Goal: Transaction & Acquisition: Subscribe to service/newsletter

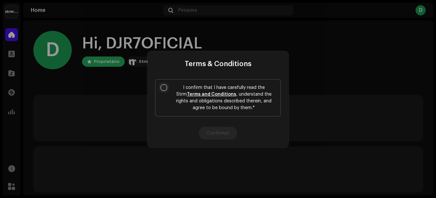
click at [166, 87] on input "I confirm that I have carefully read the Strm Terms and Conditions , understand…" at bounding box center [164, 87] width 6 height 6
checkbox input "true"
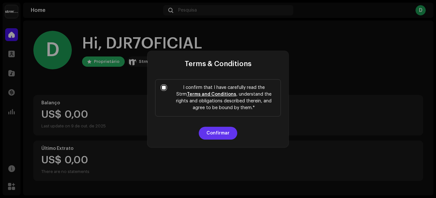
click at [217, 131] on button "Confirmar" at bounding box center [218, 133] width 38 height 13
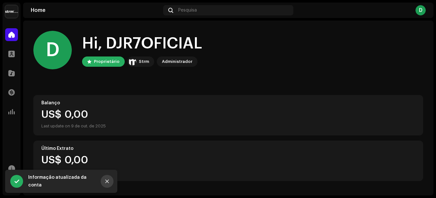
click at [108, 181] on icon "Close" at bounding box center [107, 181] width 4 height 4
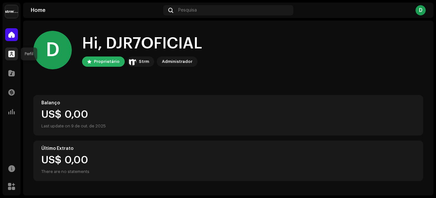
click at [15, 53] on div at bounding box center [11, 53] width 13 height 13
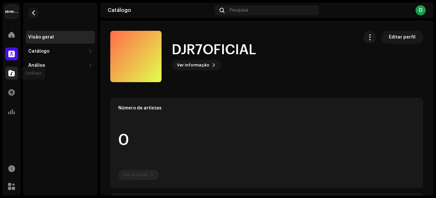
click at [10, 75] on span at bounding box center [11, 73] width 6 height 5
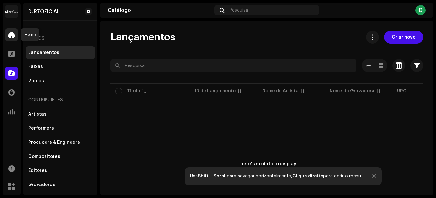
click at [13, 34] on span at bounding box center [11, 34] width 6 height 5
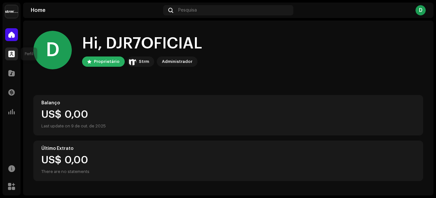
click at [12, 54] on span at bounding box center [11, 53] width 6 height 5
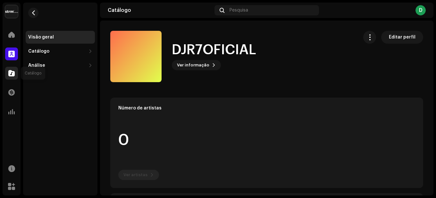
click at [14, 72] on span at bounding box center [11, 73] width 6 height 5
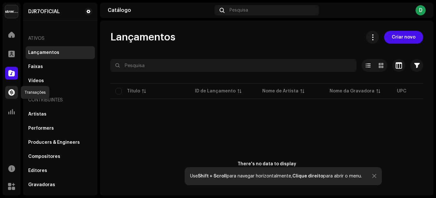
click at [12, 94] on span at bounding box center [11, 92] width 6 height 5
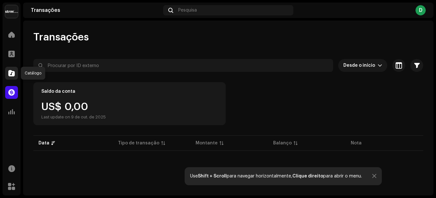
click at [10, 77] on div at bounding box center [11, 73] width 13 height 13
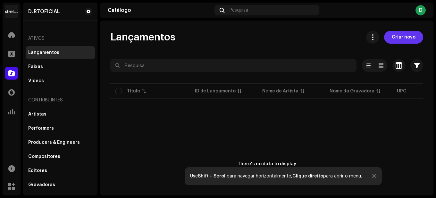
click at [394, 40] on span "Criar novo" at bounding box center [404, 37] width 24 height 13
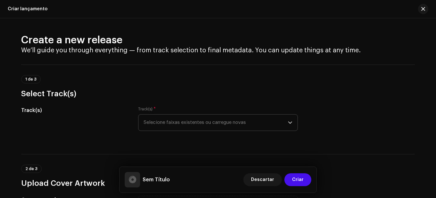
click at [158, 126] on span "Selecione faixas existentes ou carregue novas" at bounding box center [216, 123] width 144 height 16
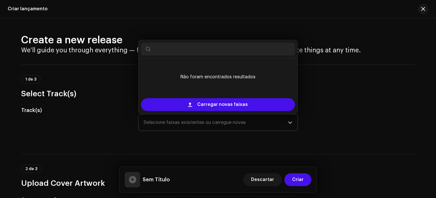
click at [158, 125] on span "Selecione faixas existentes ou carregue novas" at bounding box center [216, 123] width 144 height 16
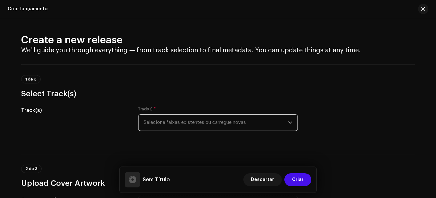
click at [208, 123] on span "Selecione faixas existentes ou carregue novas" at bounding box center [216, 123] width 144 height 16
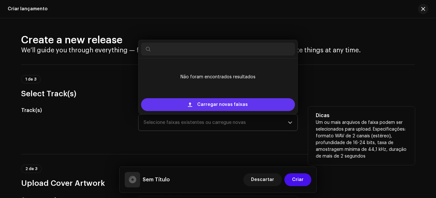
click at [220, 104] on span "Carregar novas faixas" at bounding box center [222, 104] width 51 height 13
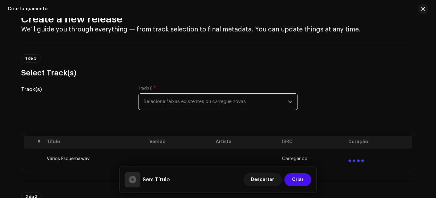
scroll to position [32, 0]
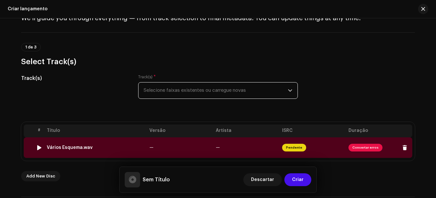
click at [367, 147] on span "Consertar erros" at bounding box center [366, 148] width 34 height 8
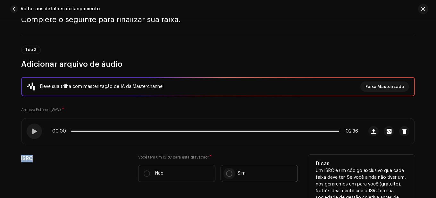
click at [226, 173] on input "Sim" at bounding box center [229, 173] width 6 height 6
radio input "true"
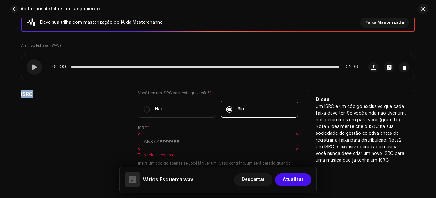
scroll to position [128, 0]
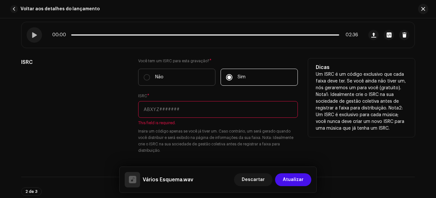
click at [142, 79] on label "Não" at bounding box center [176, 77] width 77 height 17
click at [144, 79] on input "Não" at bounding box center [147, 77] width 6 height 6
radio input "true"
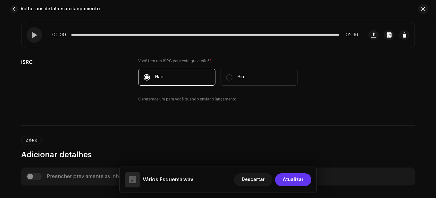
click at [297, 181] on span "Atualizar" at bounding box center [293, 179] width 21 height 13
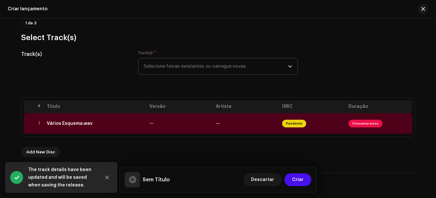
scroll to position [96, 0]
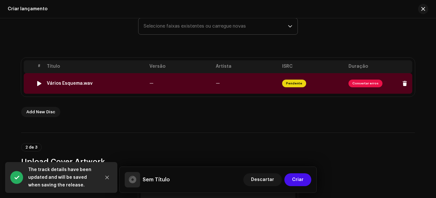
click at [365, 82] on span "Consertar erros" at bounding box center [366, 84] width 34 height 8
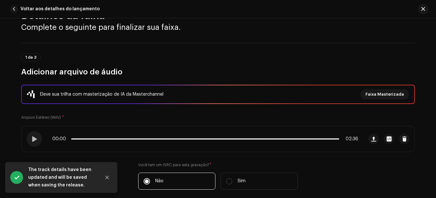
scroll to position [64, 0]
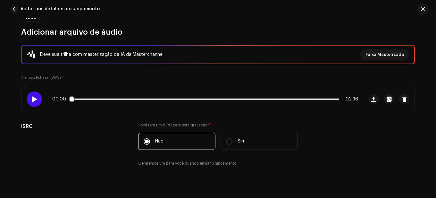
click at [35, 97] on span at bounding box center [33, 99] width 5 height 5
click at [34, 98] on span at bounding box center [33, 99] width 5 height 5
click at [396, 58] on span "Faixa Masterizada" at bounding box center [385, 54] width 38 height 13
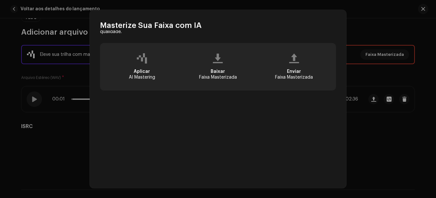
scroll to position [27, 0]
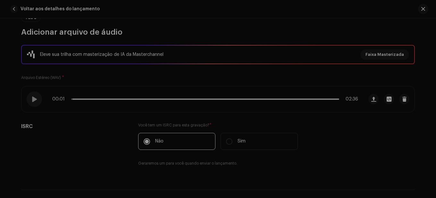
click at [420, 9] on div "Masterize Sua Faixa com IA Experimente a diferença do áudio de nível profission…" at bounding box center [218, 99] width 436 height 198
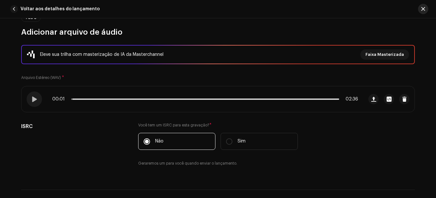
click at [428, 8] on button "button" at bounding box center [423, 9] width 10 height 10
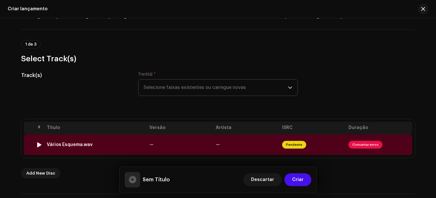
scroll to position [32, 0]
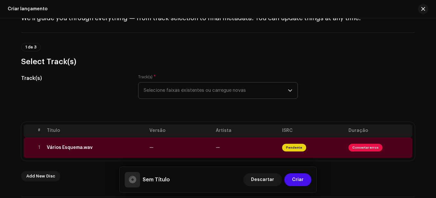
click at [182, 93] on span "Selecione faixas existentes ou carregue novas" at bounding box center [216, 90] width 144 height 16
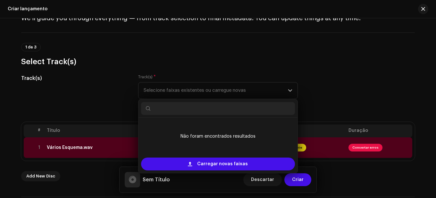
click at [99, 88] on div "Track(s)" at bounding box center [74, 90] width 107 height 32
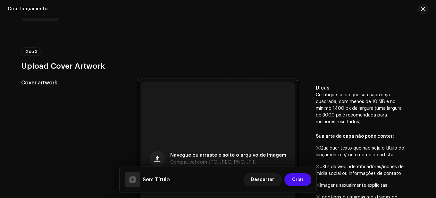
scroll to position [192, 0]
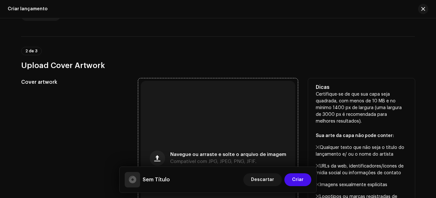
click at [195, 143] on div "Navegue ou arraste e solte o arquivo de imagem Compatível com JPG, JPEG, PNG, J…" at bounding box center [218, 158] width 155 height 155
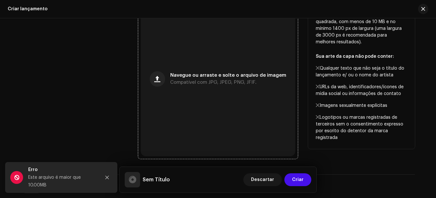
scroll to position [257, 0]
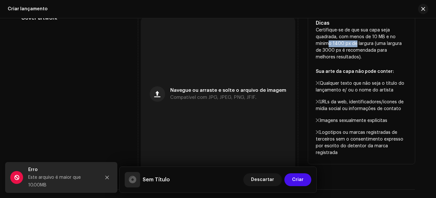
drag, startPoint x: 326, startPoint y: 43, endPoint x: 352, endPoint y: 44, distance: 25.7
click at [352, 44] on p "Certifique-se de que sua capa seja quadrada, com menos de 10 MB e no mínimo 140…" at bounding box center [361, 91] width 91 height 129
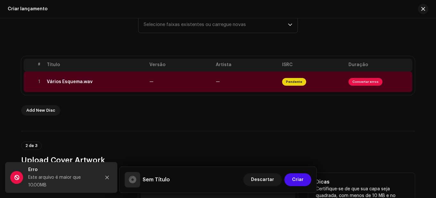
scroll to position [0, 0]
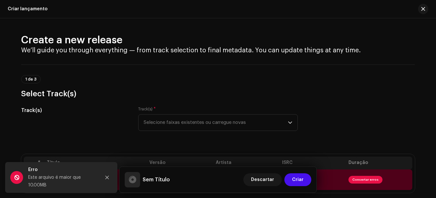
click at [81, 125] on div "Track(s)" at bounding box center [74, 123] width 107 height 32
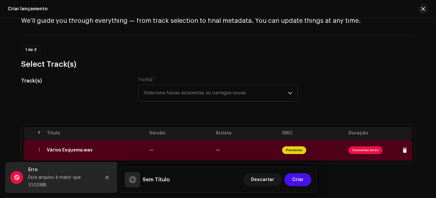
scroll to position [64, 0]
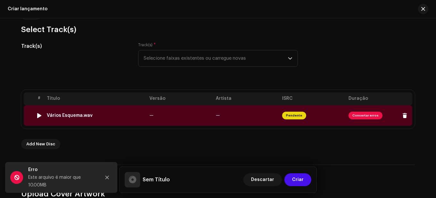
click at [292, 115] on span "Pendente" at bounding box center [294, 116] width 24 height 8
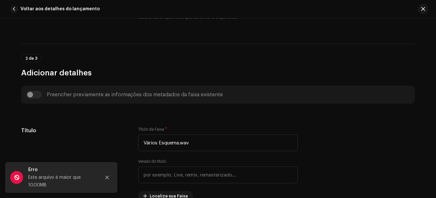
scroll to position [225, 0]
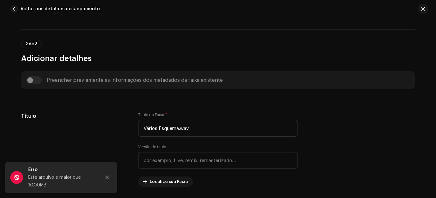
click at [33, 81] on div "Preencher previamente as informações dos metadados da faixa existente" at bounding box center [218, 80] width 384 height 8
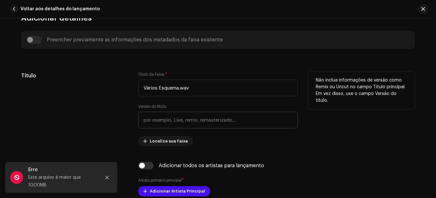
scroll to position [289, 0]
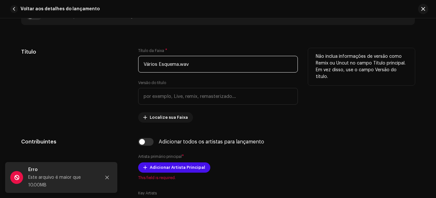
drag, startPoint x: 179, startPoint y: 67, endPoint x: 222, endPoint y: 66, distance: 43.3
click at [222, 66] on input "Vários Esquema.wav" at bounding box center [218, 64] width 160 height 17
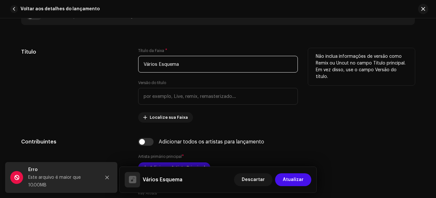
type input "Vários Esquema"
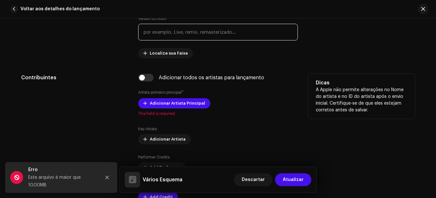
scroll to position [385, 0]
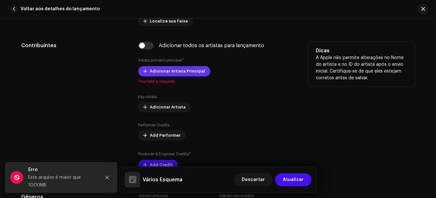
click at [163, 71] on span "Adicionar Artista Principal" at bounding box center [178, 71] width 56 height 13
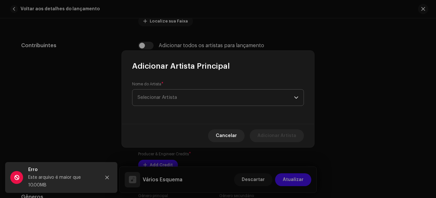
click at [161, 97] on span "Selecionar Artista" at bounding box center [157, 97] width 39 height 5
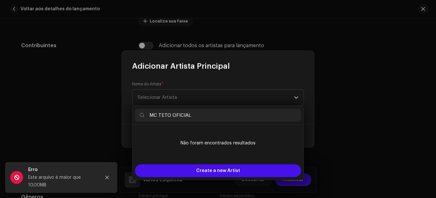
type input "MC TETO OFICIAL"
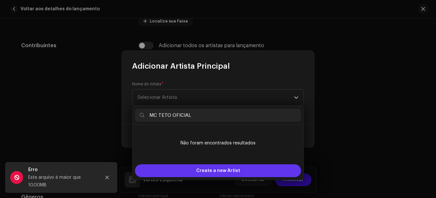
click at [219, 172] on span "Create a new Artist" at bounding box center [218, 170] width 44 height 13
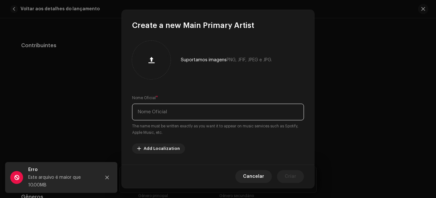
click at [158, 111] on input "text" at bounding box center [218, 112] width 172 height 17
type input "MC TETO OFICIAL"
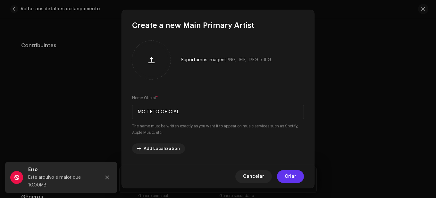
click at [292, 175] on span "Criar" at bounding box center [291, 176] width 12 height 13
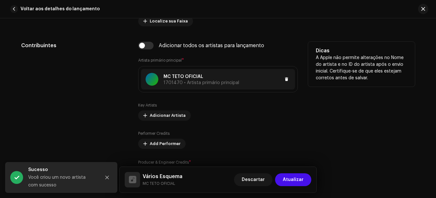
click at [201, 81] on span "1701470 • Artista primário principal" at bounding box center [202, 83] width 76 height 4
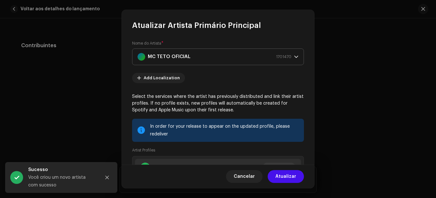
click at [295, 56] on icon "dropdown trigger" at bounding box center [297, 57] width 4 height 2
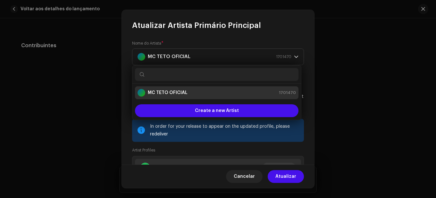
click at [285, 92] on span "1701470" at bounding box center [287, 93] width 17 height 6
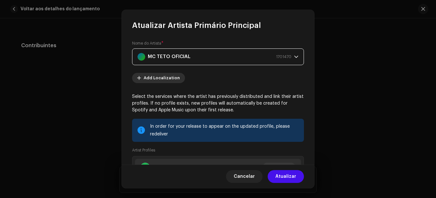
click at [160, 80] on span "Add Localization" at bounding box center [162, 78] width 36 height 13
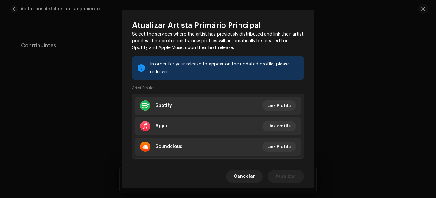
scroll to position [96, 0]
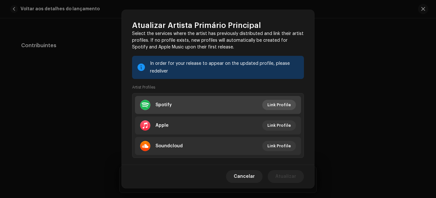
click at [274, 104] on span "Link Profile" at bounding box center [279, 104] width 23 height 13
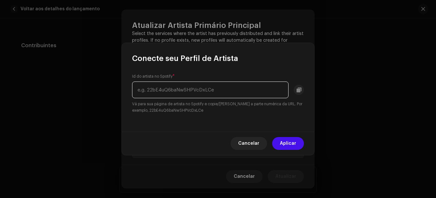
paste input "1GLQ9zajplEYxfk2ggLUZl"
type input "1GLQ9zajplEYxfk2ggLUZl"
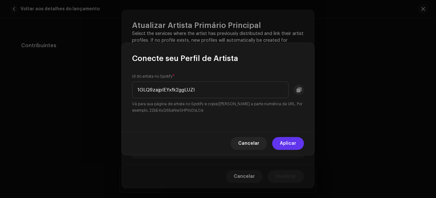
click at [292, 141] on span "Aplicar" at bounding box center [288, 143] width 16 height 13
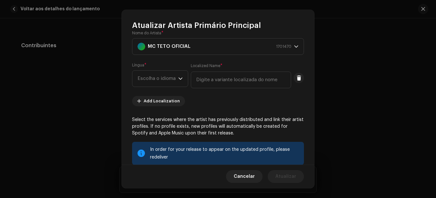
scroll to position [0, 0]
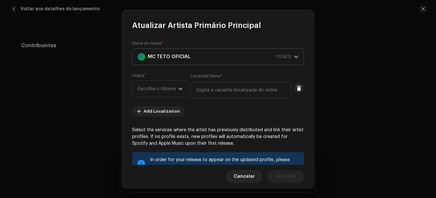
click at [291, 55] on span "MC TETO OFICIAL 1701470" at bounding box center [216, 57] width 157 height 16
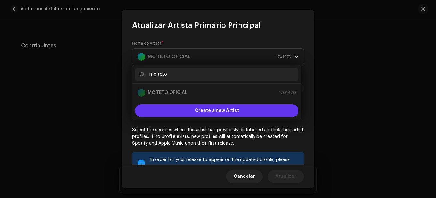
type input "mc teto"
click at [203, 111] on span "Create a new Artist" at bounding box center [217, 110] width 44 height 13
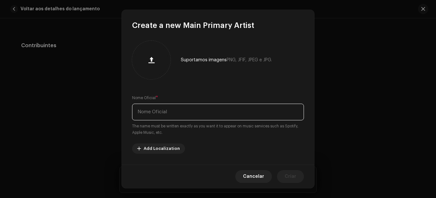
click at [175, 114] on input "text" at bounding box center [218, 112] width 172 height 17
type input "MC TETO"
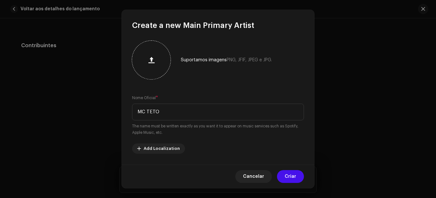
click at [153, 46] on div at bounding box center [151, 59] width 33 height 33
click at [294, 176] on span "Criar" at bounding box center [291, 176] width 12 height 13
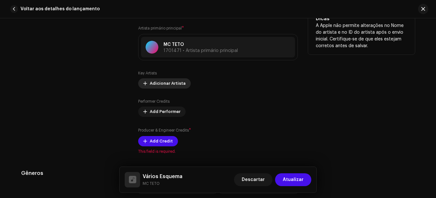
scroll to position [385, 0]
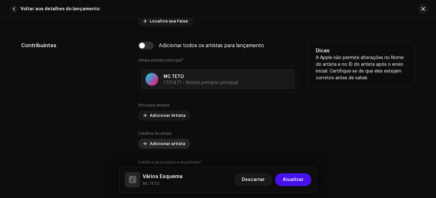
click at [171, 148] on span "Adicionar artista" at bounding box center [168, 143] width 36 height 13
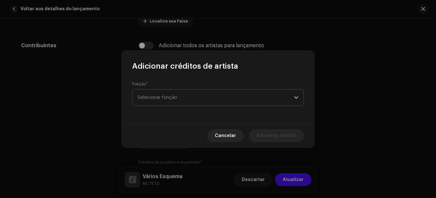
click at [175, 98] on span "Selecionar função" at bounding box center [216, 98] width 157 height 16
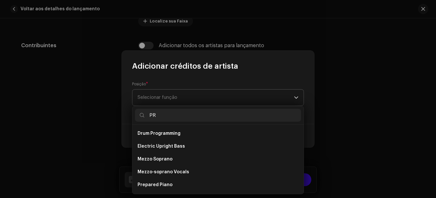
type input "PRO"
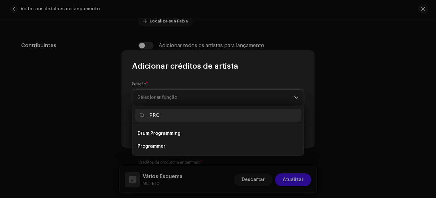
drag, startPoint x: 161, startPoint y: 115, endPoint x: 128, endPoint y: 115, distance: 33.4
click at [129, 115] on body "DJR7OFICIAL Lar Perfil Catálogo Transações Análise Recursos Mercado DJR7OFICIAL…" at bounding box center [218, 99] width 436 height 198
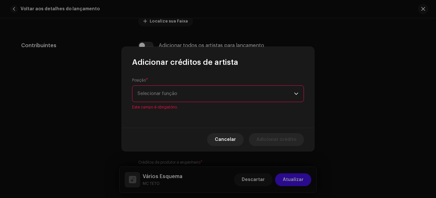
click at [179, 97] on span "Selecionar função" at bounding box center [216, 94] width 157 height 16
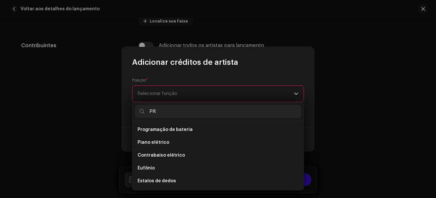
scroll to position [0, 0]
type input "PRO"
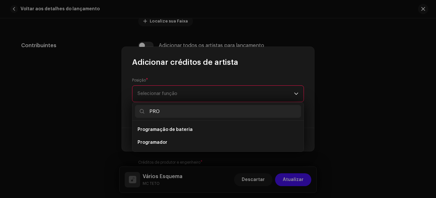
drag, startPoint x: 148, startPoint y: 111, endPoint x: 139, endPoint y: 112, distance: 9.0
click at [132, 112] on body "DJR7OFICIAL Lar Perfil Catálogo Transações Análise Recursos Mercado DJR7OFICIAL…" at bounding box center [218, 99] width 436 height 198
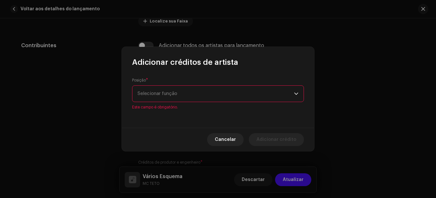
click at [300, 94] on p-select "Selecionar função" at bounding box center [218, 93] width 172 height 17
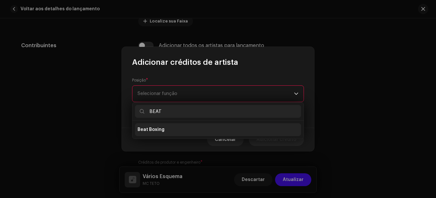
type input "BEAT"
click at [178, 132] on li "Beat Boxing" at bounding box center [218, 129] width 166 height 13
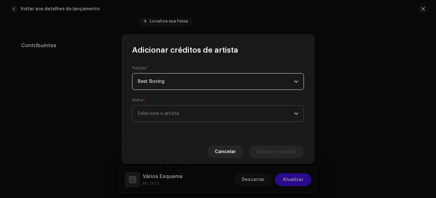
click at [178, 114] on font "Selecione o artista" at bounding box center [158, 113] width 41 height 5
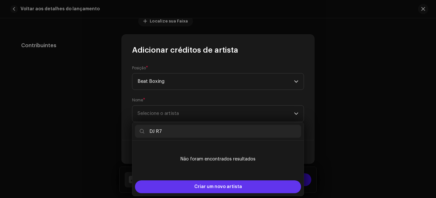
type input "DJ R7"
click at [218, 184] on font "Criar um novo artista" at bounding box center [218, 186] width 48 height 4
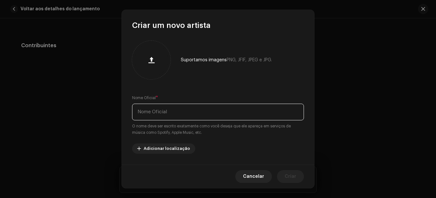
click at [172, 108] on input "text" at bounding box center [218, 112] width 172 height 17
type input "DJ R7"
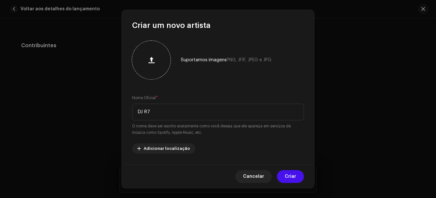
click at [147, 57] on button "button" at bounding box center [151, 59] width 15 height 15
click at [150, 55] on button at bounding box center [151, 60] width 13 height 13
click at [153, 61] on span at bounding box center [152, 59] width 6 height 5
click at [151, 59] on span at bounding box center [152, 59] width 6 height 5
click at [256, 174] on font "Cancelar" at bounding box center [253, 176] width 21 height 4
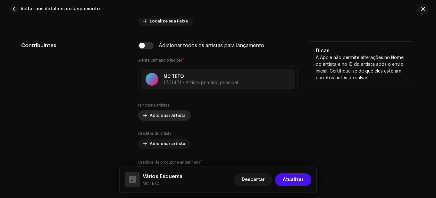
click at [163, 114] on font "Adicionar Artista" at bounding box center [168, 115] width 36 height 4
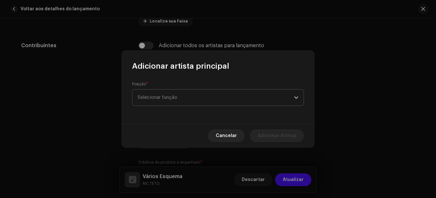
click at [172, 96] on font "Selecionar função" at bounding box center [158, 97] width 40 height 5
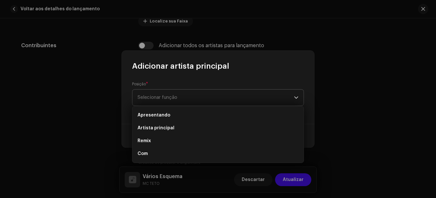
click at [169, 96] on font "Selecionar função" at bounding box center [158, 97] width 40 height 5
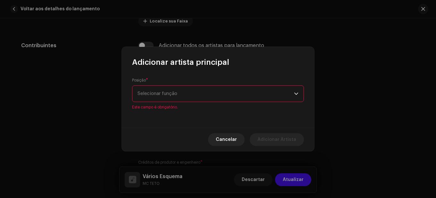
click at [169, 96] on span "Selecionar função" at bounding box center [216, 94] width 157 height 16
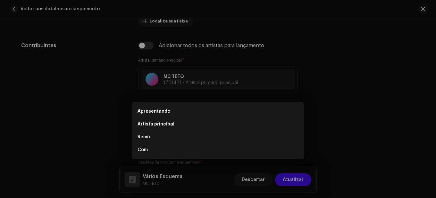
click at [372, 113] on div "Adicionar artista principal Posição * Selecionar função Este campo é obrigatóri…" at bounding box center [218, 99] width 436 height 198
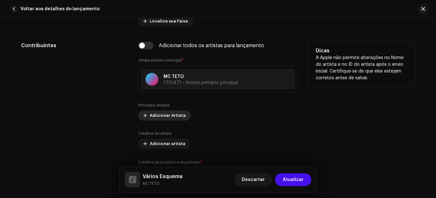
click at [166, 117] on font "Adicionar Artista" at bounding box center [168, 115] width 36 height 4
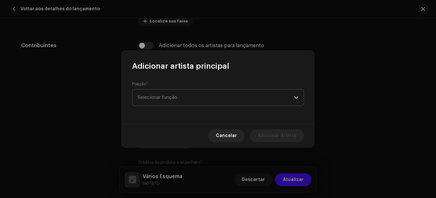
click at [167, 95] on font "Selecionar função" at bounding box center [158, 97] width 40 height 5
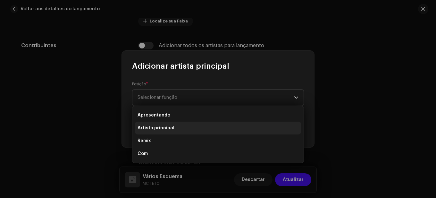
click at [161, 129] on font "Artista principal" at bounding box center [156, 128] width 37 height 4
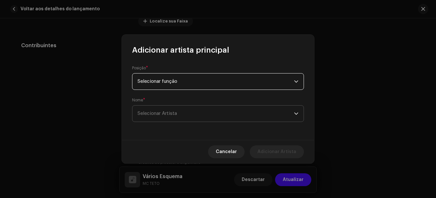
click at [175, 115] on span "Selecionar Artista" at bounding box center [157, 113] width 39 height 5
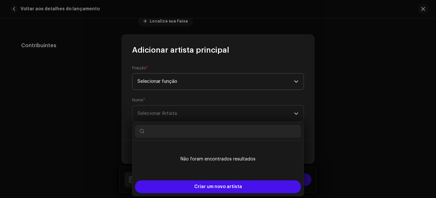
click at [174, 84] on span "Selecionar função" at bounding box center [216, 81] width 157 height 16
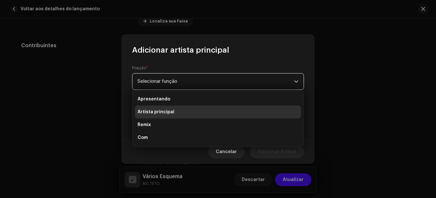
click at [162, 108] on li "Artista principal" at bounding box center [218, 112] width 166 height 13
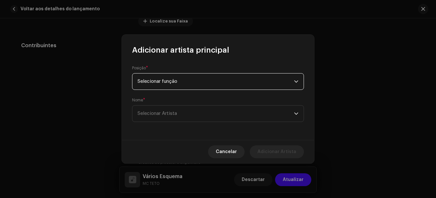
click at [181, 78] on span "Selecionar função" at bounding box center [216, 81] width 157 height 16
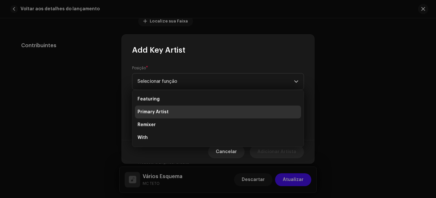
click at [162, 112] on span "Primary Artist" at bounding box center [153, 112] width 31 height 6
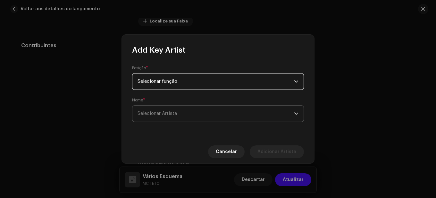
click at [183, 119] on span "Selecionar Artista" at bounding box center [216, 114] width 157 height 16
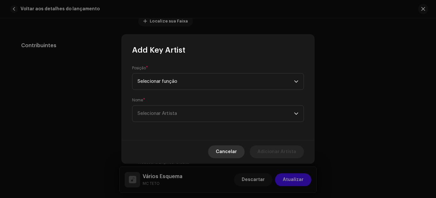
click at [236, 152] on span "Cancelar" at bounding box center [226, 151] width 21 height 13
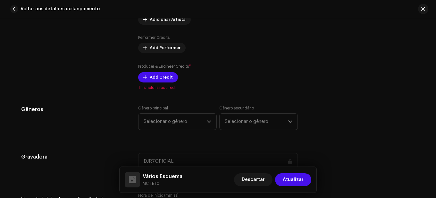
scroll to position [481, 0]
click at [165, 75] on span "Add Credit" at bounding box center [161, 77] width 23 height 13
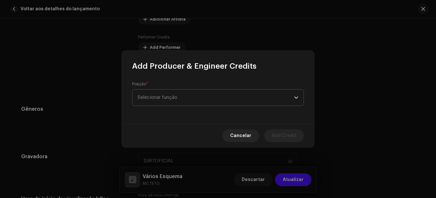
click at [171, 92] on span "Selecionar função" at bounding box center [216, 98] width 157 height 16
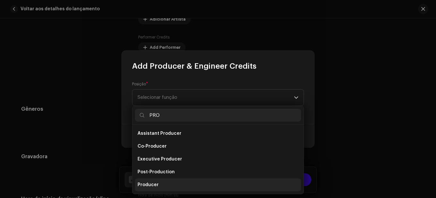
type input "PRO"
click at [157, 187] on span "Producer" at bounding box center [148, 185] width 21 height 6
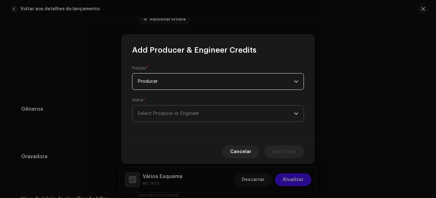
click at [174, 113] on span "Select Producer or Engineer" at bounding box center [169, 113] width 62 height 5
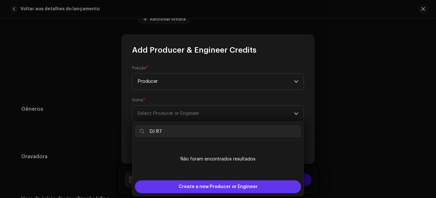
type input "DJ R7"
click at [214, 188] on span "Create a new Producer or Engineer" at bounding box center [218, 186] width 79 height 13
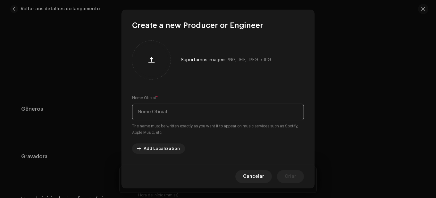
click at [176, 111] on input "text" at bounding box center [218, 112] width 172 height 17
type input "DJ R7"
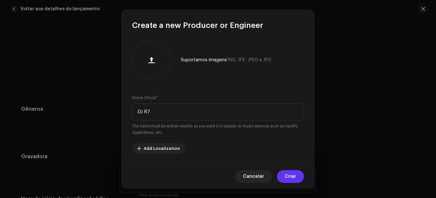
click at [299, 176] on button "Criar" at bounding box center [290, 176] width 27 height 13
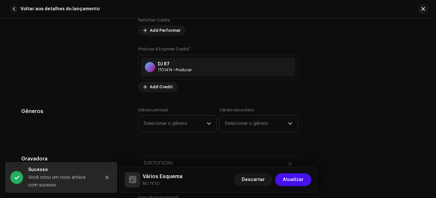
scroll to position [513, 0]
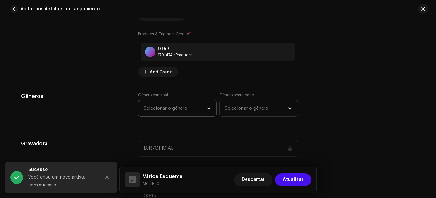
click at [188, 108] on span "Selecionar o gênero" at bounding box center [175, 108] width 63 height 16
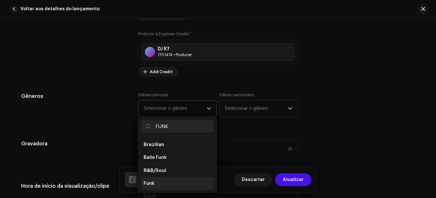
type input "FUNK"
click at [156, 183] on li "Funk" at bounding box center [177, 183] width 73 height 13
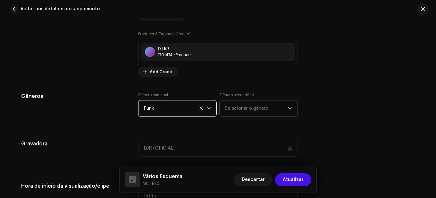
click at [243, 110] on span "Selecionar o gênero" at bounding box center [256, 108] width 63 height 16
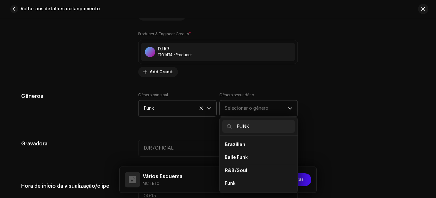
type input "FUNK"
click at [247, 145] on li "Brazilian" at bounding box center [258, 144] width 73 height 13
click at [233, 144] on span "Brazilian" at bounding box center [235, 144] width 21 height 5
click at [235, 145] on span "Brazilian" at bounding box center [235, 144] width 21 height 5
click at [235, 143] on span "Brazilian" at bounding box center [235, 144] width 21 height 5
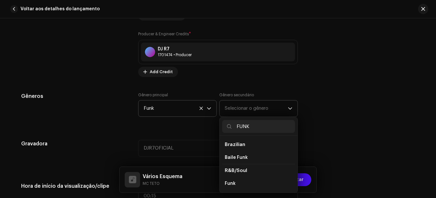
click at [235, 143] on span "Brazilian" at bounding box center [235, 144] width 21 height 5
click at [238, 155] on span "Baile Funk" at bounding box center [236, 157] width 23 height 6
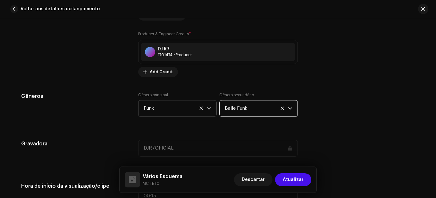
click at [242, 107] on span "Baile Funk" at bounding box center [256, 108] width 63 height 16
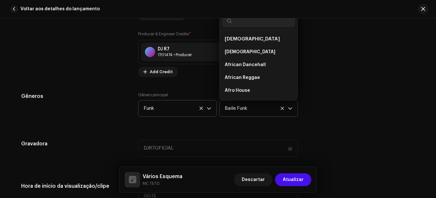
scroll to position [782, 0]
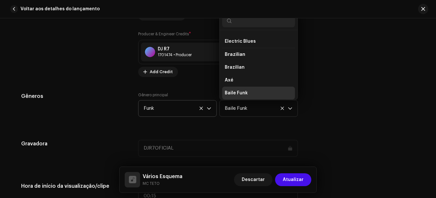
click at [326, 117] on div "Gêneros Gênero principal Funk Gênero secundário Baile Funk African African Afri…" at bounding box center [218, 108] width 394 height 32
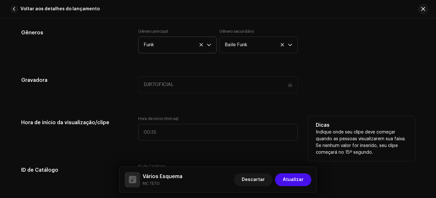
scroll to position [577, 0]
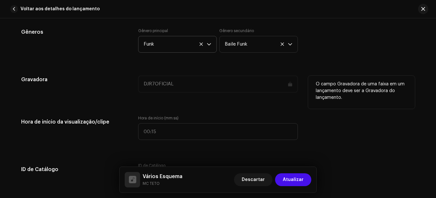
click at [166, 85] on div "DJR7OFICIAL" at bounding box center [218, 84] width 160 height 17
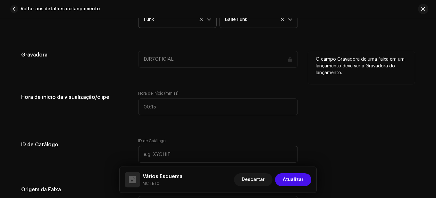
scroll to position [642, 0]
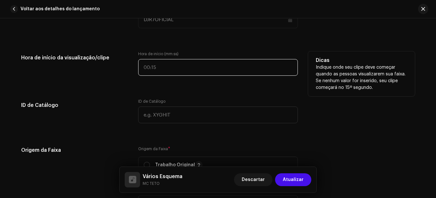
type input ":"
click at [162, 70] on input ":" at bounding box center [218, 67] width 160 height 17
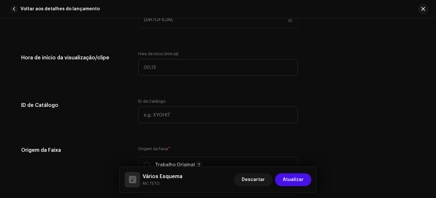
click at [217, 91] on div "Detalhes da faixa Complete o seguinte para finalizar sua faixa. 1 de 3 Adiciona…" at bounding box center [218, 102] width 415 height 1421
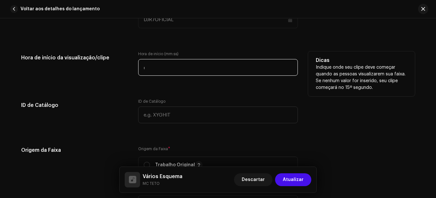
click at [181, 69] on input ":" at bounding box center [218, 67] width 160 height 17
drag, startPoint x: 165, startPoint y: 68, endPoint x: 90, endPoint y: 66, distance: 74.8
click at [90, 66] on div "Hora de início da visualização/clipe Hora de início (mm:ss) 01:60 Dicas Indique…" at bounding box center [218, 67] width 394 height 32
click at [155, 71] on input "01:60" at bounding box center [218, 67] width 160 height 17
type input "00:60"
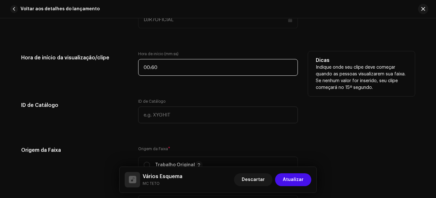
click at [162, 70] on input "00:60" at bounding box center [218, 67] width 160 height 17
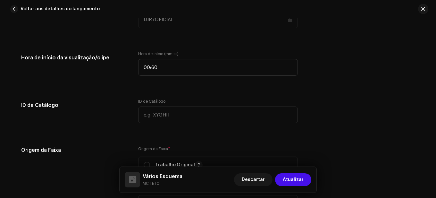
click at [158, 84] on div "Detalhes da faixa Complete o seguinte para finalizar sua faixa. 1 de 3 Adiciona…" at bounding box center [218, 102] width 415 height 1421
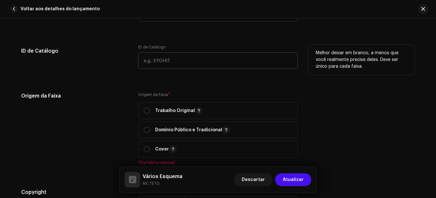
scroll to position [706, 0]
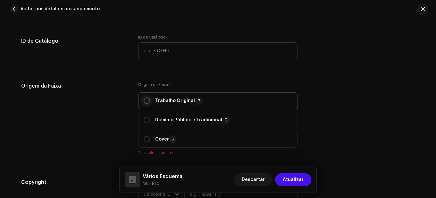
click at [145, 101] on input "radio" at bounding box center [147, 101] width 6 height 6
radio input "true"
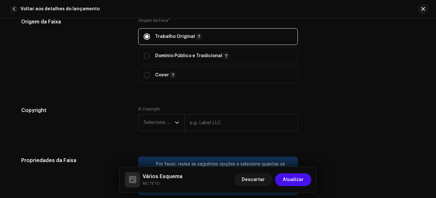
scroll to position [802, 0]
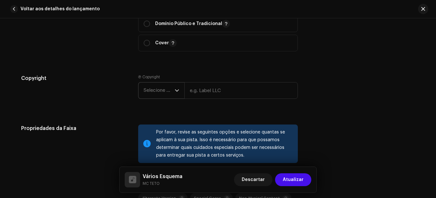
click at [176, 92] on icon "dropdown trigger" at bounding box center [177, 90] width 4 height 4
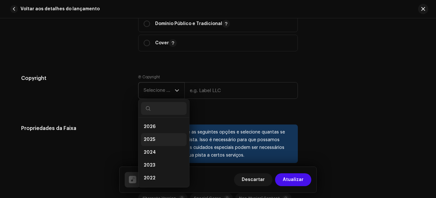
click at [164, 138] on li "2025" at bounding box center [164, 139] width 46 height 13
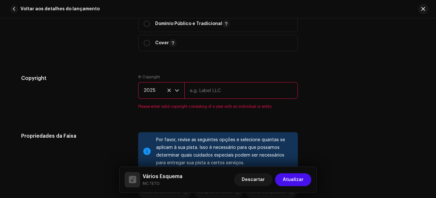
click at [208, 92] on input "text" at bounding box center [241, 90] width 114 height 17
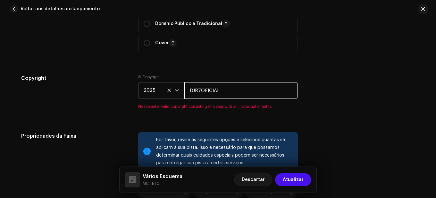
type input "DJR7OFICIAL"
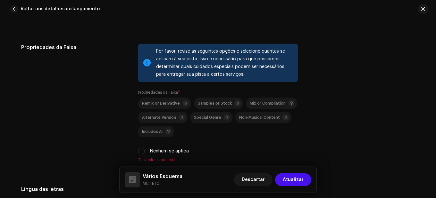
scroll to position [898, 0]
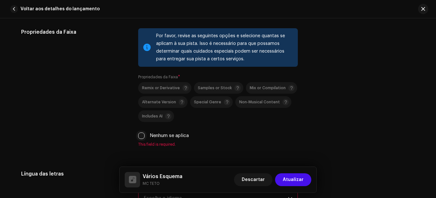
click at [139, 138] on input "Nenhum se aplica" at bounding box center [141, 136] width 6 height 6
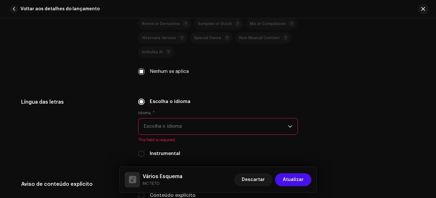
scroll to position [995, 0]
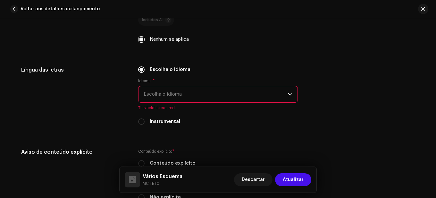
click at [165, 96] on span "Escolha o idioma" at bounding box center [216, 94] width 144 height 16
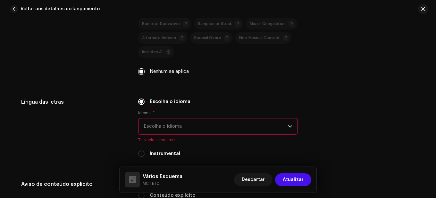
scroll to position [930, 0]
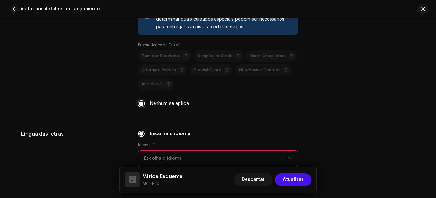
click at [141, 104] on input "Nenhum se aplica" at bounding box center [141, 103] width 6 height 6
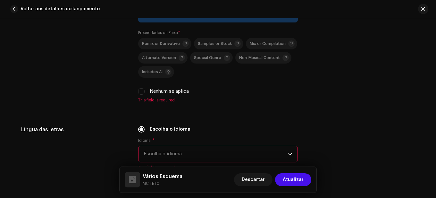
scroll to position [962, 0]
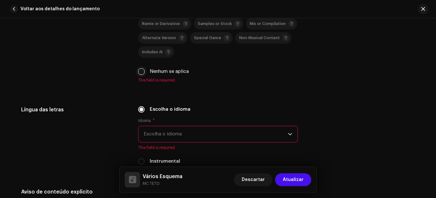
click at [141, 70] on input "Nenhum se aplica" at bounding box center [141, 71] width 6 height 6
checkbox input "true"
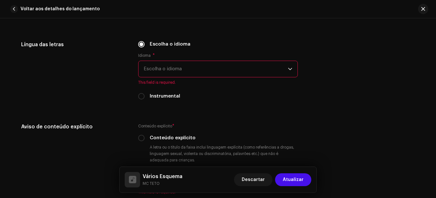
scroll to position [1027, 0]
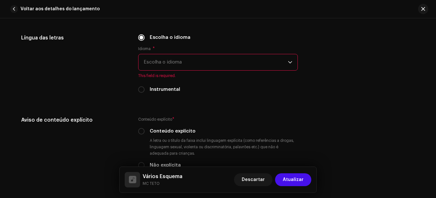
click at [168, 64] on span "Escolha o idioma" at bounding box center [216, 62] width 144 height 16
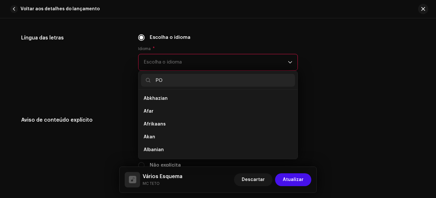
scroll to position [0, 0]
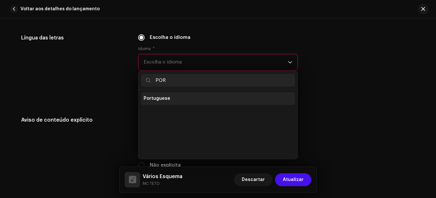
type input "POR"
click at [167, 98] on span "Portuguese" at bounding box center [157, 98] width 27 height 6
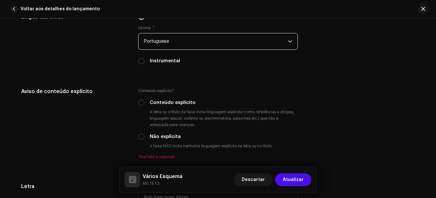
scroll to position [1059, 0]
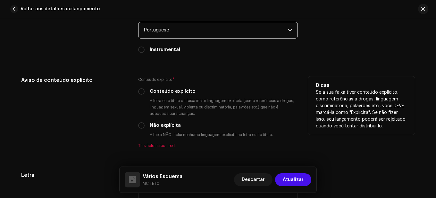
click at [169, 90] on label "Conteúdo explícito" at bounding box center [173, 91] width 46 height 7
click at [145, 90] on input "Conteúdo explícito" at bounding box center [141, 91] width 6 height 6
radio input "true"
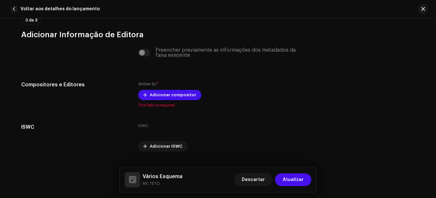
scroll to position [1283, 0]
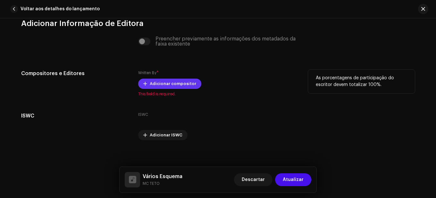
click at [162, 84] on span "Adicionar compositor" at bounding box center [173, 83] width 47 height 13
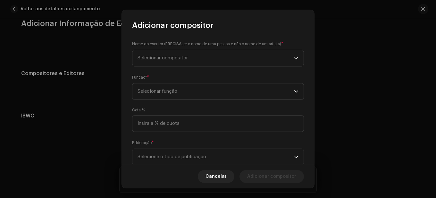
click at [174, 59] on span "Selecionar compositor" at bounding box center [163, 58] width 50 height 5
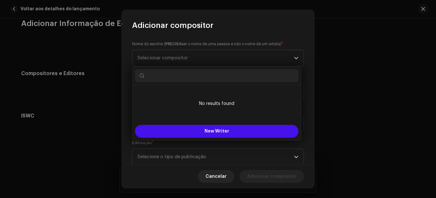
paste input "[PERSON_NAME]"
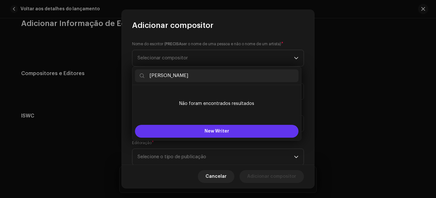
type input "[PERSON_NAME]"
click at [226, 133] on span "New Writer" at bounding box center [217, 131] width 25 height 4
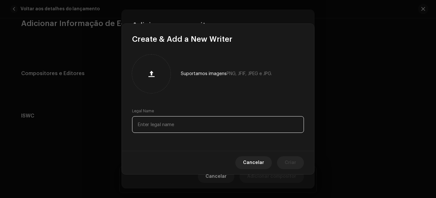
click at [166, 126] on input "text" at bounding box center [218, 124] width 172 height 17
paste input "[PERSON_NAME]"
type input "[PERSON_NAME]"
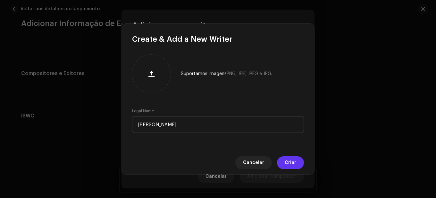
click at [290, 163] on span "Criar" at bounding box center [291, 162] width 12 height 13
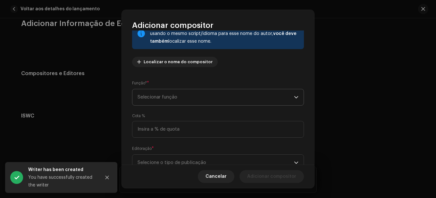
scroll to position [64, 0]
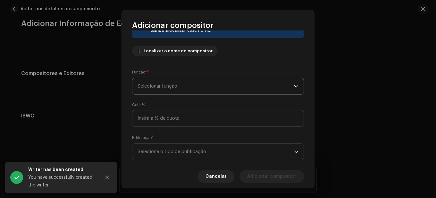
click at [165, 82] on span "Selecionar função" at bounding box center [216, 86] width 157 height 16
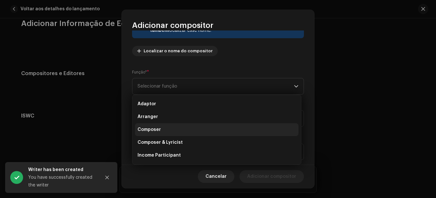
click at [158, 127] on span "Composer" at bounding box center [149, 129] width 23 height 6
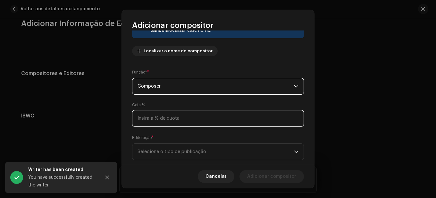
click at [173, 117] on input at bounding box center [218, 118] width 172 height 17
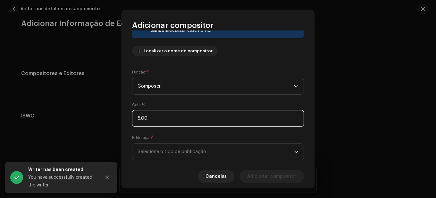
type input "50,00"
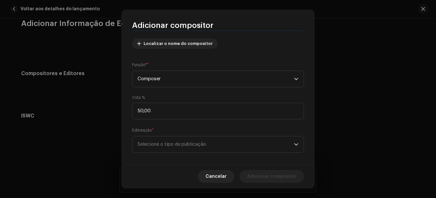
scroll to position [78, 0]
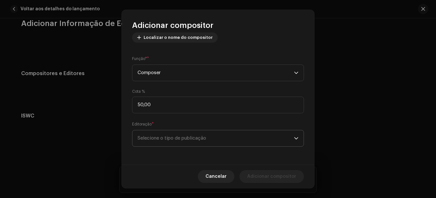
click at [171, 139] on span "Selecione o tipo de publicação" at bounding box center [216, 138] width 157 height 16
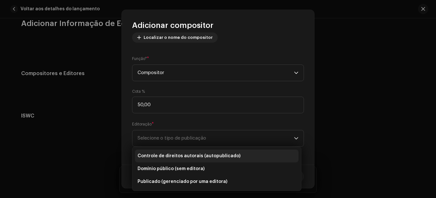
click at [186, 157] on font "Controle de direitos autorais (autopublicado)" at bounding box center [189, 156] width 103 height 4
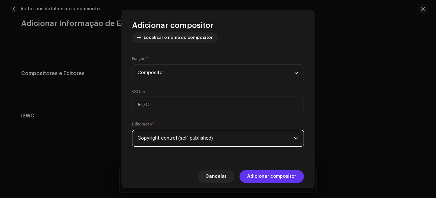
click at [281, 177] on font "Adicionar compositor" at bounding box center [271, 176] width 49 height 4
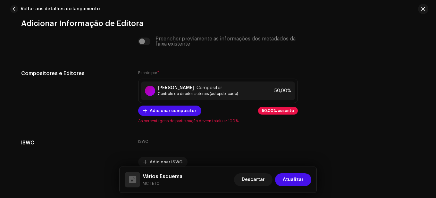
scroll to position [1314, 0]
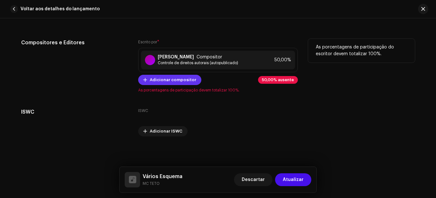
click at [173, 80] on font "Adicionar compositor" at bounding box center [173, 80] width 47 height 4
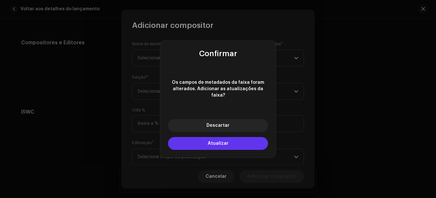
click at [230, 138] on button "Atualizar" at bounding box center [218, 143] width 100 height 13
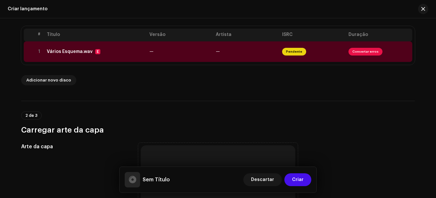
scroll to position [128, 0]
click at [362, 50] on font "Consertar erros" at bounding box center [366, 51] width 26 height 3
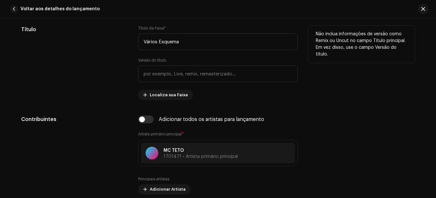
scroll to position [321, 0]
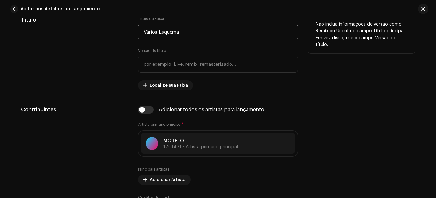
click at [194, 33] on input "Vários Esquema" at bounding box center [218, 32] width 160 height 17
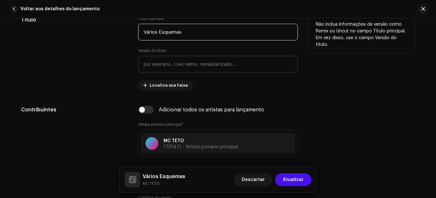
type input "Vários Esquemas"
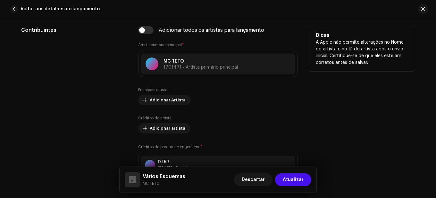
scroll to position [385, 0]
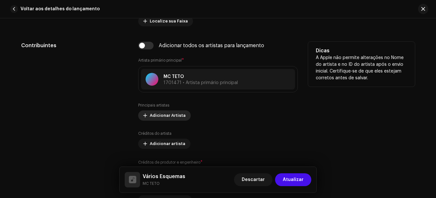
click at [161, 117] on font "Adicionar Artista" at bounding box center [168, 115] width 36 height 4
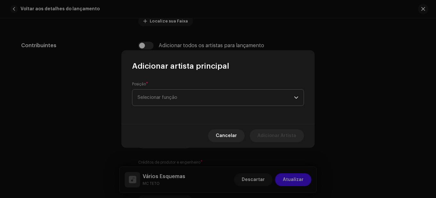
click at [173, 100] on span "Selecionar função" at bounding box center [216, 98] width 157 height 16
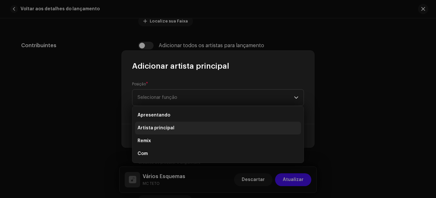
click at [163, 128] on font "Artista principal" at bounding box center [156, 128] width 37 height 4
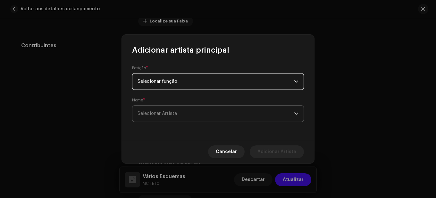
click at [168, 114] on font "Selecionar Artista" at bounding box center [157, 113] width 39 height 5
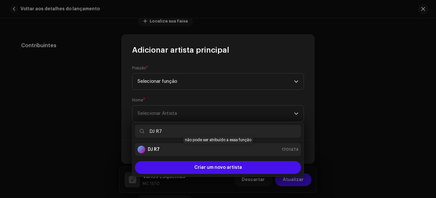
type input "DJ R7"
click at [190, 146] on div "DJ R7 1701474" at bounding box center [218, 150] width 161 height 8
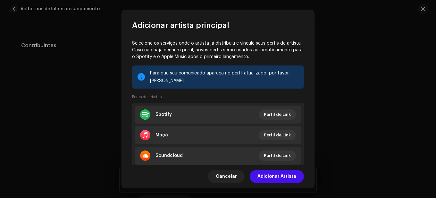
scroll to position [96, 0]
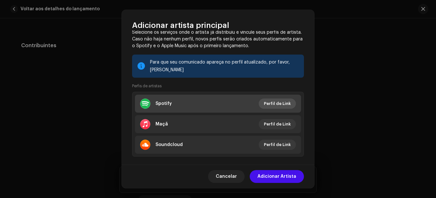
click at [277, 103] on font "Perfil de Link" at bounding box center [277, 103] width 27 height 4
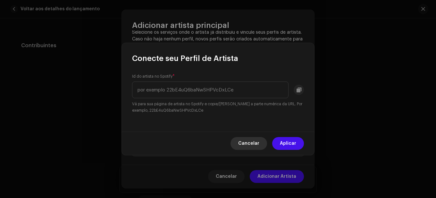
click at [254, 142] on font "Cancelar" at bounding box center [248, 143] width 21 height 4
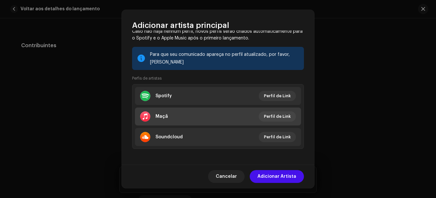
scroll to position [106, 0]
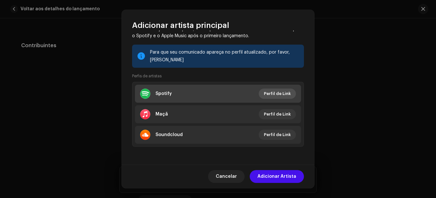
click at [272, 94] on font "Perfil de Link" at bounding box center [277, 93] width 27 height 4
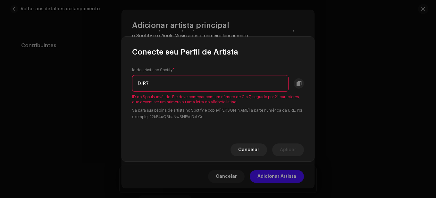
drag, startPoint x: 173, startPoint y: 82, endPoint x: 99, endPoint y: 81, distance: 73.8
click at [99, 81] on div "Conecte seu Perfil de Artista Id do artista no Spotify * DJR7 ID do Spotify inv…" at bounding box center [218, 99] width 436 height 198
paste input "6WuTZb8WWZ5xitAQrgAJY2"
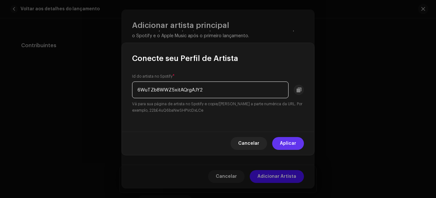
type input "6WuTZb8WWZ5xitAQrgAJY2"
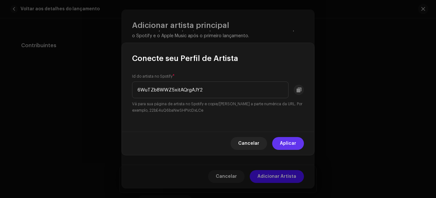
click at [288, 144] on font "Aplicar" at bounding box center [288, 143] width 16 height 4
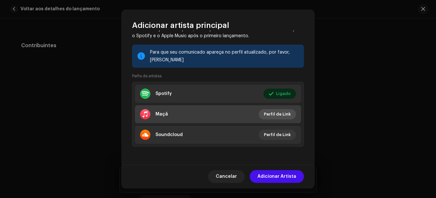
click at [280, 114] on font "Perfil de Link" at bounding box center [277, 114] width 27 height 4
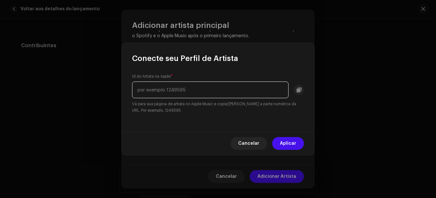
paste input "1525781254"
type input "1525781254"
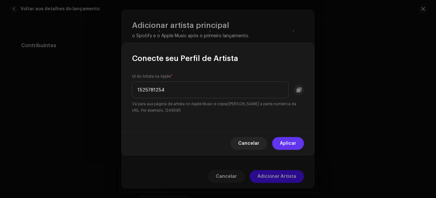
click at [293, 140] on span "Aplicar" at bounding box center [288, 143] width 16 height 13
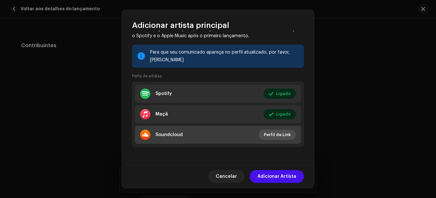
click at [280, 133] on font "Perfil de Link" at bounding box center [277, 135] width 27 height 4
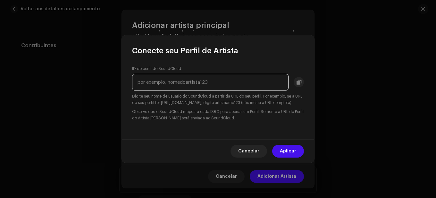
paste input "djr7oficial"
type input "djr7oficial"
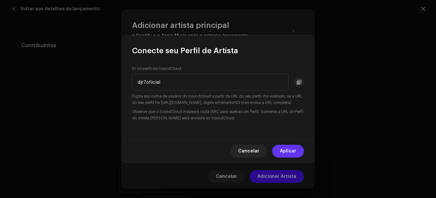
click at [292, 153] on font "Aplicar" at bounding box center [288, 151] width 16 height 4
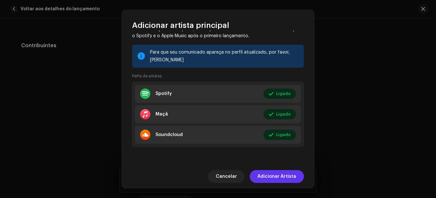
click at [284, 173] on span "Adicionar Artista" at bounding box center [277, 176] width 39 height 13
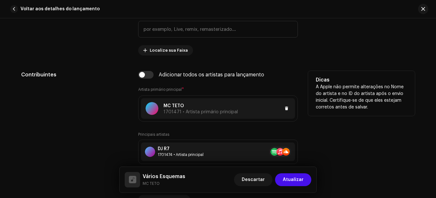
scroll to position [353, 0]
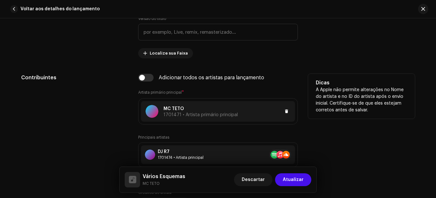
click at [220, 109] on p "MC TETO" at bounding box center [201, 109] width 74 height 7
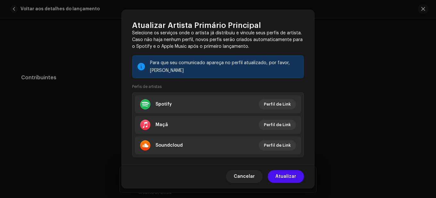
scroll to position [74, 0]
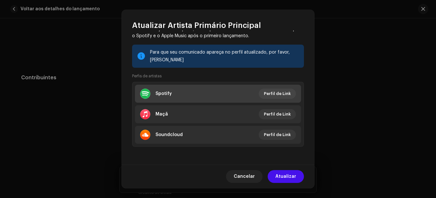
click at [283, 88] on li "Spotify Perfil de Link" at bounding box center [218, 94] width 166 height 18
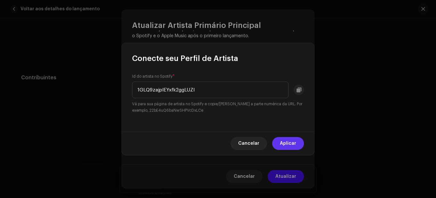
type input "1GLQ9zajplEYxfk2ggLUZl"
click at [288, 141] on span "Aplicar" at bounding box center [288, 143] width 16 height 13
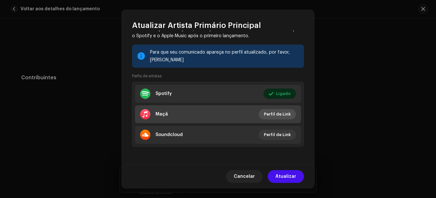
click at [275, 116] on font "Perfil de Link" at bounding box center [277, 114] width 27 height 4
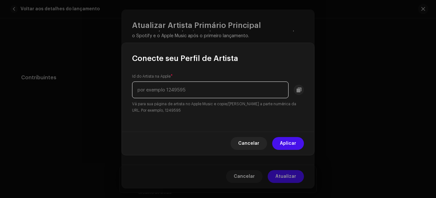
paste input "1503523596"
type input "1503523596"
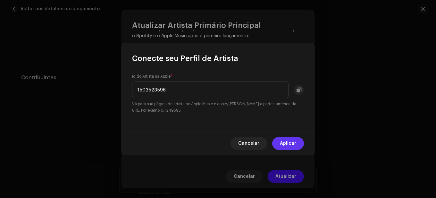
click at [285, 143] on font "Aplicar" at bounding box center [288, 143] width 16 height 4
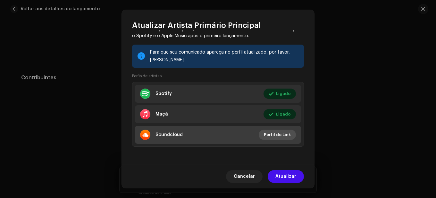
click at [282, 135] on font "Perfil de Link" at bounding box center [277, 135] width 27 height 4
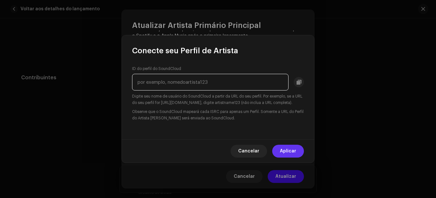
paste input "mc-teto-1"
type input "mc-teto-1"
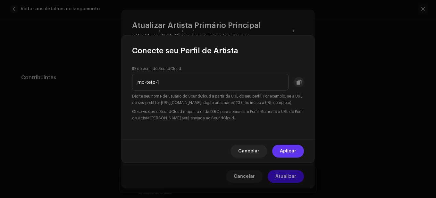
click at [291, 157] on span "Aplicar" at bounding box center [288, 151] width 16 height 13
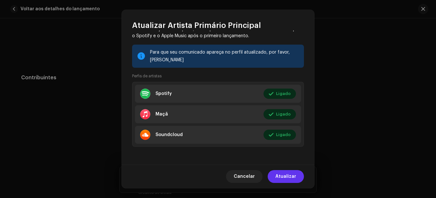
click at [289, 178] on font "Atualizar" at bounding box center [286, 176] width 21 height 4
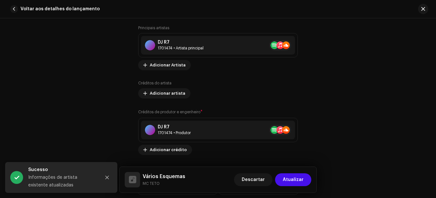
scroll to position [481, 0]
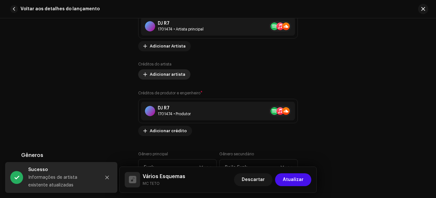
click at [164, 75] on font "Adicionar artista" at bounding box center [168, 74] width 36 height 4
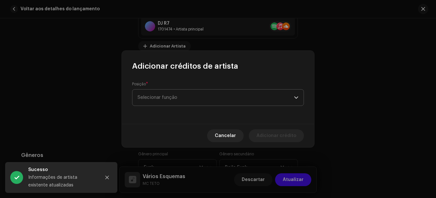
click at [175, 96] on font "Selecionar função" at bounding box center [158, 97] width 40 height 5
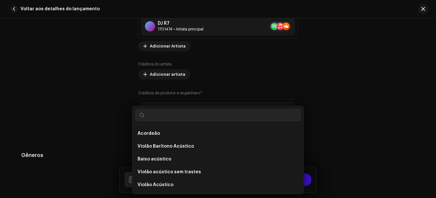
click at [347, 87] on div "Adicionar créditos de artista Posição * Selecionar função Cancelar Adicionar cr…" at bounding box center [218, 99] width 436 height 198
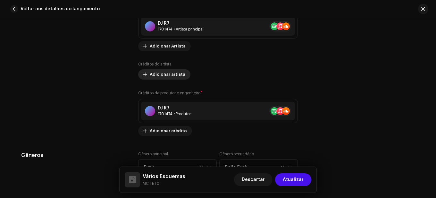
click at [169, 74] on font "Adicionar artista" at bounding box center [168, 74] width 36 height 4
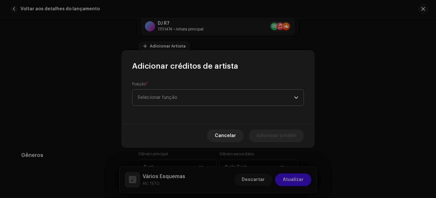
click at [177, 98] on font "Selecionar função" at bounding box center [158, 97] width 40 height 5
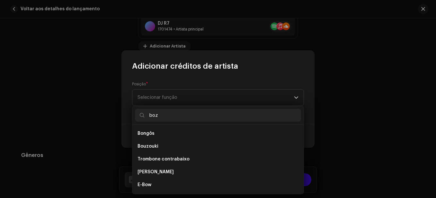
scroll to position [0, 0]
type input "voz"
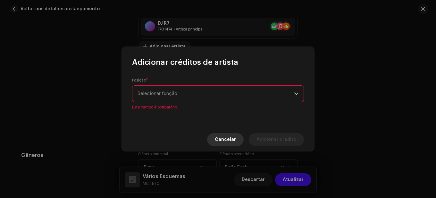
click at [233, 141] on font "Cancelar" at bounding box center [225, 139] width 21 height 4
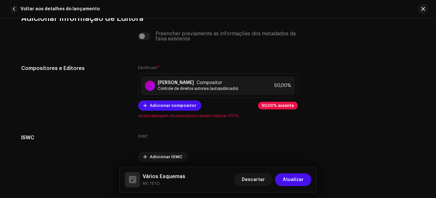
scroll to position [1341, 0]
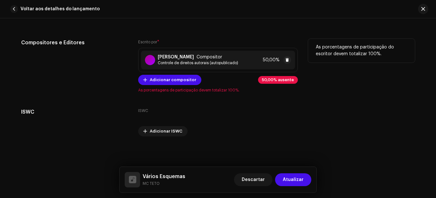
click at [222, 58] on font "Compositor" at bounding box center [210, 57] width 26 height 4
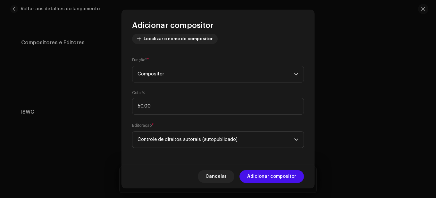
scroll to position [78, 0]
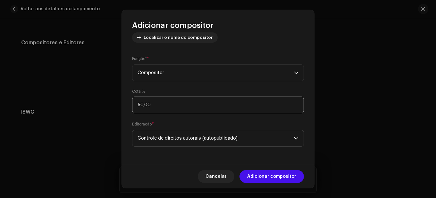
drag, startPoint x: 176, startPoint y: 106, endPoint x: 118, endPoint y: 105, distance: 58.1
click at [118, 105] on div "Adicionar compositor Nome do escritor ( PRECISA ser o nome de uma pessoa e não …" at bounding box center [218, 99] width 436 height 198
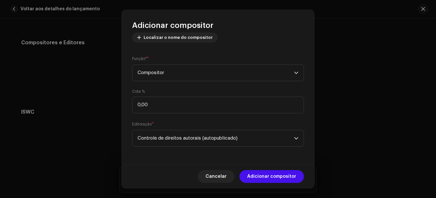
type input "0,01"
click at [273, 176] on font "Adicionar compositor" at bounding box center [271, 176] width 49 height 4
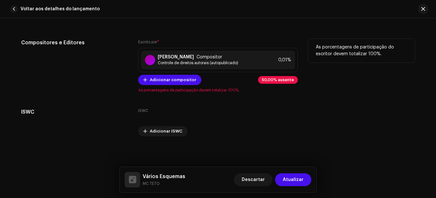
click at [279, 79] on font "50,00% ausente" at bounding box center [278, 80] width 32 height 4
drag, startPoint x: 145, startPoint y: 90, endPoint x: 186, endPoint y: 89, distance: 40.8
click at [186, 89] on font "As porcentagens de participação devem totalizar 100%." at bounding box center [188, 90] width 101 height 4
click at [150, 89] on font "As porcentagens de participação devem totalizar 100%." at bounding box center [188, 90] width 101 height 4
click at [187, 62] on font "Controle de direitos autorais (autopublicado)" at bounding box center [198, 63] width 81 height 4
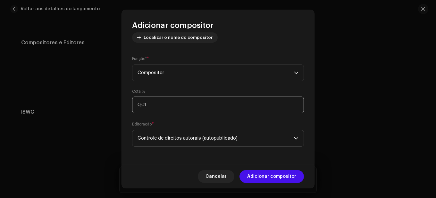
drag, startPoint x: 168, startPoint y: 103, endPoint x: 129, endPoint y: 103, distance: 39.5
click at [129, 104] on div "Nome do escritor ( PRECISA ser o nome de uma pessoa e não o nome de um artista)…" at bounding box center [218, 97] width 192 height 134
type input "100,00"
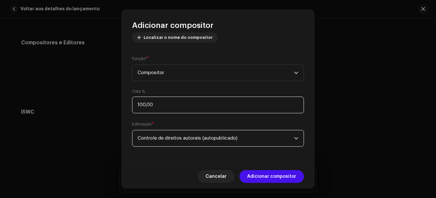
click at [170, 106] on input "100,00" at bounding box center [218, 105] width 172 height 17
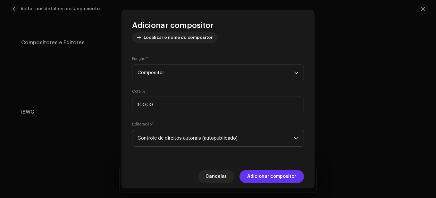
click at [275, 175] on font "Adicionar compositor" at bounding box center [271, 176] width 49 height 4
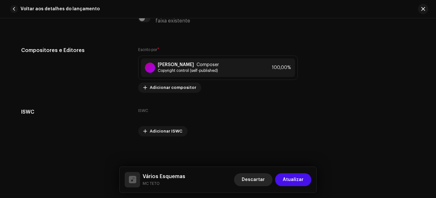
scroll to position [1333, 0]
click at [299, 180] on font "Atualizar" at bounding box center [293, 179] width 21 height 4
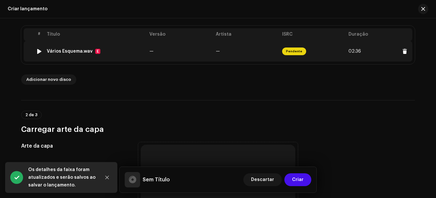
click at [289, 50] on font "Pendente" at bounding box center [294, 51] width 16 height 3
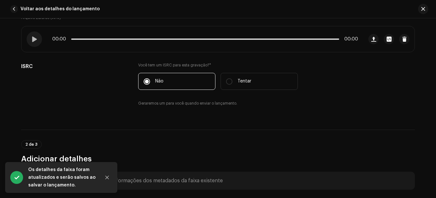
scroll to position [128, 0]
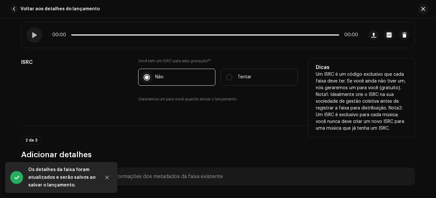
click at [147, 77] on input "Não" at bounding box center [147, 77] width 6 height 6
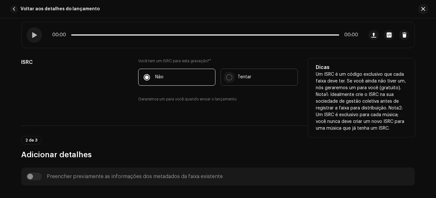
click at [228, 78] on input "Tentar" at bounding box center [229, 77] width 6 height 6
radio input "true"
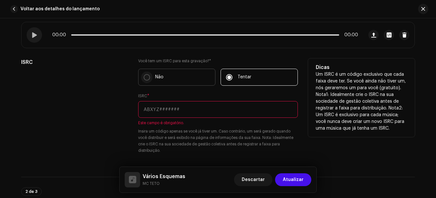
click at [147, 75] on input "Não" at bounding box center [147, 77] width 6 height 6
radio input "true"
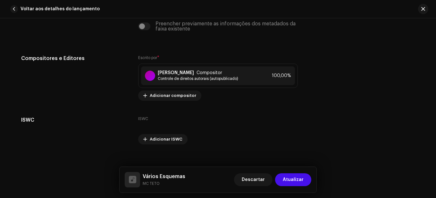
scroll to position [1333, 0]
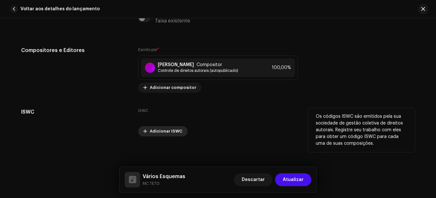
click at [170, 133] on font "Adicionar ISWC" at bounding box center [166, 131] width 33 height 4
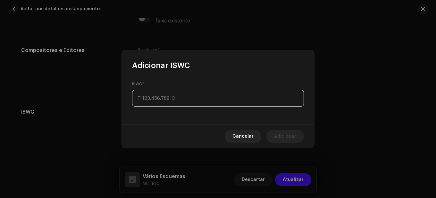
type input "_-___.___.___-_"
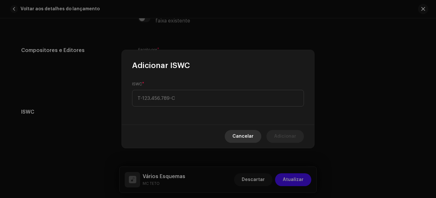
click at [253, 137] on font "Cancelar" at bounding box center [243, 136] width 21 height 4
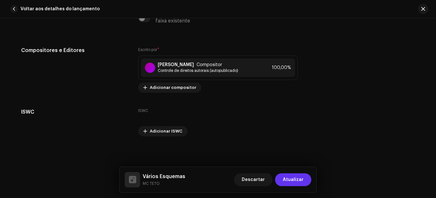
click at [297, 182] on span "Atualizar" at bounding box center [293, 179] width 21 height 13
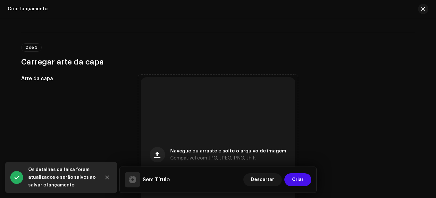
scroll to position [225, 0]
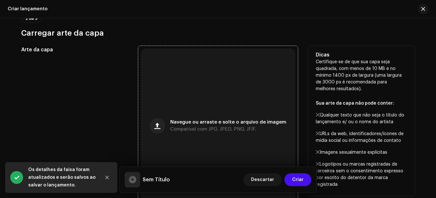
click at [205, 135] on div "Navegue ou arraste e solte o arquivo de imagem Compatível com JPG, JPEG, PNG, J…" at bounding box center [218, 125] width 155 height 155
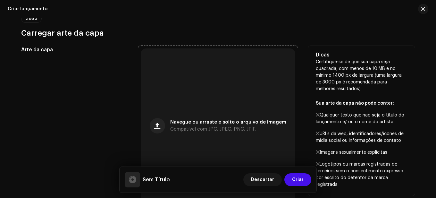
click at [206, 109] on div "Navegue ou arraste e solte o arquivo de imagem Compatível com JPG, JPEG, PNG, J…" at bounding box center [218, 125] width 155 height 155
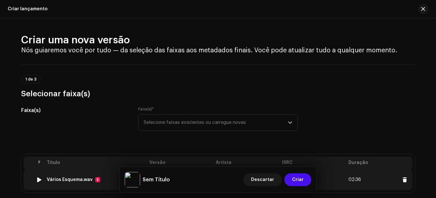
scroll to position [96, 0]
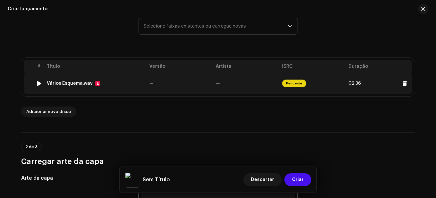
click at [80, 83] on font "Vários Esquema.wav" at bounding box center [70, 83] width 46 height 4
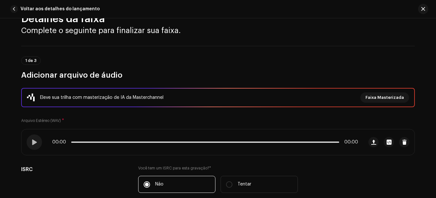
scroll to position [0, 0]
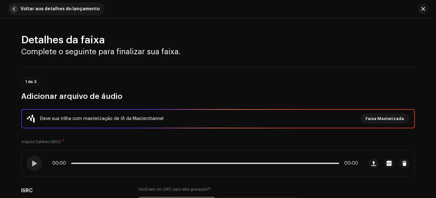
click at [13, 7] on span "button" at bounding box center [14, 9] width 8 height 8
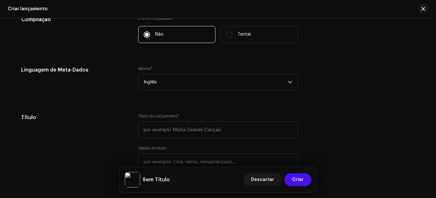
scroll to position [513, 0]
click at [161, 82] on span "Inglês" at bounding box center [216, 82] width 144 height 16
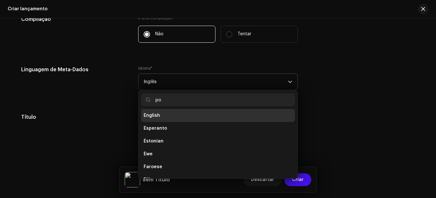
scroll to position [0, 0]
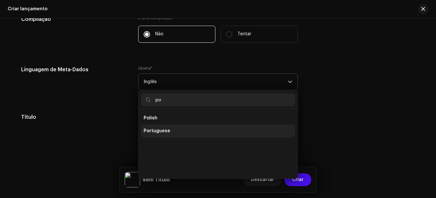
type input "po"
click at [162, 131] on span "Portuguese" at bounding box center [157, 131] width 27 height 6
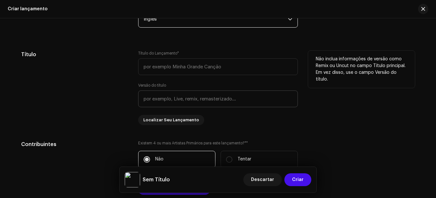
scroll to position [577, 0]
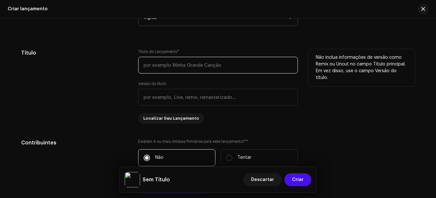
click at [159, 65] on input "text" at bounding box center [218, 65] width 160 height 17
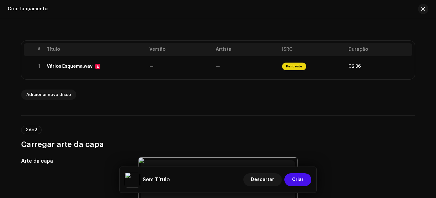
scroll to position [96, 0]
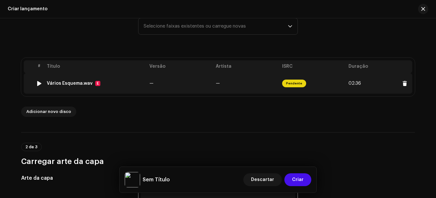
type input "Vários Esquemas"
click at [236, 81] on td "—" at bounding box center [246, 83] width 66 height 21
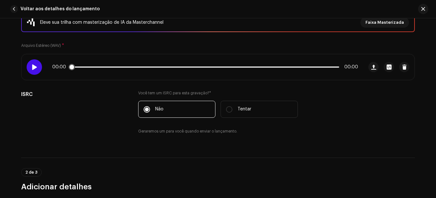
click at [32, 64] on span at bounding box center [33, 66] width 5 height 5
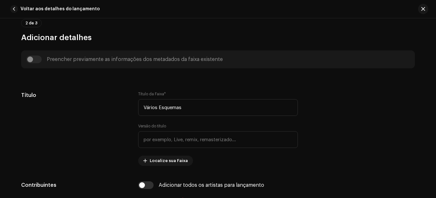
scroll to position [257, 0]
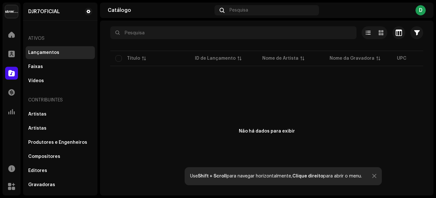
scroll to position [33, 0]
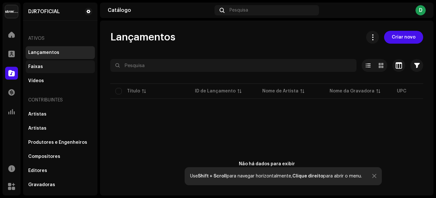
click at [42, 66] on div "Faixas" at bounding box center [60, 66] width 64 height 5
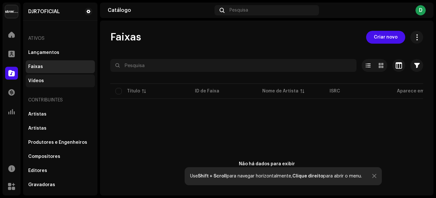
click at [59, 80] on div "Vídeos" at bounding box center [60, 80] width 64 height 5
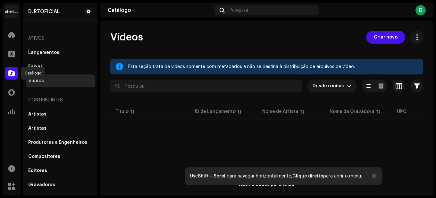
click at [13, 76] on div at bounding box center [11, 73] width 13 height 13
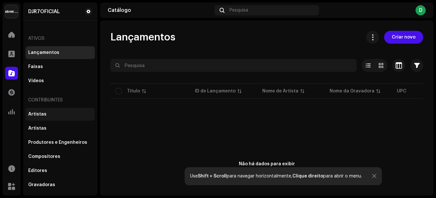
click at [40, 114] on font "Artistas" at bounding box center [37, 114] width 18 height 4
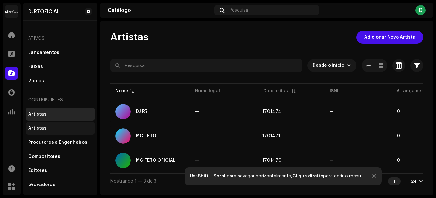
click at [47, 131] on div "Artistas" at bounding box center [60, 128] width 64 height 5
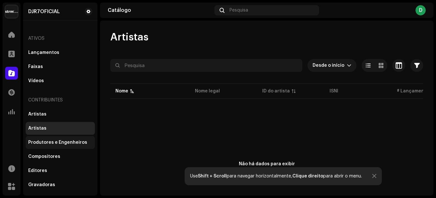
click at [59, 141] on font "Produtores e Engenheiros" at bounding box center [57, 142] width 59 height 4
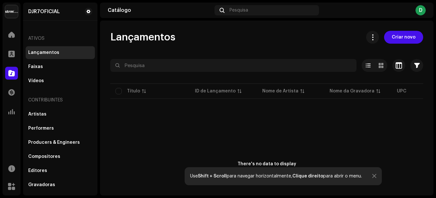
click at [417, 12] on div "D" at bounding box center [421, 10] width 10 height 10
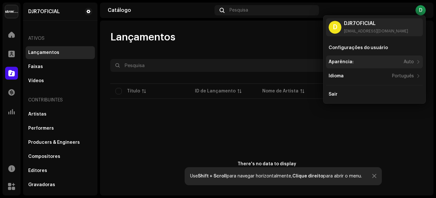
click at [404, 64] on div "Aparência: Auto" at bounding box center [374, 62] width 97 height 13
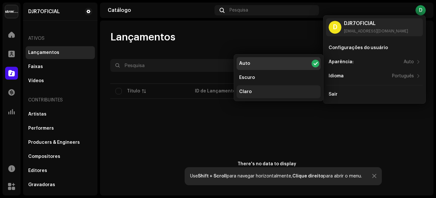
click at [252, 90] on div "Claro" at bounding box center [279, 91] width 84 height 13
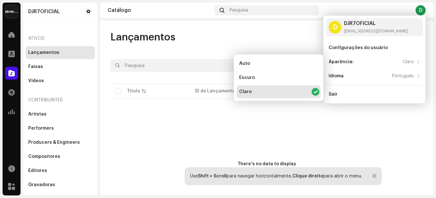
click at [145, 130] on div "There's no data to display" at bounding box center [266, 164] width 313 height 128
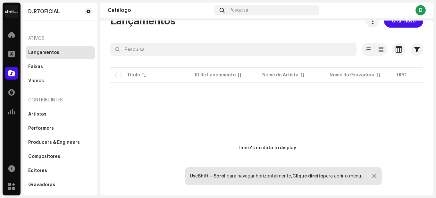
scroll to position [1, 0]
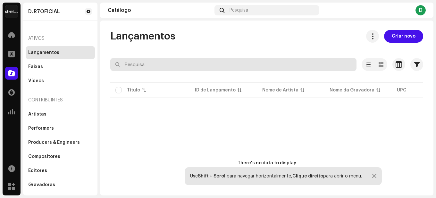
click at [206, 62] on input "text" at bounding box center [233, 64] width 246 height 13
type input "varios"
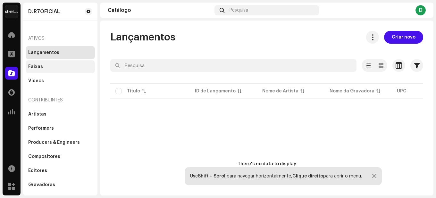
click at [36, 66] on div "Faixas" at bounding box center [35, 66] width 15 height 5
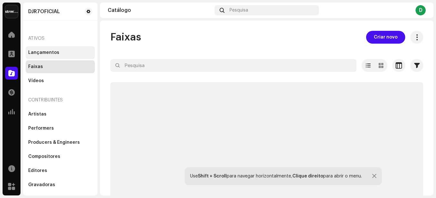
click at [43, 49] on div "Lançamentos" at bounding box center [60, 52] width 69 height 13
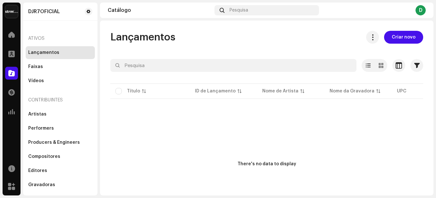
click at [40, 38] on div "Ativos" at bounding box center [60, 38] width 69 height 15
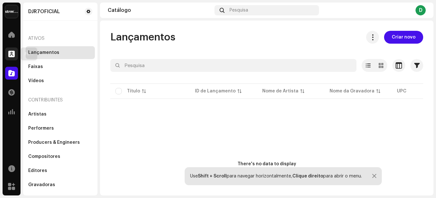
click at [15, 53] on div at bounding box center [11, 53] width 13 height 13
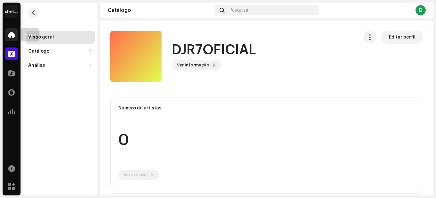
click at [5, 33] on div at bounding box center [11, 34] width 13 height 13
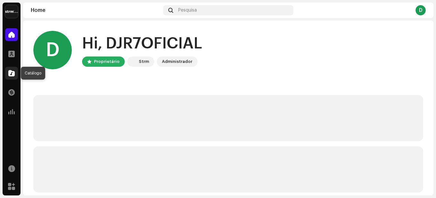
click at [11, 78] on div at bounding box center [11, 73] width 13 height 13
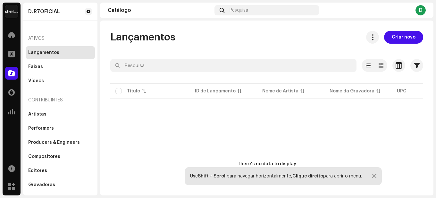
click at [346, 176] on div "Use Shift + Scroll para navegar horizontalmente, Clique direito para abrir o me…" at bounding box center [276, 176] width 172 height 5
click at [375, 176] on div at bounding box center [374, 176] width 4 height 5
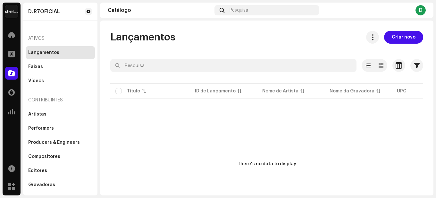
click at [416, 34] on button "Criar novo" at bounding box center [403, 37] width 39 height 13
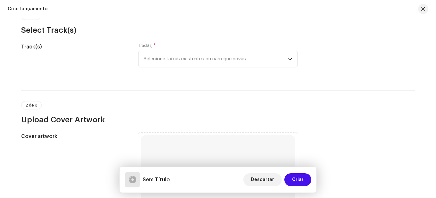
scroll to position [64, 0]
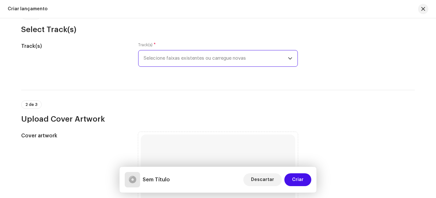
click at [174, 53] on span "Selecione faixas existentes ou carregue novas" at bounding box center [216, 58] width 144 height 16
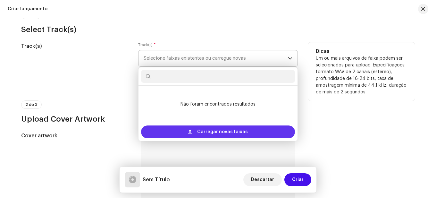
click at [214, 131] on span "Carregar novas faixas" at bounding box center [222, 131] width 51 height 13
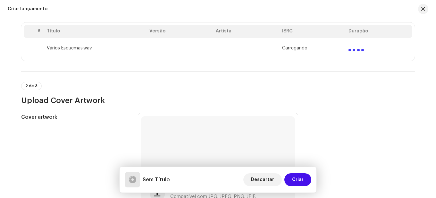
scroll to position [138, 0]
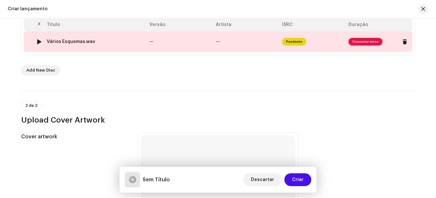
click at [362, 41] on span "Consertar erros" at bounding box center [366, 42] width 34 height 8
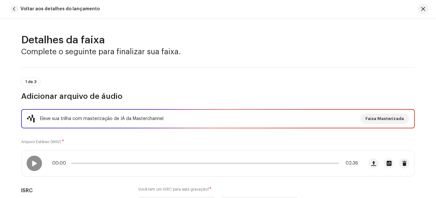
scroll to position [306, 0]
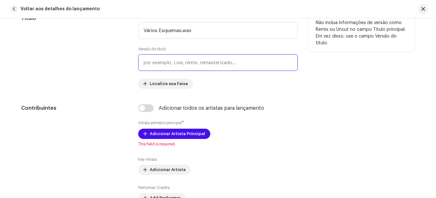
click at [162, 61] on input "text" at bounding box center [218, 62] width 160 height 17
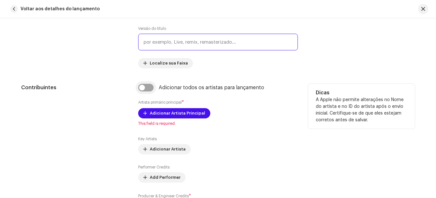
scroll to position [338, 0]
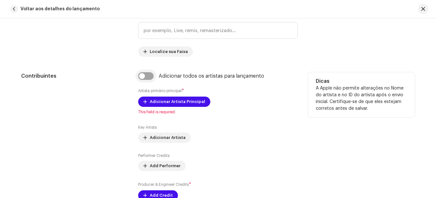
click at [148, 76] on input "checkbox" at bounding box center [145, 76] width 15 height 8
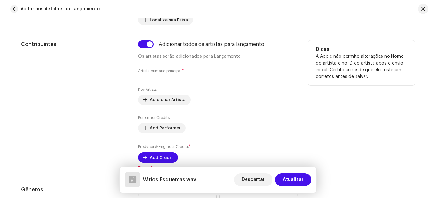
scroll to position [370, 0]
click at [145, 45] on input "checkbox" at bounding box center [145, 44] width 15 height 8
checkbox input "false"
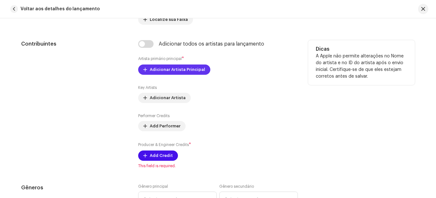
click at [172, 71] on span "Adicionar Artista Principal" at bounding box center [178, 69] width 56 height 13
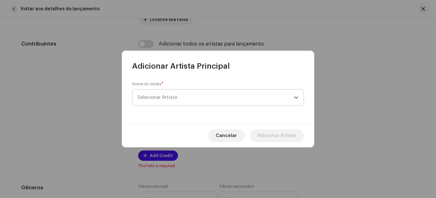
click at [171, 101] on span "Selecionar Artista" at bounding box center [216, 98] width 157 height 16
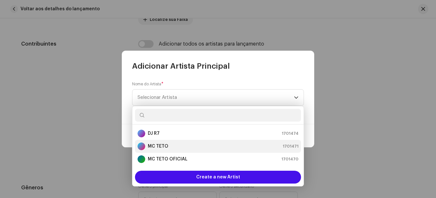
drag, startPoint x: 173, startPoint y: 159, endPoint x: 163, endPoint y: 147, distance: 15.9
click at [163, 147] on strong "MC TETO" at bounding box center [158, 146] width 21 height 6
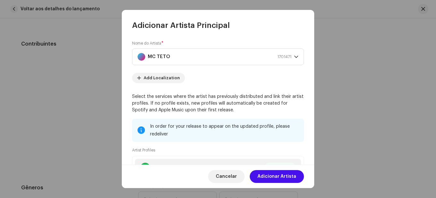
scroll to position [74, 0]
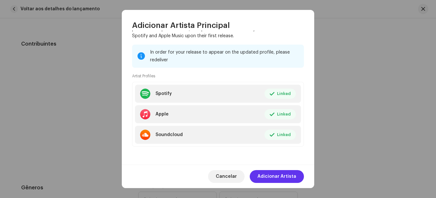
click at [282, 176] on span "Adicionar Artista" at bounding box center [277, 176] width 39 height 13
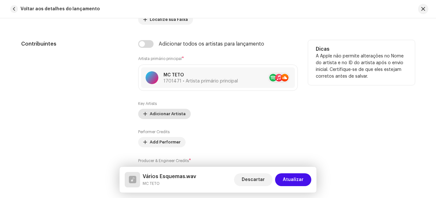
click at [169, 114] on span "Adicionar Artista" at bounding box center [168, 113] width 36 height 13
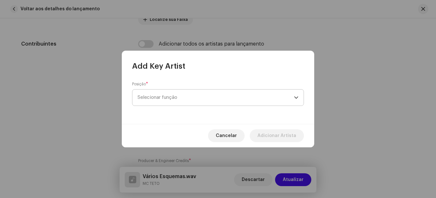
click at [183, 101] on span "Selecionar função" at bounding box center [216, 98] width 157 height 16
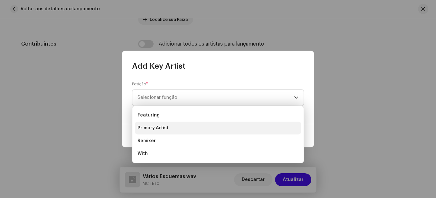
click at [159, 128] on span "Primary Artist" at bounding box center [153, 128] width 31 height 6
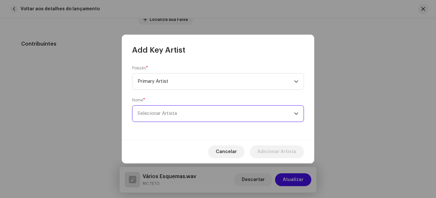
click at [168, 111] on span "Selecionar Artista" at bounding box center [157, 113] width 39 height 5
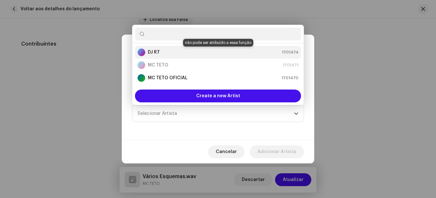
click at [178, 52] on div "DJ R7 1701474" at bounding box center [218, 52] width 161 height 8
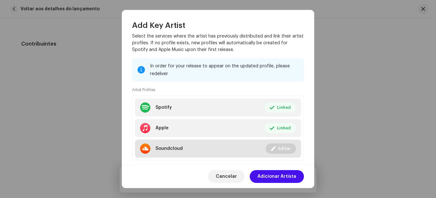
scroll to position [96, 0]
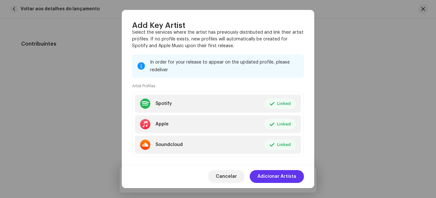
click at [286, 177] on span "Adicionar Artista" at bounding box center [277, 176] width 39 height 13
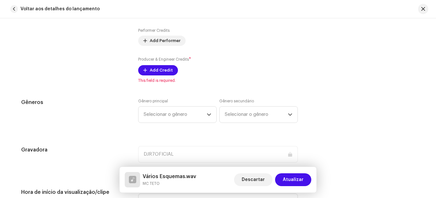
scroll to position [466, 0]
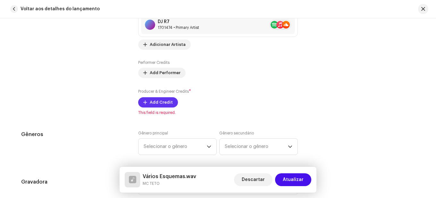
click at [164, 102] on span "Add Credit" at bounding box center [161, 102] width 23 height 13
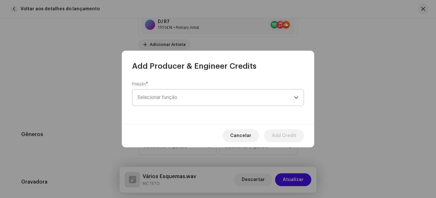
click at [169, 97] on span "Selecionar função" at bounding box center [216, 98] width 157 height 16
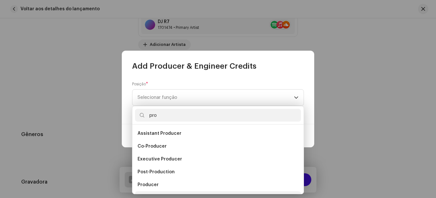
scroll to position [10, 0]
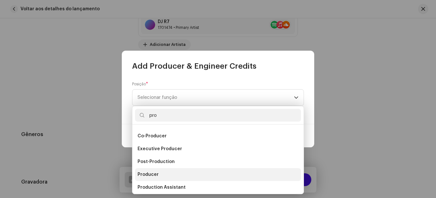
type input "pro"
click at [158, 175] on li "Producer" at bounding box center [218, 174] width 166 height 13
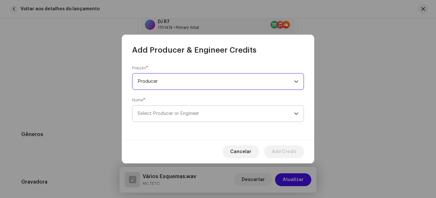
click at [187, 113] on span "Select Producer or Engineer" at bounding box center [169, 113] width 62 height 5
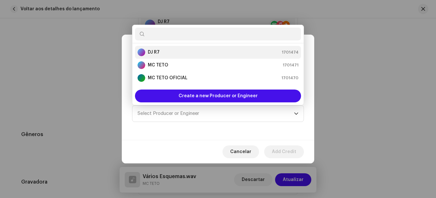
click at [177, 53] on div "DJ R7 1701474" at bounding box center [218, 52] width 161 height 8
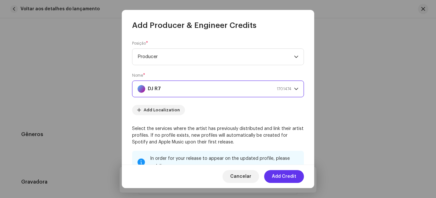
click at [292, 179] on span "Add Credit" at bounding box center [284, 176] width 24 height 13
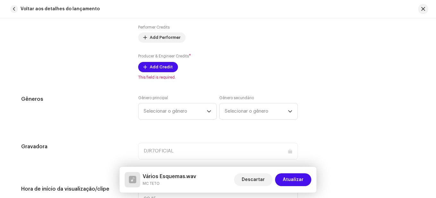
scroll to position [530, 0]
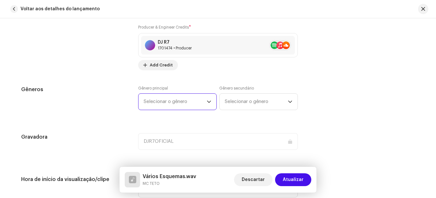
click at [172, 107] on span "Selecionar o gênero" at bounding box center [175, 102] width 63 height 16
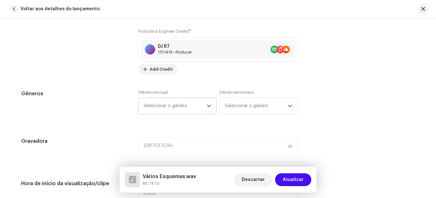
scroll to position [524, 0]
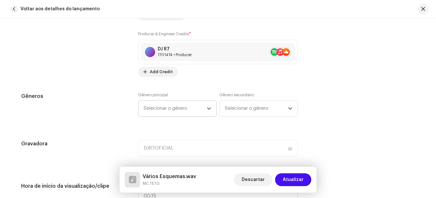
click at [172, 107] on span "Selecionar o gênero" at bounding box center [175, 108] width 63 height 16
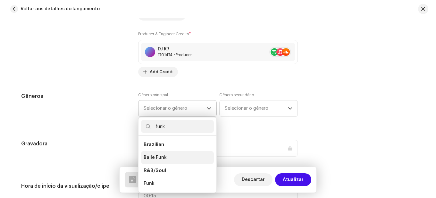
type input "funk"
click at [155, 158] on span "Baile Funk" at bounding box center [155, 157] width 23 height 6
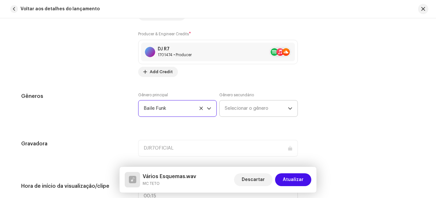
click at [249, 111] on span "Selecionar o gênero" at bounding box center [256, 108] width 63 height 16
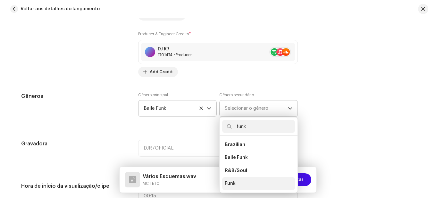
type input "funk"
click at [238, 183] on li "Funk" at bounding box center [258, 183] width 73 height 13
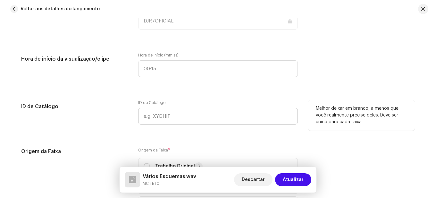
scroll to position [652, 0]
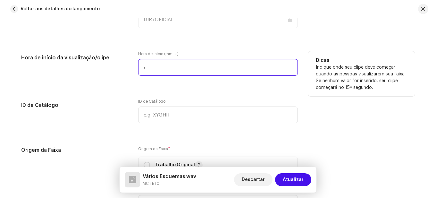
click at [165, 68] on input ":" at bounding box center [218, 67] width 160 height 17
type input "00:60"
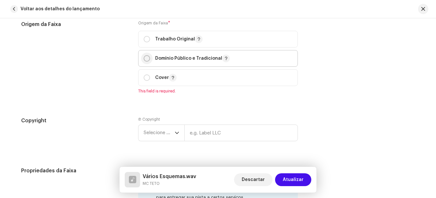
scroll to position [780, 0]
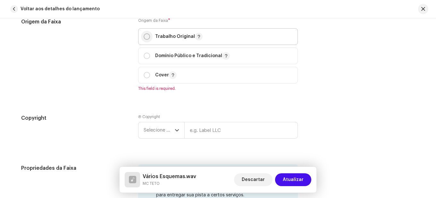
click at [147, 39] on input "radio" at bounding box center [147, 36] width 6 height 6
radio input "true"
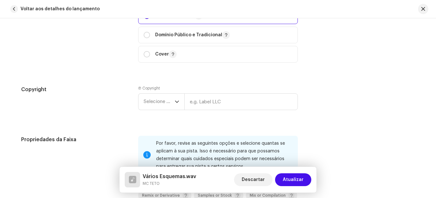
scroll to position [812, 0]
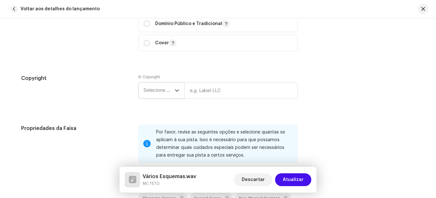
click at [173, 91] on span "Selecione o ano" at bounding box center [159, 90] width 31 height 16
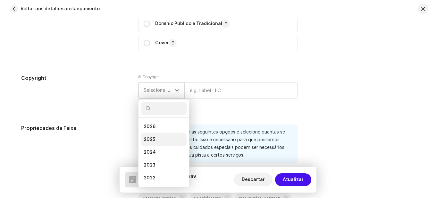
click at [157, 138] on li "2025" at bounding box center [164, 139] width 46 height 13
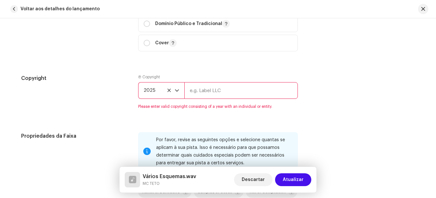
click at [215, 93] on input "text" at bounding box center [241, 90] width 114 height 17
type input "DJR7OFICIAL"
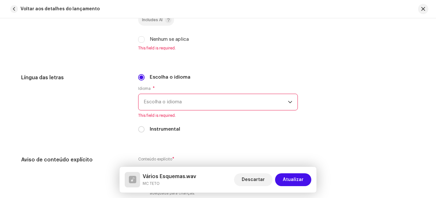
click at [181, 101] on span "Escolha o idioma" at bounding box center [216, 102] width 144 height 16
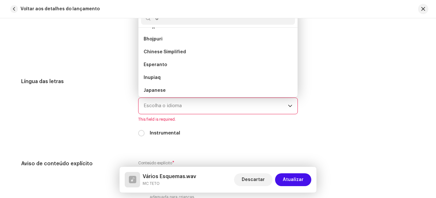
scroll to position [998, 0]
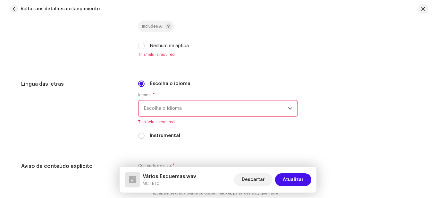
click at [180, 103] on span "Escolha o idioma" at bounding box center [216, 108] width 144 height 16
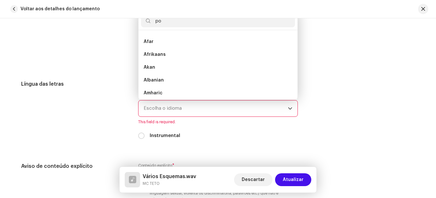
scroll to position [0, 0]
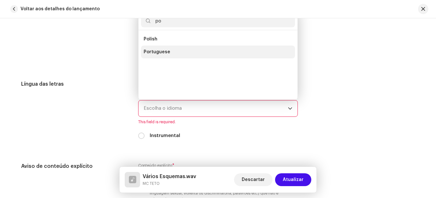
type input "po"
click at [167, 54] on span "Portuguese" at bounding box center [157, 52] width 27 height 6
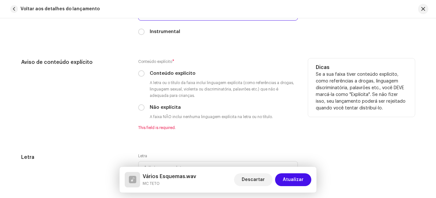
scroll to position [1127, 0]
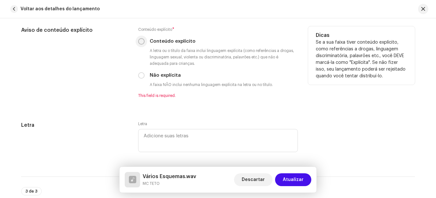
click at [142, 42] on input "Conteúdo explícito" at bounding box center [141, 41] width 6 height 6
radio input "true"
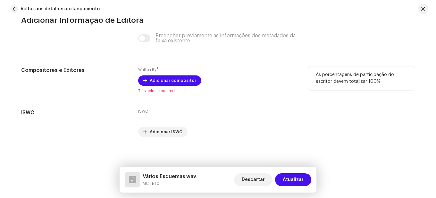
scroll to position [1305, 0]
click at [165, 80] on span "Adicionar compositor" at bounding box center [173, 79] width 47 height 13
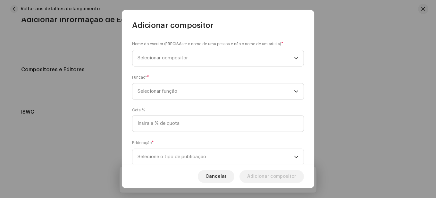
click at [173, 54] on span "Selecionar compositor" at bounding box center [216, 58] width 157 height 16
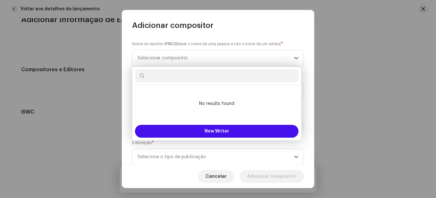
type input "mc-teto-1"
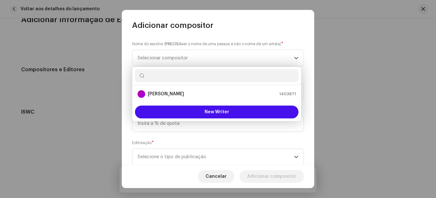
paste input "[PERSON_NAME]"
type input "[PERSON_NAME]"
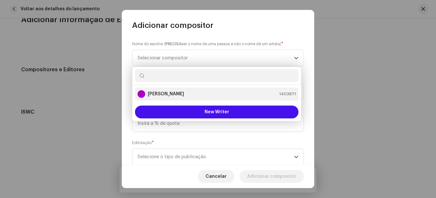
click at [184, 92] on strong "[PERSON_NAME]" at bounding box center [166, 94] width 36 height 6
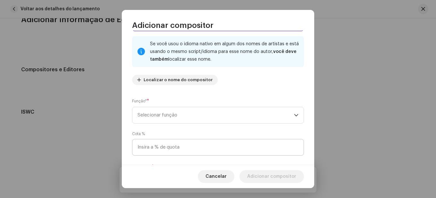
scroll to position [78, 0]
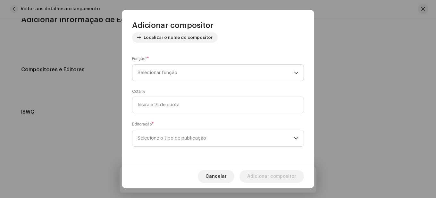
click at [166, 67] on span "Selecionar função" at bounding box center [216, 73] width 157 height 16
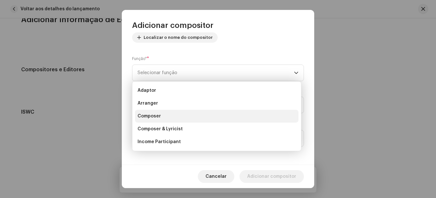
click at [156, 113] on span "Composer" at bounding box center [149, 116] width 23 height 6
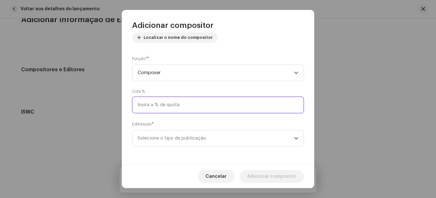
click at [173, 104] on input at bounding box center [218, 105] width 172 height 17
type input "100,00"
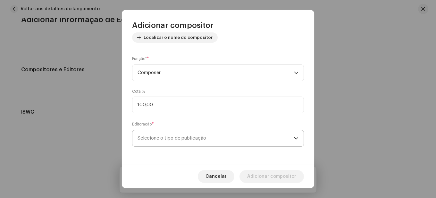
click at [166, 137] on span "Selecione o tipo de publicação" at bounding box center [216, 138] width 157 height 16
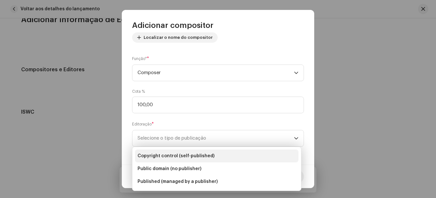
click at [171, 154] on span "Copyright control (self-published)" at bounding box center [176, 156] width 77 height 6
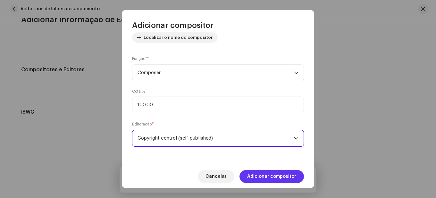
click at [282, 174] on span "Adicionar compositor" at bounding box center [271, 176] width 49 height 13
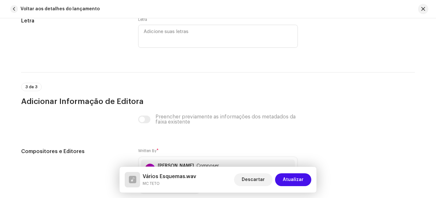
scroll to position [1324, 0]
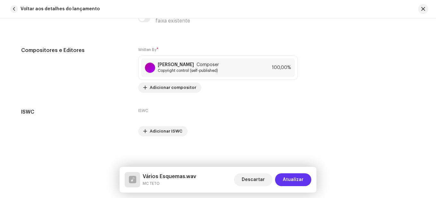
click at [294, 177] on span "Atualizar" at bounding box center [293, 179] width 21 height 13
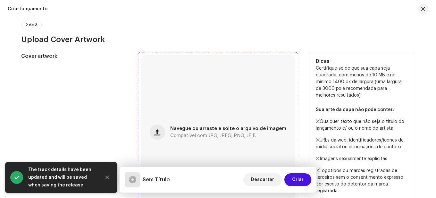
scroll to position [266, 0]
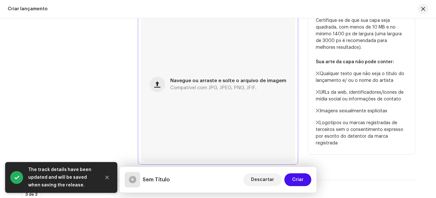
click at [217, 82] on span "Navegue ou arraste e solte o arquivo de imagem" at bounding box center [228, 81] width 116 height 4
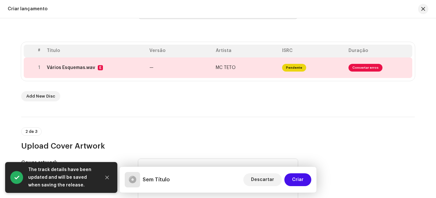
scroll to position [74, 0]
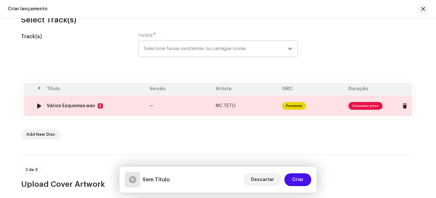
click at [364, 106] on span "Consertar erros" at bounding box center [366, 106] width 34 height 8
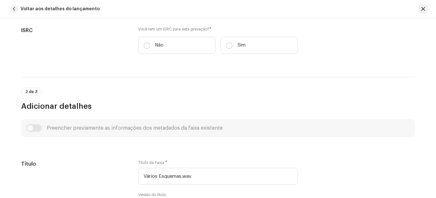
scroll to position [160, 0]
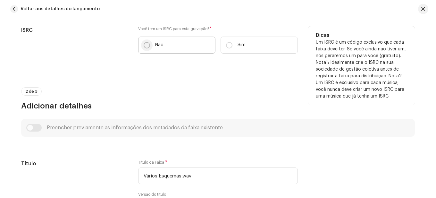
click at [144, 47] on input "Não" at bounding box center [147, 45] width 6 height 6
radio input "true"
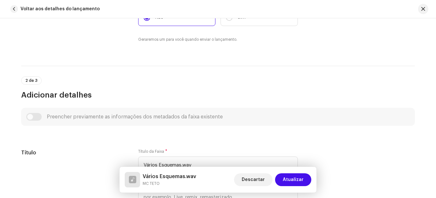
scroll to position [225, 0]
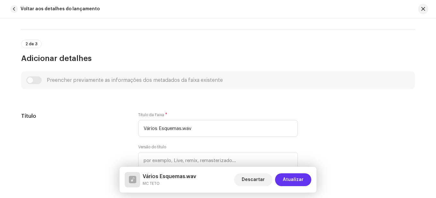
click at [295, 180] on span "Atualizar" at bounding box center [293, 179] width 21 height 13
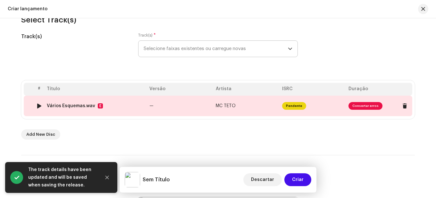
click at [362, 104] on span "Consertar erros" at bounding box center [366, 106] width 34 height 8
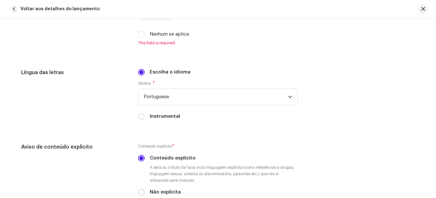
scroll to position [995, 0]
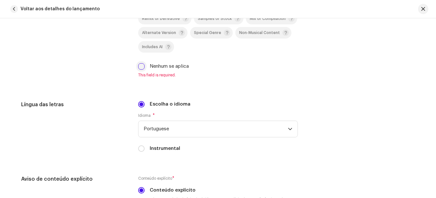
click at [139, 68] on input "Nenhum se aplica" at bounding box center [141, 66] width 6 height 6
checkbox input "true"
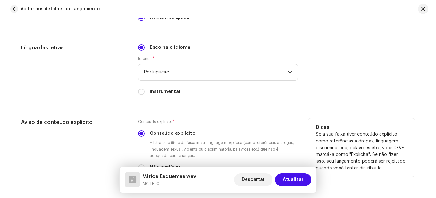
scroll to position [1091, 0]
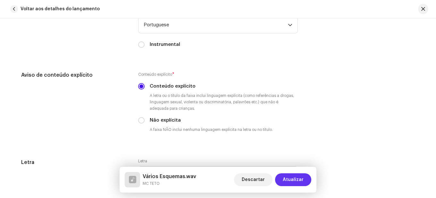
click at [295, 176] on span "Atualizar" at bounding box center [293, 179] width 21 height 13
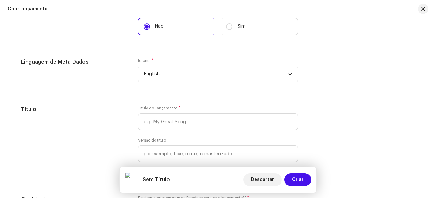
scroll to position [523, 0]
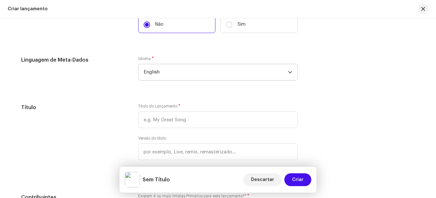
click at [159, 73] on span "English" at bounding box center [216, 72] width 144 height 16
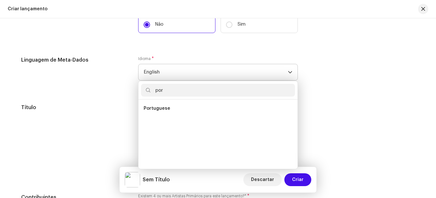
scroll to position [0, 0]
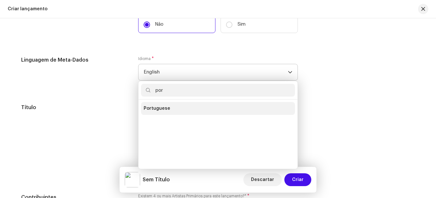
type input "por"
click at [167, 107] on span "Portuguese" at bounding box center [157, 108] width 27 height 6
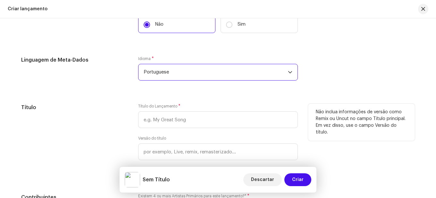
scroll to position [587, 0]
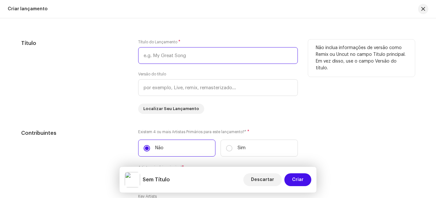
click at [167, 59] on input "text" at bounding box center [218, 55] width 160 height 17
paste input "[PERSON_NAME]"
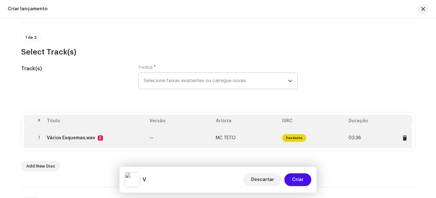
scroll to position [96, 0]
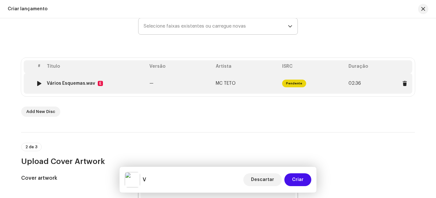
type input "V"
drag, startPoint x: 45, startPoint y: 83, endPoint x: 81, endPoint y: 83, distance: 35.9
click at [81, 83] on td "Vários Esquemas.wav E" at bounding box center [95, 83] width 103 height 21
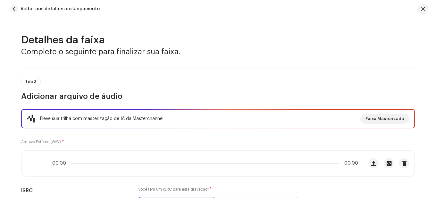
copy div "Vários Esquemas"
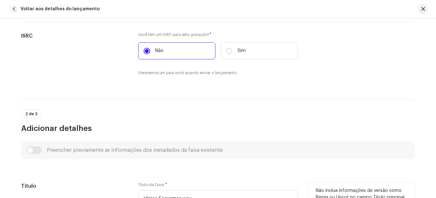
scroll to position [225, 0]
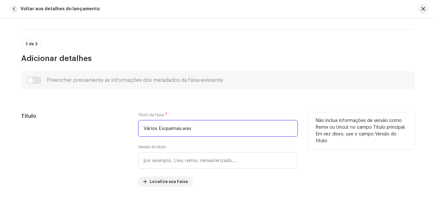
drag, startPoint x: 180, startPoint y: 128, endPoint x: 200, endPoint y: 128, distance: 19.9
click at [200, 128] on input "Vários Esquemas.wav" at bounding box center [218, 128] width 160 height 17
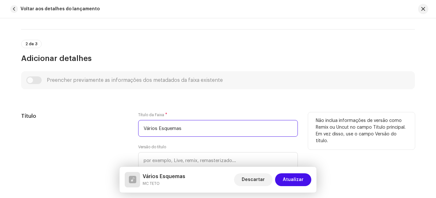
drag, startPoint x: 182, startPoint y: 128, endPoint x: 99, endPoint y: 126, distance: 83.4
click at [99, 126] on div "Título Título da Faixa * Vários Esquemas Versão do título Localize sua Faixa Nã…" at bounding box center [218, 149] width 394 height 74
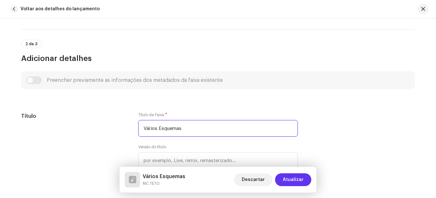
type input "Vários Esquemas"
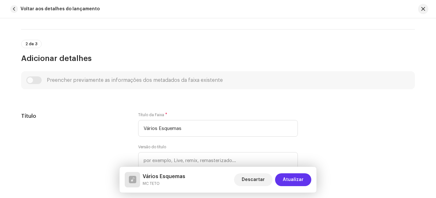
click at [293, 176] on span "Atualizar" at bounding box center [293, 179] width 21 height 13
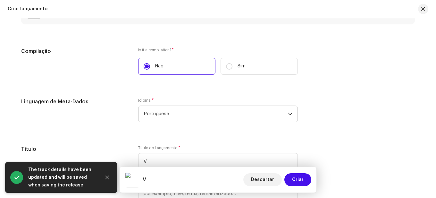
scroll to position [545, 0]
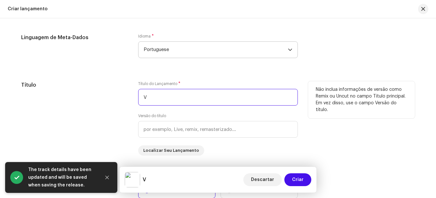
drag, startPoint x: 153, startPoint y: 95, endPoint x: 119, endPoint y: 95, distance: 34.0
click at [122, 95] on div "Título Título do Lançamento * V Versão do título Localizar Seu Lançamento Não i…" at bounding box center [218, 118] width 394 height 74
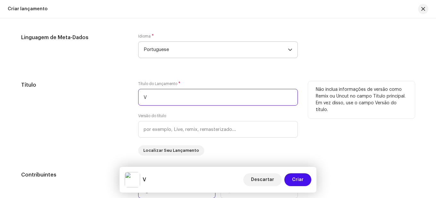
paste input "ários Esquemas"
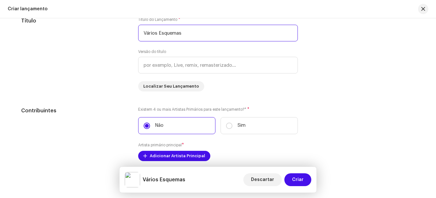
scroll to position [642, 0]
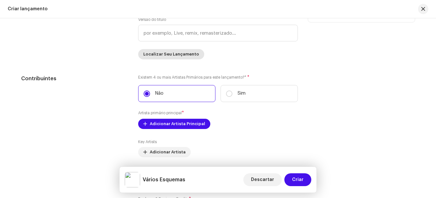
type input "Vários Esquemas"
click at [174, 55] on span "Localizar Seu Lançamento" at bounding box center [171, 54] width 56 height 13
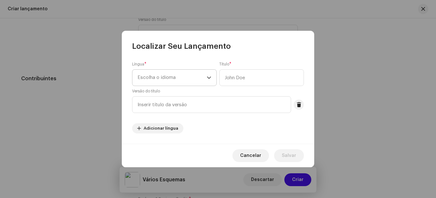
click at [171, 79] on span "Escolha o idioma" at bounding box center [172, 78] width 69 height 16
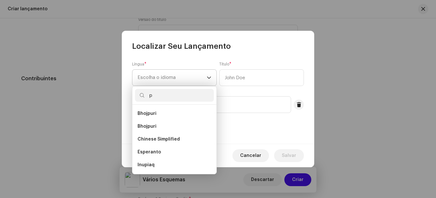
scroll to position [0, 0]
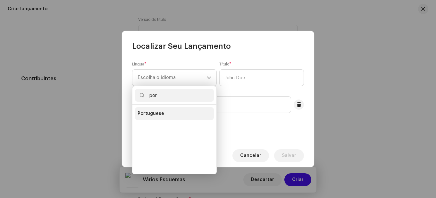
type input "por"
click at [173, 110] on li "Portuguese" at bounding box center [174, 113] width 79 height 13
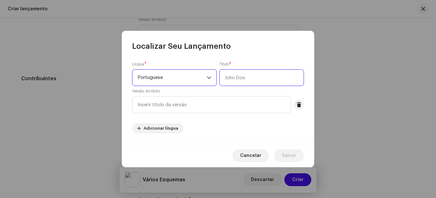
click at [238, 73] on input "text" at bounding box center [261, 77] width 85 height 17
paste input "Vários Esquemas"
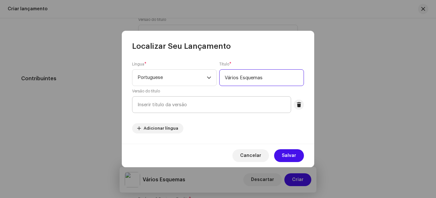
type input "Vários Esquemas"
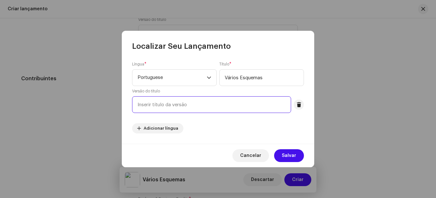
click at [168, 105] on input "text" at bounding box center [211, 104] width 159 height 17
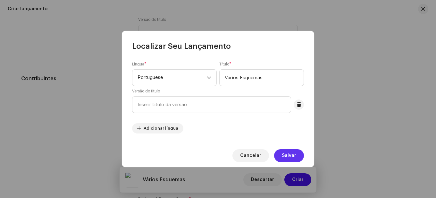
click at [291, 153] on span "Salvar" at bounding box center [289, 155] width 14 height 13
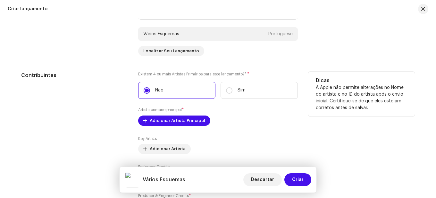
scroll to position [696, 0]
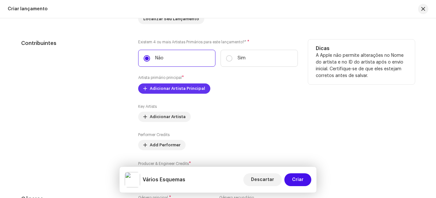
click at [160, 90] on span "Adicionar Artista Principal" at bounding box center [178, 88] width 56 height 13
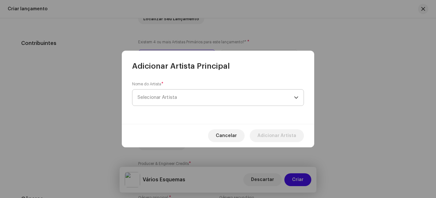
click at [177, 98] on span "Selecionar Artista" at bounding box center [157, 97] width 39 height 5
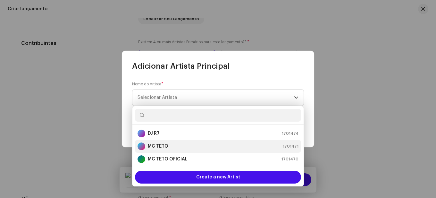
click at [171, 146] on div "MC TETO 1701471" at bounding box center [218, 146] width 161 height 8
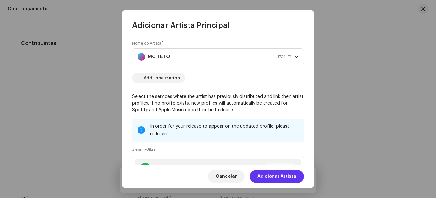
click at [277, 176] on span "Adicionar Artista" at bounding box center [277, 176] width 39 height 13
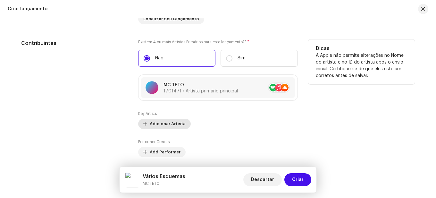
click at [171, 127] on span "Adicionar Artista" at bounding box center [168, 123] width 36 height 13
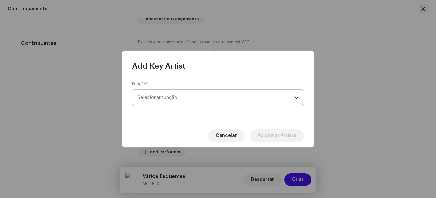
click at [189, 95] on span "Selecionar função" at bounding box center [216, 98] width 157 height 16
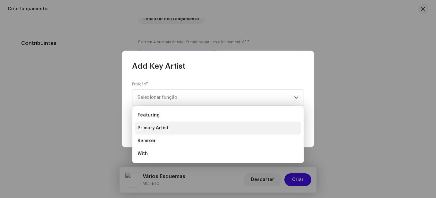
click at [164, 126] on span "Primary Artist" at bounding box center [153, 128] width 31 height 6
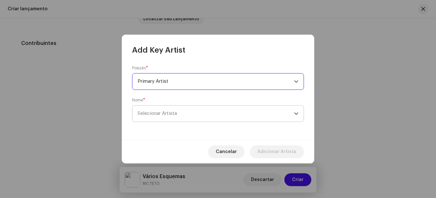
click at [207, 115] on span "Selecionar Artista" at bounding box center [216, 114] width 157 height 16
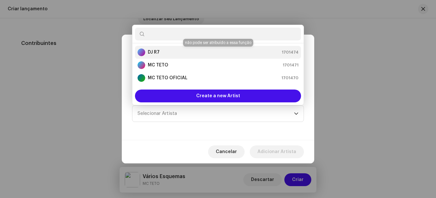
click at [176, 50] on div "DJ R7 1701474" at bounding box center [218, 52] width 161 height 8
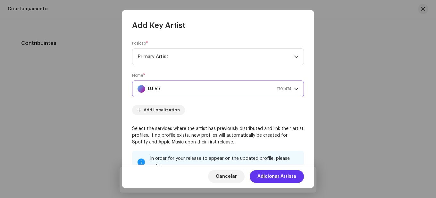
click at [283, 176] on span "Adicionar Artista" at bounding box center [277, 176] width 39 height 13
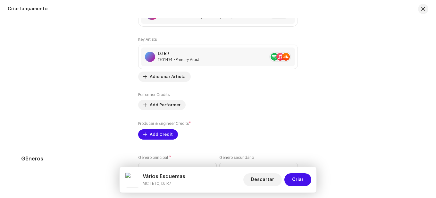
scroll to position [760, 0]
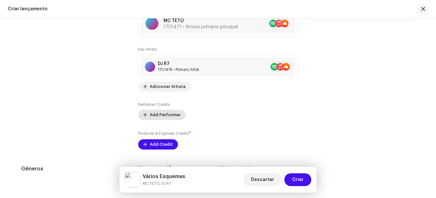
click at [163, 113] on span "Add Performer" at bounding box center [165, 114] width 31 height 13
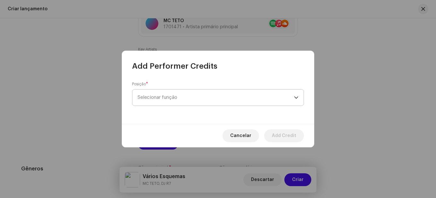
click at [172, 95] on span "Selecionar função" at bounding box center [216, 98] width 157 height 16
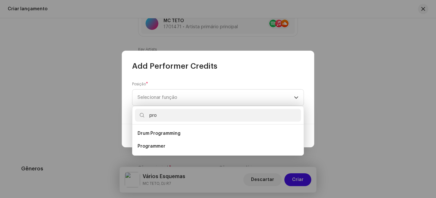
drag, startPoint x: 170, startPoint y: 115, endPoint x: 150, endPoint y: 116, distance: 20.2
click at [150, 116] on input "pro" at bounding box center [218, 115] width 166 height 13
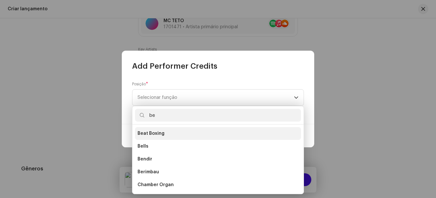
type input "be"
click at [181, 132] on li "Beat Boxing" at bounding box center [218, 133] width 166 height 13
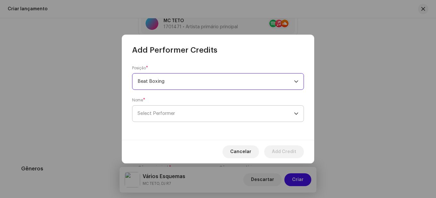
click at [179, 117] on span "Select Performer" at bounding box center [216, 114] width 157 height 16
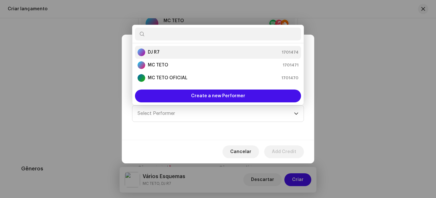
click at [180, 51] on div "DJ R7 1701474" at bounding box center [218, 52] width 161 height 8
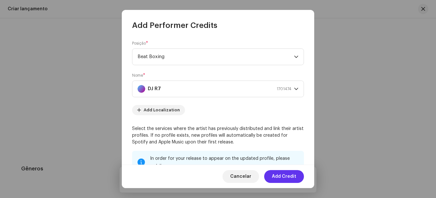
click at [278, 176] on span "Add Credit" at bounding box center [284, 176] width 24 height 13
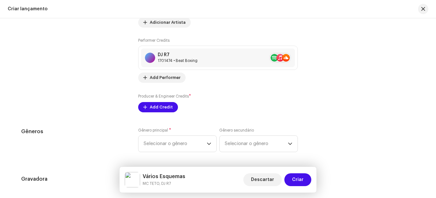
scroll to position [792, 0]
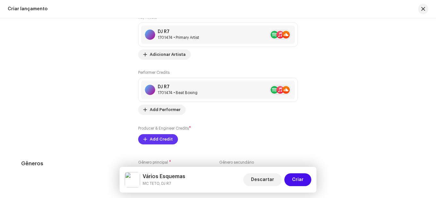
click at [158, 140] on span "Add Credit" at bounding box center [161, 139] width 23 height 13
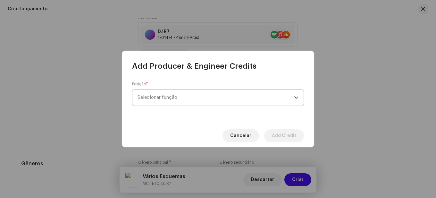
click at [188, 100] on span "Selecionar função" at bounding box center [216, 98] width 157 height 16
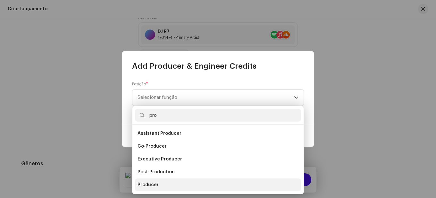
type input "pro"
click at [152, 186] on span "Producer" at bounding box center [148, 185] width 21 height 6
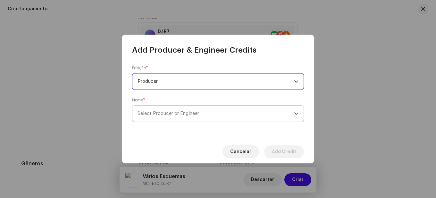
click at [172, 109] on span "Select Producer or Engineer" at bounding box center [216, 114] width 157 height 16
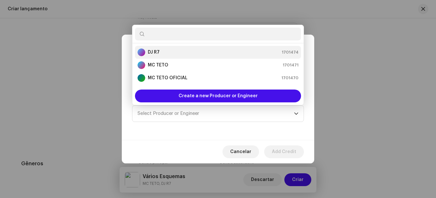
click at [171, 51] on div "DJ R7 1701474" at bounding box center [218, 52] width 161 height 8
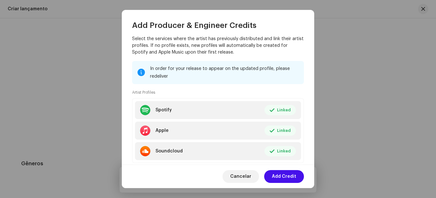
scroll to position [106, 0]
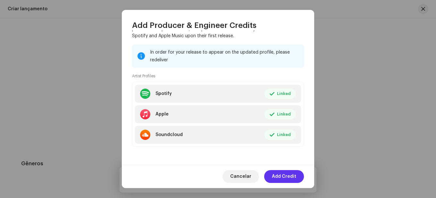
click at [292, 176] on span "Add Credit" at bounding box center [284, 176] width 24 height 13
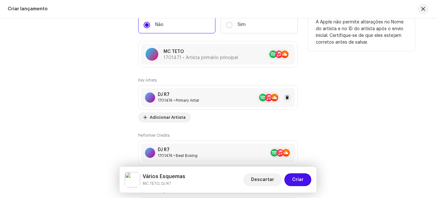
scroll to position [728, 0]
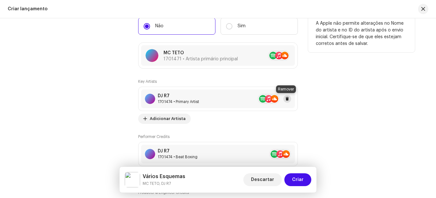
click at [287, 99] on span at bounding box center [288, 98] width 4 height 5
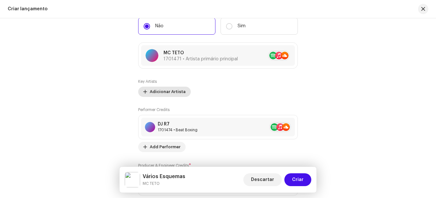
click at [167, 95] on span "Adicionar Artista" at bounding box center [168, 91] width 36 height 13
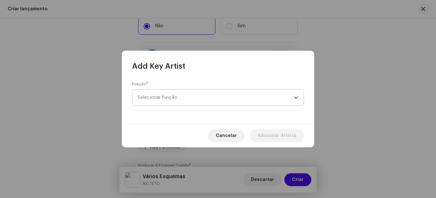
click at [181, 98] on span "Selecionar função" at bounding box center [216, 98] width 157 height 16
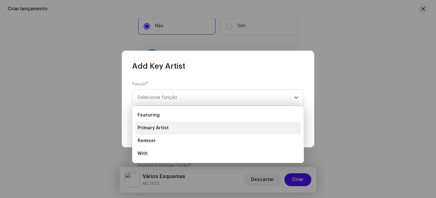
click at [160, 124] on li "Primary Artist" at bounding box center [218, 128] width 166 height 13
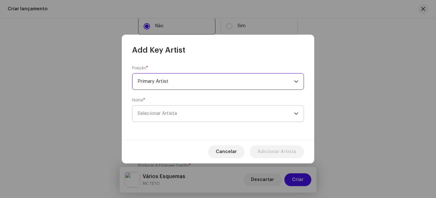
click at [167, 115] on span "Selecionar Artista" at bounding box center [157, 113] width 39 height 5
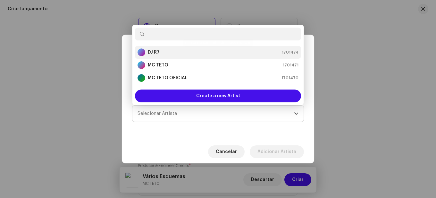
click at [165, 52] on div "DJ R7 1701474" at bounding box center [218, 52] width 161 height 8
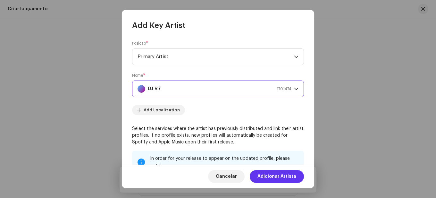
click at [274, 174] on span "Adicionar Artista" at bounding box center [277, 176] width 39 height 13
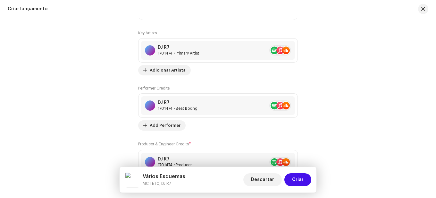
scroll to position [792, 0]
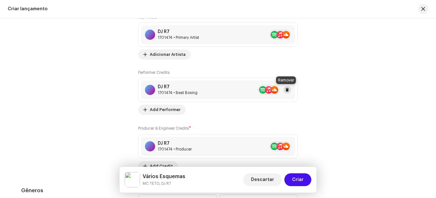
click at [287, 90] on span at bounding box center [288, 89] width 4 height 5
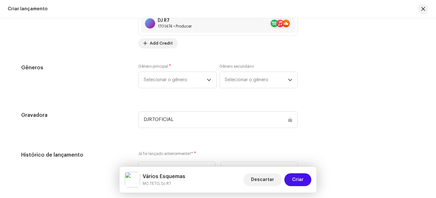
scroll to position [888, 0]
click at [173, 80] on span "Selecionar o gênero" at bounding box center [175, 80] width 63 height 16
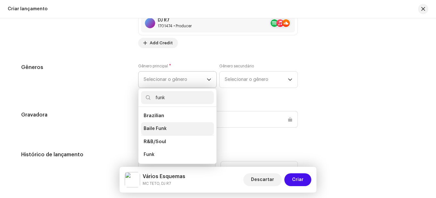
type input "funk"
click at [158, 128] on span "Baile Funk" at bounding box center [155, 128] width 23 height 6
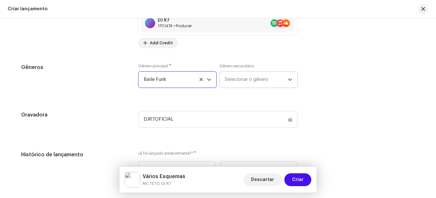
click at [242, 81] on span "Selecionar o gênero" at bounding box center [256, 80] width 63 height 16
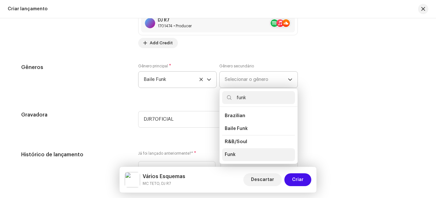
type input "funk"
click at [233, 156] on span "Funk" at bounding box center [230, 154] width 11 height 6
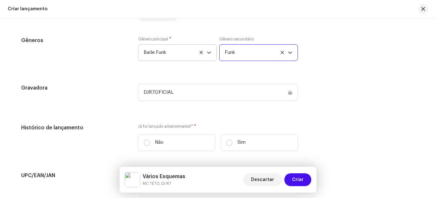
scroll to position [952, 0]
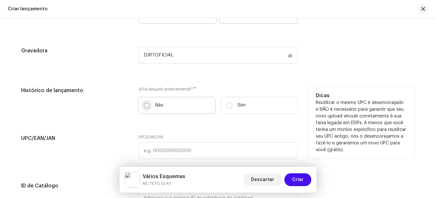
click at [145, 106] on input "Não" at bounding box center [147, 105] width 6 height 6
radio input "true"
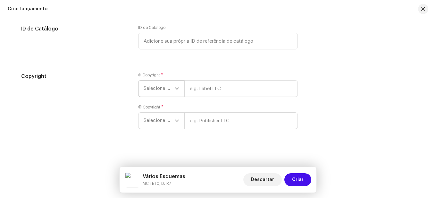
scroll to position [1109, 0]
click at [172, 88] on span "Selecione o ano" at bounding box center [159, 88] width 31 height 16
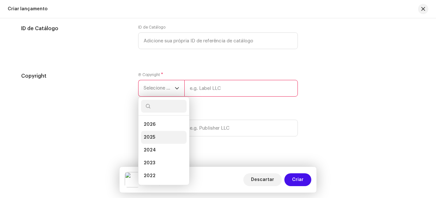
click at [159, 134] on li "2025" at bounding box center [164, 137] width 46 height 13
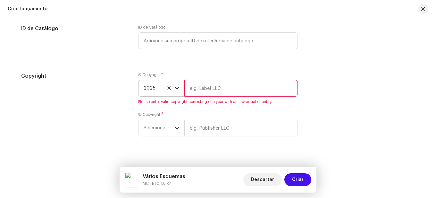
click at [203, 88] on input "text" at bounding box center [241, 88] width 114 height 17
type input "DJR7OFICIAL"
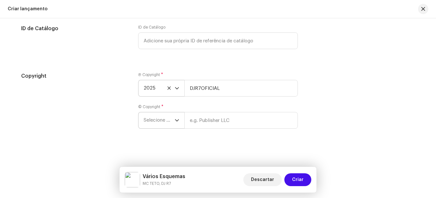
click at [175, 120] on icon "dropdown trigger" at bounding box center [177, 120] width 4 height 4
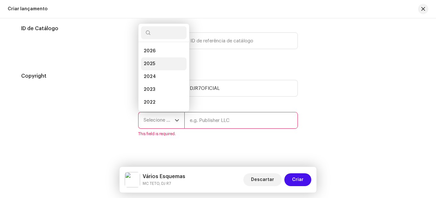
click at [162, 63] on li "2025" at bounding box center [164, 63] width 46 height 13
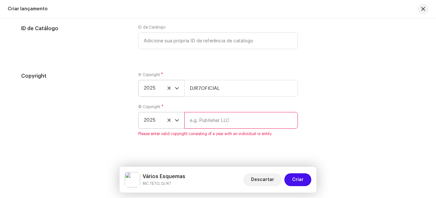
click at [198, 124] on input "text" at bounding box center [241, 120] width 114 height 17
type input "DJR7OFICIAL"
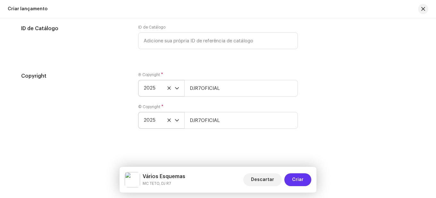
click at [299, 178] on span "Criar" at bounding box center [298, 179] width 12 height 13
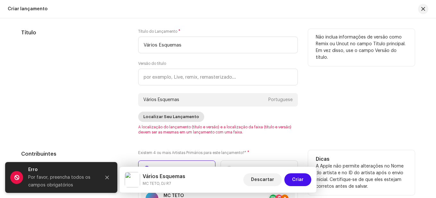
scroll to position [609, 0]
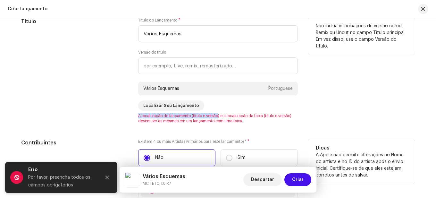
drag, startPoint x: 138, startPoint y: 116, endPoint x: 216, endPoint y: 115, distance: 78.3
click at [216, 115] on span "A localização do lançamento (título e versão) e a localização da faixa (título …" at bounding box center [218, 118] width 160 height 10
click at [188, 109] on span "Localizar Seu Lançamento" at bounding box center [171, 105] width 56 height 13
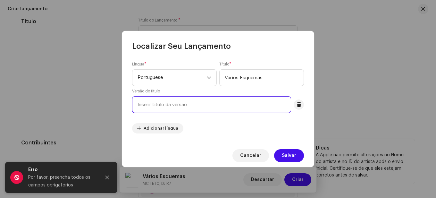
click at [165, 105] on input "text" at bounding box center [211, 104] width 159 height 17
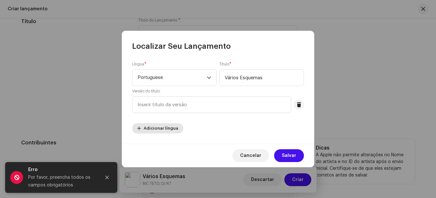
click at [163, 129] on span "Adicionar língua" at bounding box center [161, 128] width 35 height 13
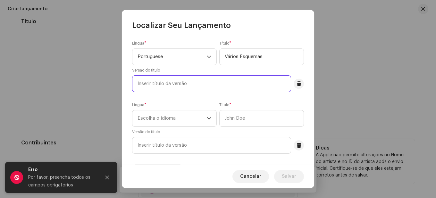
click at [182, 87] on input "text" at bounding box center [211, 83] width 159 height 17
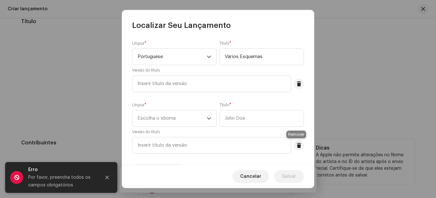
click at [297, 147] on span at bounding box center [299, 145] width 5 height 5
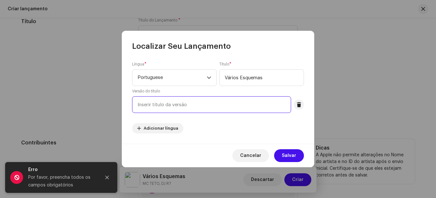
click at [163, 101] on input "text" at bounding box center [211, 104] width 159 height 17
paste input "Vários Esquemas"
type input "Vários Esquemas"
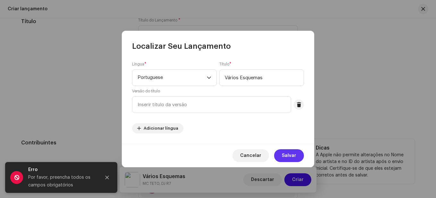
click at [295, 153] on span "Salvar" at bounding box center [289, 155] width 14 height 13
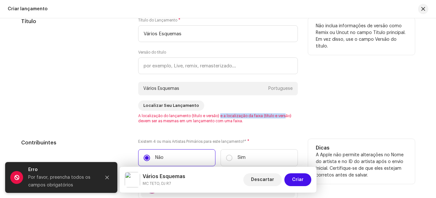
drag, startPoint x: 219, startPoint y: 116, endPoint x: 264, endPoint y: 119, distance: 44.7
click at [284, 116] on span "A localização do lançamento (título e versão) e a localização da faixa (título …" at bounding box center [218, 118] width 160 height 10
click at [162, 120] on span "A localização do lançamento (título e versão) e a localização da faixa (título …" at bounding box center [218, 118] width 160 height 10
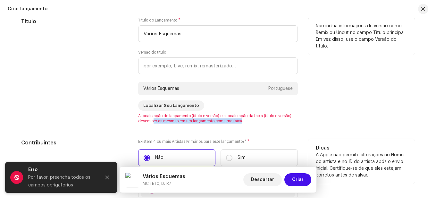
drag, startPoint x: 153, startPoint y: 121, endPoint x: 240, endPoint y: 120, distance: 87.3
click at [240, 120] on span "A localização do lançamento (título e versão) e a localização da faixa (título …" at bounding box center [218, 118] width 160 height 10
click at [185, 121] on span "A localização do lançamento (título e versão) e a localização da faixa (título …" at bounding box center [218, 118] width 160 height 10
drag, startPoint x: 180, startPoint y: 121, endPoint x: 241, endPoint y: 120, distance: 61.6
click at [241, 120] on span "A localização do lançamento (título e versão) e a localização da faixa (título …" at bounding box center [218, 118] width 160 height 10
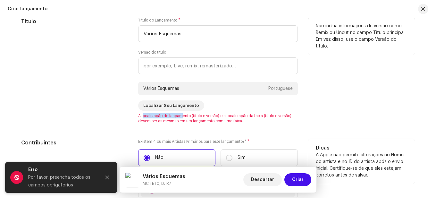
drag, startPoint x: 142, startPoint y: 117, endPoint x: 183, endPoint y: 116, distance: 41.1
click at [180, 116] on span "A localização do lançamento (título e versão) e a localização da faixa (título …" at bounding box center [218, 118] width 160 height 10
click at [192, 116] on span "A localização do lançamento (título e versão) e a localização da faixa (título …" at bounding box center [218, 118] width 160 height 10
drag, startPoint x: 189, startPoint y: 117, endPoint x: 264, endPoint y: 115, distance: 74.8
click at [264, 115] on span "A localização do lançamento (título e versão) e a localização da faixa (título …" at bounding box center [218, 118] width 160 height 10
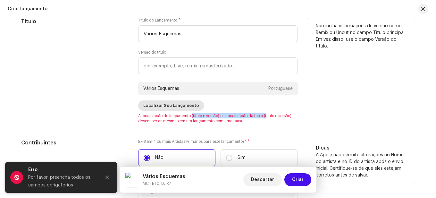
click at [172, 108] on span "Localizar Seu Lançamento" at bounding box center [171, 105] width 56 height 13
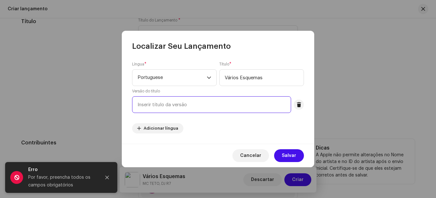
click at [242, 101] on input "text" at bounding box center [211, 104] width 159 height 17
paste input "Vários Esquemas"
type input "Vários Esquemas"
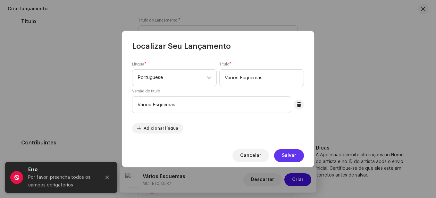
click at [295, 154] on span "Salvar" at bounding box center [289, 155] width 14 height 13
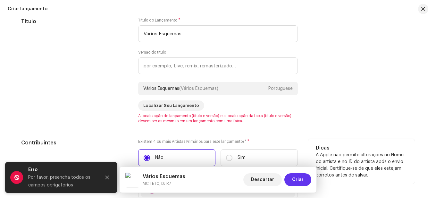
click at [296, 178] on span "Criar" at bounding box center [298, 179] width 12 height 13
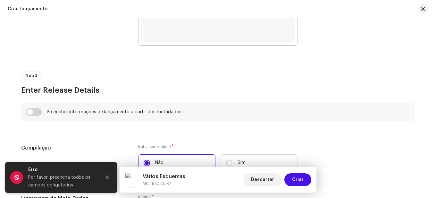
scroll to position [384, 0]
click at [35, 113] on input "checkbox" at bounding box center [33, 112] width 15 height 8
checkbox input "true"
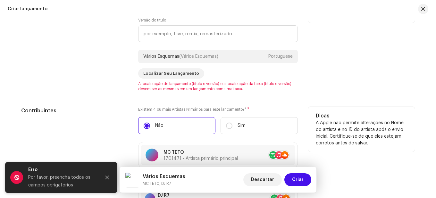
scroll to position [641, 0]
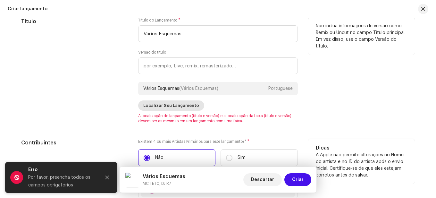
click at [181, 105] on span "Localizar Seu Lançamento" at bounding box center [171, 105] width 56 height 13
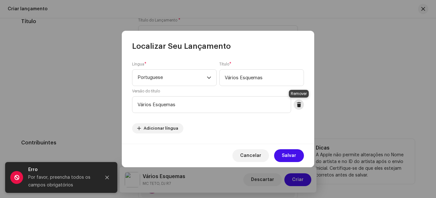
click at [301, 106] on span at bounding box center [299, 104] width 5 height 5
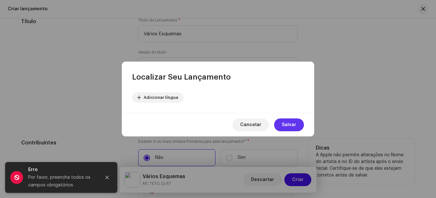
click at [290, 123] on span "Salvar" at bounding box center [289, 124] width 14 height 13
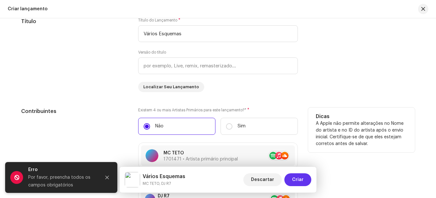
click at [299, 179] on span "Criar" at bounding box center [298, 179] width 12 height 13
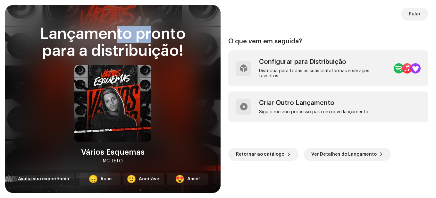
drag, startPoint x: 130, startPoint y: 39, endPoint x: 151, endPoint y: 40, distance: 21.2
click at [151, 40] on div "Lançamento pronto para a distribuição!" at bounding box center [113, 43] width 200 height 34
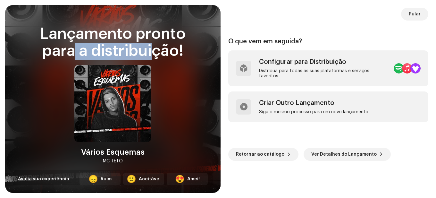
drag, startPoint x: 73, startPoint y: 51, endPoint x: 152, endPoint y: 50, distance: 79.6
click at [152, 50] on div "Lançamento pronto para a distribuição!" at bounding box center [113, 43] width 200 height 34
click at [337, 154] on span "Ver Detalhes do Lançamento" at bounding box center [344, 154] width 65 height 13
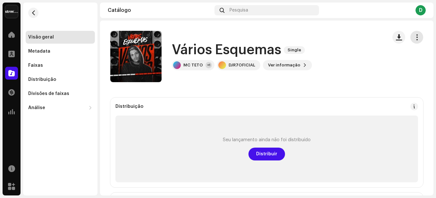
click at [414, 37] on span "button" at bounding box center [417, 37] width 6 height 5
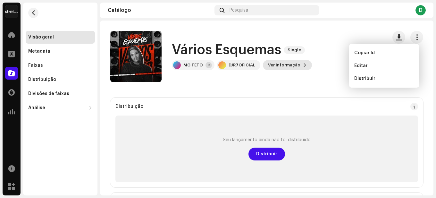
click at [290, 65] on span "Ver informação" at bounding box center [284, 65] width 32 height 13
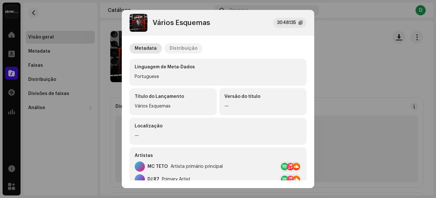
click at [183, 47] on div "Distribuição" at bounding box center [184, 48] width 28 height 10
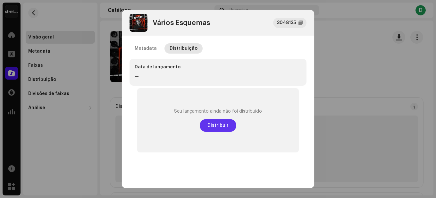
click at [223, 126] on span "Distribuir" at bounding box center [218, 125] width 21 height 13
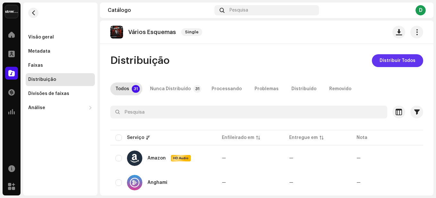
click at [389, 61] on span "Distribuir Todos" at bounding box center [398, 60] width 36 height 13
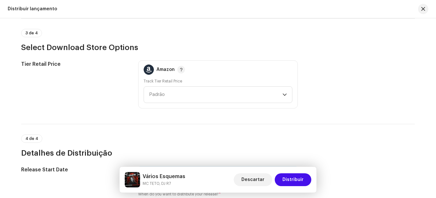
scroll to position [962, 0]
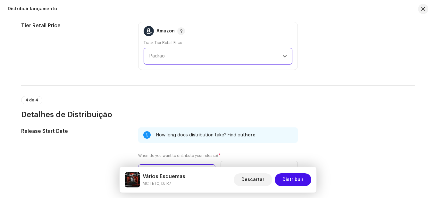
click at [165, 55] on span "Padrão" at bounding box center [215, 56] width 133 height 16
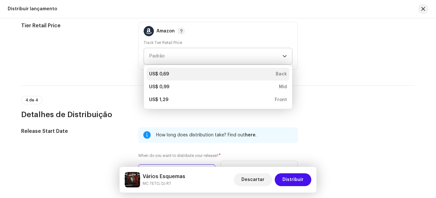
click at [172, 73] on div "US$ 0,69 Back" at bounding box center [218, 74] width 138 height 6
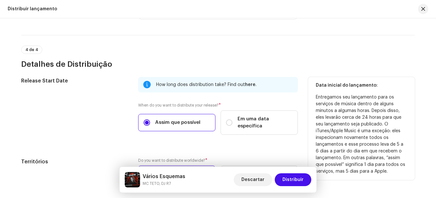
scroll to position [1027, 0]
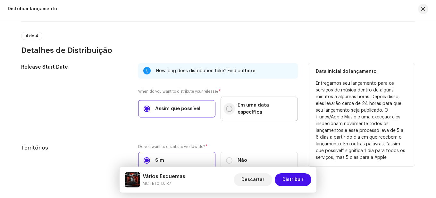
click at [227, 106] on input "Em uma data específica" at bounding box center [229, 109] width 6 height 6
radio input "true"
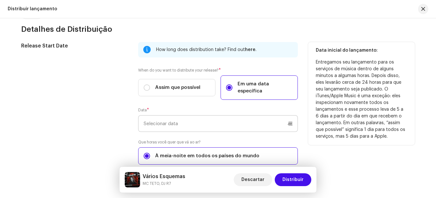
scroll to position [1059, 0]
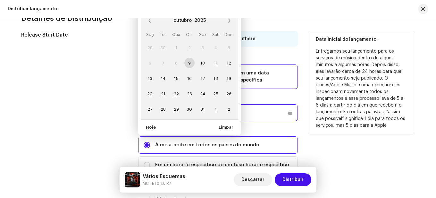
click at [290, 106] on input "text" at bounding box center [218, 112] width 160 height 17
click at [189, 57] on td "9" at bounding box center [189, 62] width 13 height 15
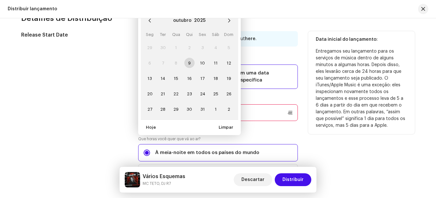
click at [188, 56] on td "9" at bounding box center [189, 62] width 13 height 15
click at [187, 56] on td "9" at bounding box center [189, 62] width 13 height 15
click at [205, 58] on span "10" at bounding box center [203, 63] width 10 height 10
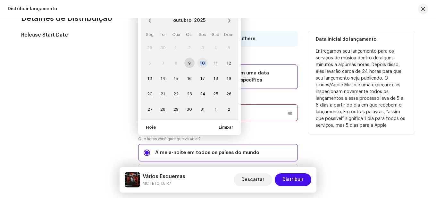
type input "10/10/2025"
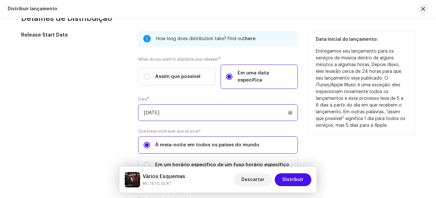
click at [288, 106] on input "10/10/2025" at bounding box center [218, 112] width 160 height 17
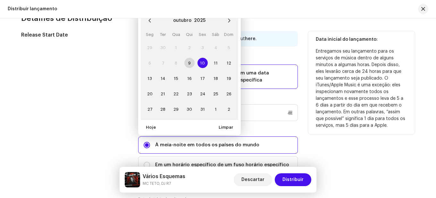
click at [190, 55] on td "9" at bounding box center [189, 62] width 13 height 15
click at [258, 104] on input "10/10/2025" at bounding box center [218, 112] width 160 height 17
click at [292, 105] on input "10/10/2025" at bounding box center [218, 112] width 160 height 17
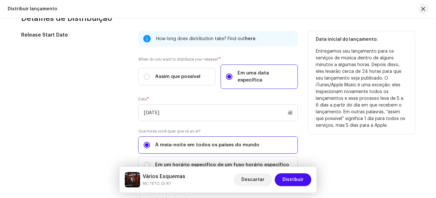
click at [122, 63] on div "Release Start Date" at bounding box center [74, 106] width 107 height 150
click at [146, 74] on input "Assim que possível" at bounding box center [147, 76] width 6 height 6
radio input "true"
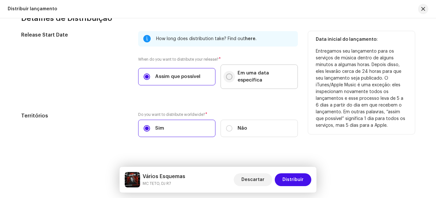
click at [230, 74] on input "Em uma data específica" at bounding box center [229, 76] width 6 height 6
radio input "true"
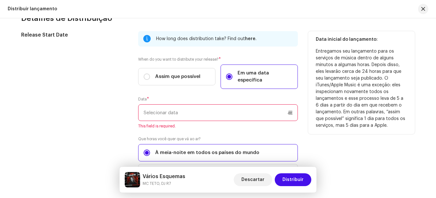
click at [293, 104] on input "text" at bounding box center [218, 112] width 160 height 17
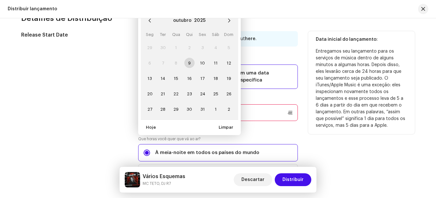
click at [188, 55] on td "9" at bounding box center [189, 62] width 13 height 15
click at [190, 58] on td "9" at bounding box center [189, 62] width 13 height 15
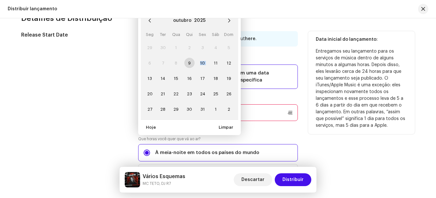
click at [190, 58] on td "9" at bounding box center [189, 62] width 13 height 15
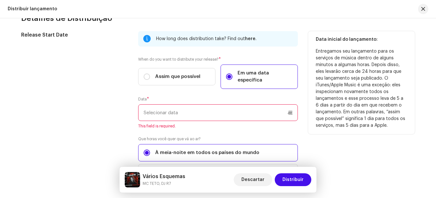
click at [111, 78] on div "Release Start Date" at bounding box center [74, 110] width 107 height 158
click at [145, 73] on input "Assim que possível" at bounding box center [147, 76] width 6 height 6
radio input "true"
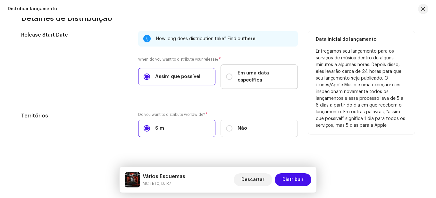
click at [256, 73] on span "Em uma data específica" at bounding box center [265, 77] width 55 height 14
click at [233, 73] on input "Em uma data específica" at bounding box center [229, 76] width 6 height 6
radio input "true"
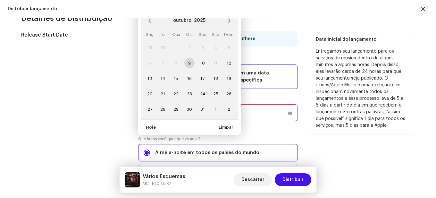
click at [291, 104] on input "text" at bounding box center [218, 112] width 160 height 17
click at [188, 55] on td "9" at bounding box center [189, 62] width 13 height 15
click at [149, 121] on span "Hoje" at bounding box center [151, 127] width 10 height 13
type input "10/10/2025"
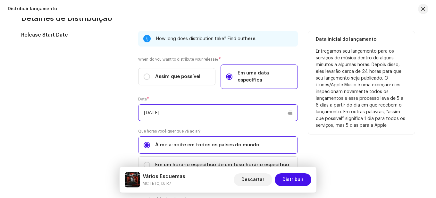
click at [290, 108] on input "10/10/2025" at bounding box center [218, 112] width 160 height 17
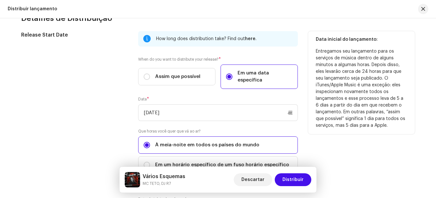
click at [262, 88] on div "How long does distribution take? Find out here . When do you want to distribute…" at bounding box center [218, 106] width 160 height 150
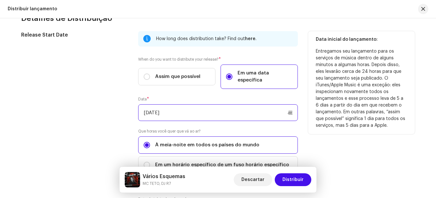
click at [288, 105] on input "10/10/2025" at bounding box center [218, 112] width 160 height 17
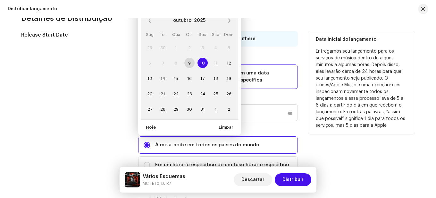
click at [186, 55] on td "9" at bounding box center [189, 62] width 13 height 15
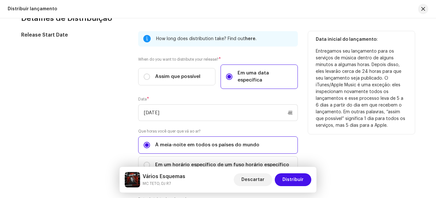
click at [122, 72] on div "Release Start Date" at bounding box center [74, 106] width 107 height 150
drag, startPoint x: 333, startPoint y: 65, endPoint x: 363, endPoint y: 65, distance: 30.2
click at [363, 65] on p "Entregamos seu lançamento para os serviços de música dentro de alguns minutos a…" at bounding box center [361, 88] width 91 height 81
drag, startPoint x: 368, startPoint y: 65, endPoint x: 396, endPoint y: 73, distance: 29.0
click at [396, 73] on p "Entregamos seu lançamento para os serviços de música dentro de alguns minutos a…" at bounding box center [361, 88] width 91 height 81
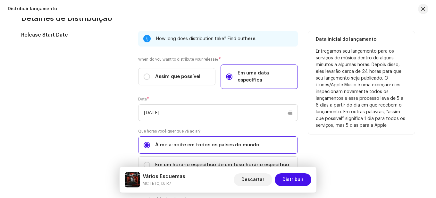
click at [334, 75] on p "Entregamos seu lançamento para os serviços de música dentro de alguns minutos a…" at bounding box center [361, 88] width 91 height 81
drag, startPoint x: 315, startPoint y: 80, endPoint x: 367, endPoint y: 80, distance: 52.0
click at [367, 80] on p "Entregamos seu lançamento para os serviços de música dentro de alguns minutos a…" at bounding box center [361, 88] width 91 height 81
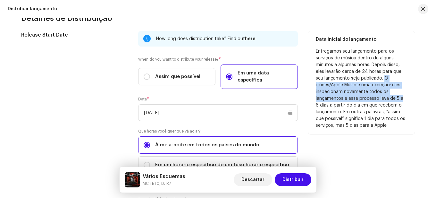
drag, startPoint x: 383, startPoint y: 79, endPoint x: 400, endPoint y: 101, distance: 28.4
click at [400, 101] on p "Entregamos seu lançamento para os serviços de música dentro de alguns minutos a…" at bounding box center [361, 88] width 91 height 81
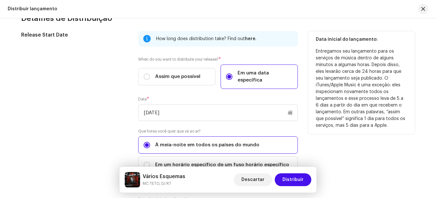
click at [355, 103] on p "Entregamos seu lançamento para os serviços de música dentro de alguns minutos a…" at bounding box center [361, 88] width 91 height 81
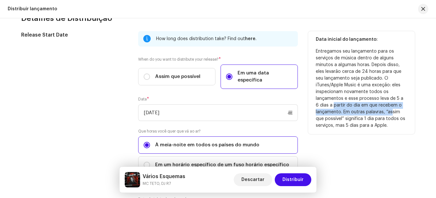
drag, startPoint x: 330, startPoint y: 105, endPoint x: 390, endPoint y: 113, distance: 60.5
click at [390, 113] on p "Entregamos seu lançamento para os serviços de música dentro de alguns minutos a…" at bounding box center [361, 88] width 91 height 81
click at [359, 115] on p "Entregamos seu lançamento para os serviços de música dentro de alguns minutos a…" at bounding box center [361, 88] width 91 height 81
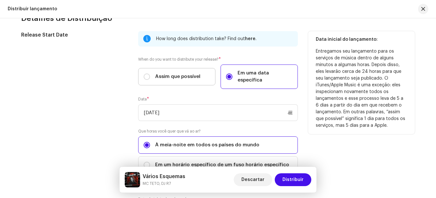
click at [141, 72] on label "Assim que possível" at bounding box center [176, 76] width 77 height 17
click at [144, 73] on input "Assim que possível" at bounding box center [147, 76] width 6 height 6
radio input "true"
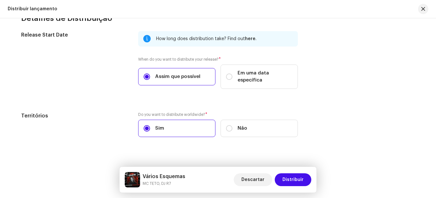
scroll to position [1060, 0]
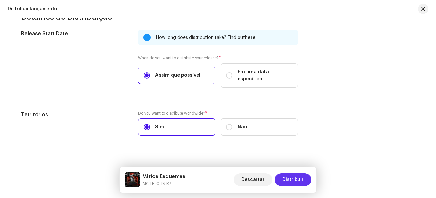
click at [300, 176] on span "Distribuir" at bounding box center [293, 179] width 21 height 13
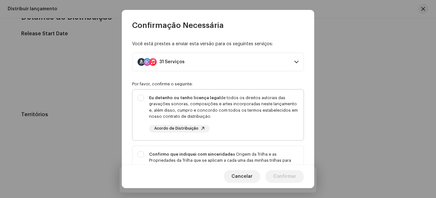
click at [140, 96] on div "Eu detenho ou tenho licença legal de todos os direitos autorais das gravações s…" at bounding box center [218, 114] width 171 height 48
checkbox input "true"
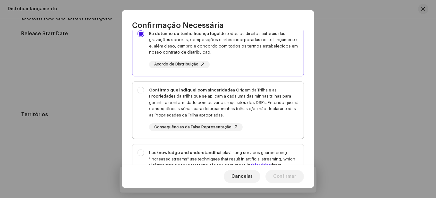
click at [141, 89] on div "Confirmo que indiquei com sinceridade a Origem da Trilha e as Propriedades da T…" at bounding box center [218, 109] width 171 height 55
checkbox input "true"
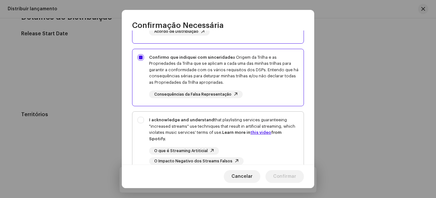
scroll to position [128, 0]
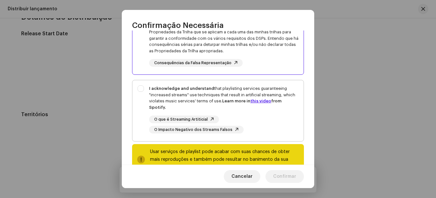
click at [140, 88] on div "I acknowledge and understand that playlisting services guaranteeing "increased …" at bounding box center [218, 109] width 171 height 58
checkbox input "true"
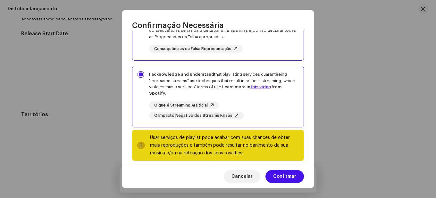
scroll to position [149, 0]
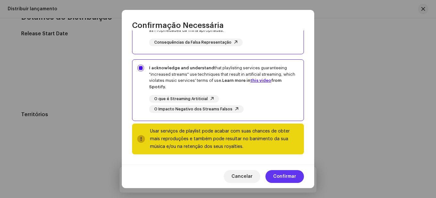
click at [288, 177] on span "Confirmar" at bounding box center [284, 176] width 23 height 13
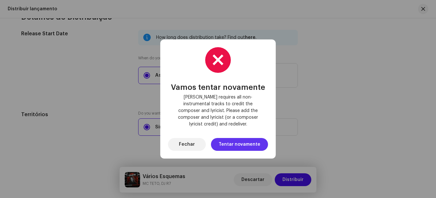
click at [234, 141] on span "Tentar novamente" at bounding box center [240, 144] width 42 height 13
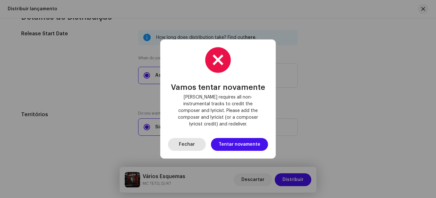
click at [193, 142] on span "Fechar" at bounding box center [187, 144] width 16 height 13
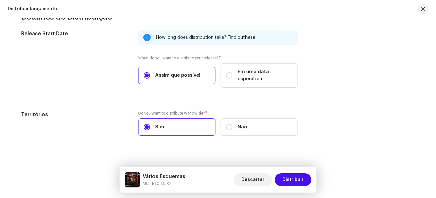
scroll to position [1028, 0]
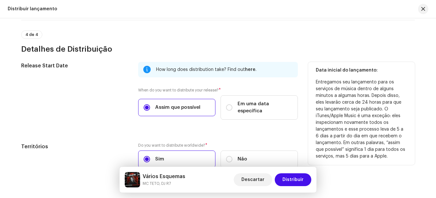
click at [335, 85] on p "Entregamos seu lançamento para os serviços de música dentro de alguns minutos a…" at bounding box center [361, 119] width 91 height 81
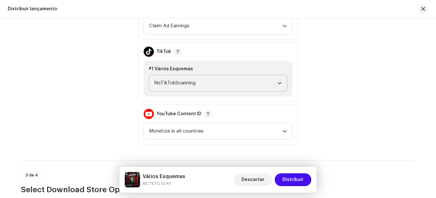
scroll to position [771, 0]
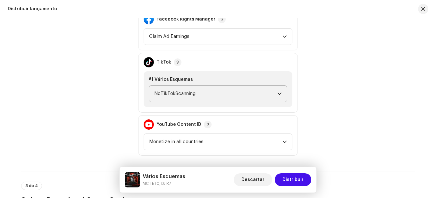
click at [257, 94] on span "NoTikTokScanning" at bounding box center [215, 94] width 123 height 16
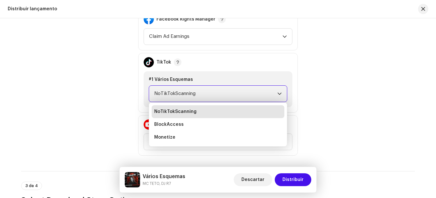
click at [255, 93] on span "NoTikTokScanning" at bounding box center [215, 94] width 123 height 16
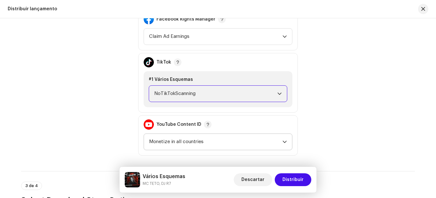
click at [213, 143] on span "Monetize in all countries" at bounding box center [215, 142] width 133 height 16
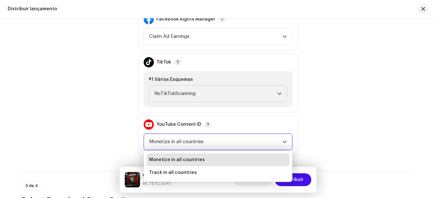
click at [210, 142] on span "Monetize in all countries" at bounding box center [215, 142] width 133 height 16
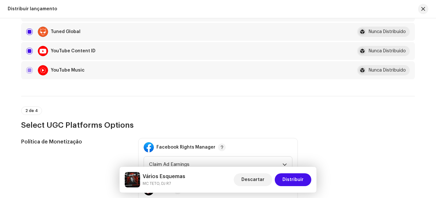
scroll to position [643, 0]
click at [291, 177] on span "Distribuir" at bounding box center [293, 179] width 21 height 13
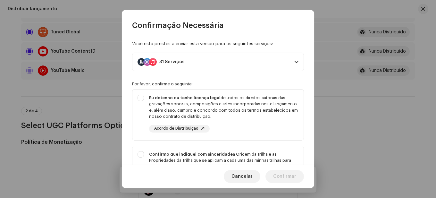
click at [199, 60] on p-accordion-header "31 Serviços" at bounding box center [218, 62] width 172 height 19
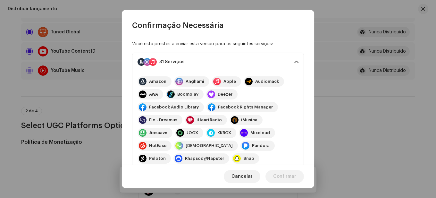
click at [199, 60] on p-accordion-header "31 Serviços" at bounding box center [218, 62] width 172 height 19
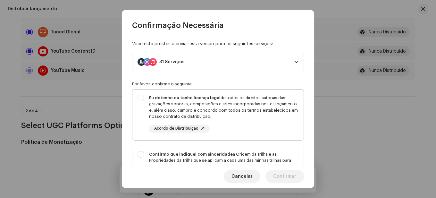
click at [144, 98] on div "Eu detenho ou tenho licença legal de todos os direitos autorais das gravações s…" at bounding box center [218, 114] width 171 height 48
checkbox input "true"
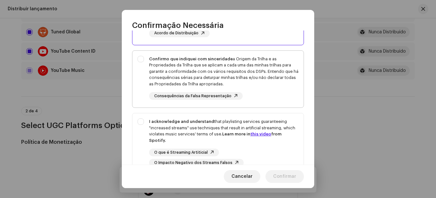
scroll to position [96, 0]
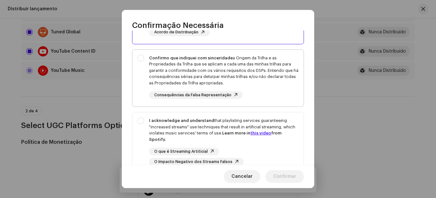
click at [142, 62] on div "Confirmo que indiquei com sinceridade a Origem da Trilha e as Propriedades da T…" at bounding box center [218, 77] width 171 height 55
checkbox input "true"
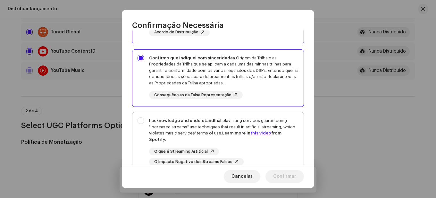
click at [142, 122] on div "I acknowledge and understand that playlisting services guaranteeing "increased …" at bounding box center [218, 141] width 171 height 58
checkbox input "true"
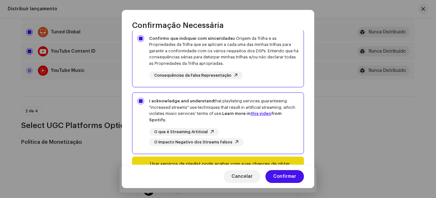
scroll to position [149, 0]
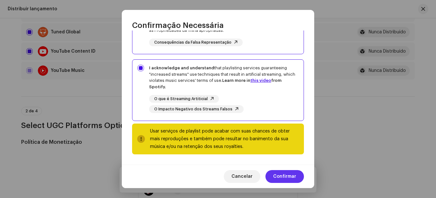
click at [284, 176] on span "Confirmar" at bounding box center [284, 176] width 23 height 13
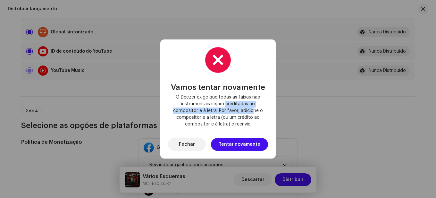
drag, startPoint x: 226, startPoint y: 104, endPoint x: 253, endPoint y: 109, distance: 27.1
click at [253, 109] on font "O Deezer exige que todas as faixas não instrumentais sejam creditadas ao compos…" at bounding box center [218, 110] width 90 height 31
click at [226, 110] on font "O Deezer exige que todas as faixas não instrumentais sejam creditadas ao compos…" at bounding box center [218, 110] width 90 height 31
drag, startPoint x: 215, startPoint y: 110, endPoint x: 234, endPoint y: 117, distance: 19.9
click at [240, 117] on font "O Deezer exige que todas as faixas não instrumentais sejam creditadas ao compos…" at bounding box center [218, 110] width 90 height 31
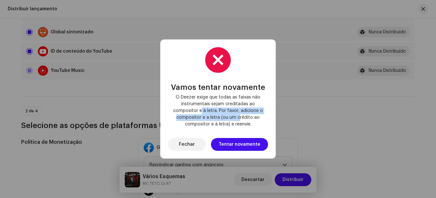
click at [217, 117] on font "O Deezer exige que todas as faixas não instrumentais sejam creditadas ao compos…" at bounding box center [218, 110] width 90 height 31
drag, startPoint x: 182, startPoint y: 117, endPoint x: 245, endPoint y: 118, distance: 63.2
click at [244, 117] on font "O Deezer exige que todas as faixas não instrumentais sejam creditadas ao compos…" at bounding box center [218, 110] width 90 height 31
click at [246, 118] on font "O Deezer exige que todas as faixas não instrumentais sejam creditadas ao compos…" at bounding box center [218, 110] width 90 height 31
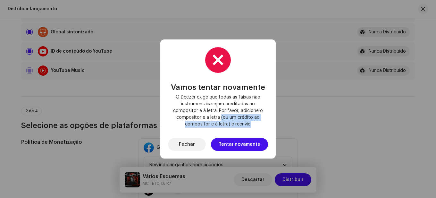
drag, startPoint x: 221, startPoint y: 115, endPoint x: 255, endPoint y: 125, distance: 35.3
click at [255, 125] on span "O Deezer exige que todas as faixas não instrumentais sejam creditadas ao compos…" at bounding box center [218, 111] width 90 height 34
click at [226, 123] on font "O Deezer exige que todas as faixas não instrumentais sejam creditadas ao compos…" at bounding box center [218, 110] width 90 height 31
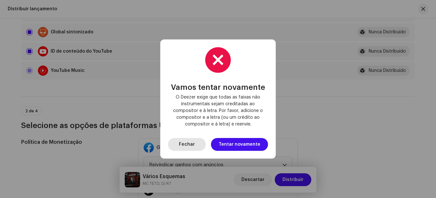
click at [194, 144] on span "Fechar" at bounding box center [187, 144] width 16 height 13
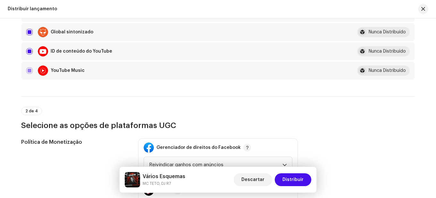
click at [332, 124] on h3 "Selecione as opções de plataformas UGC" at bounding box center [218, 125] width 394 height 10
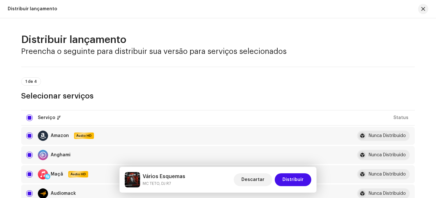
scroll to position [0, 0]
click at [422, 7] on span "button" at bounding box center [424, 8] width 4 height 5
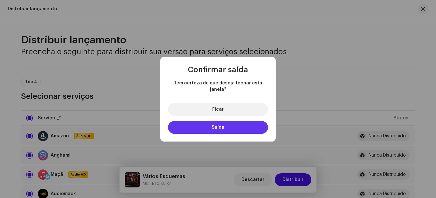
click at [221, 125] on font "Saída" at bounding box center [218, 127] width 13 height 4
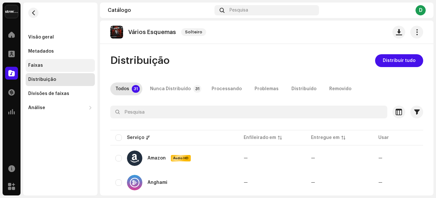
click at [39, 65] on font "Faixas" at bounding box center [35, 65] width 15 height 4
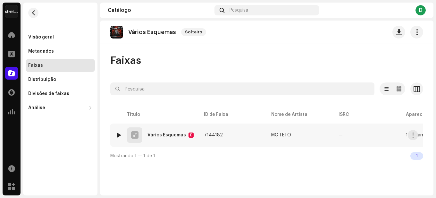
click at [257, 138] on td "7144182" at bounding box center [232, 135] width 67 height 23
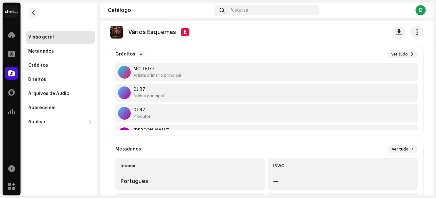
click at [403, 54] on re-o-track-hero "Vários Esquemas E Vários Esquemas E MC TETO +1 DJR7OFICIAL Não verificado" at bounding box center [267, 46] width 334 height 51
click at [157, 31] on font "Vários Esquemas" at bounding box center [152, 32] width 48 height 6
click at [44, 65] on div "Créditos" at bounding box center [38, 65] width 20 height 5
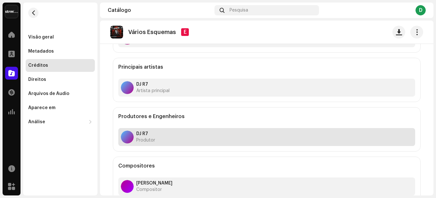
scroll to position [80, 0]
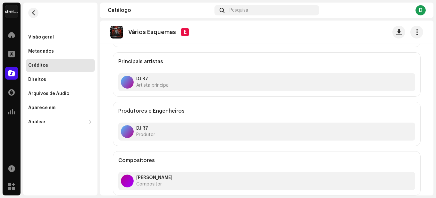
click at [155, 177] on font "[PERSON_NAME]" at bounding box center [154, 177] width 36 height 4
click at [145, 162] on h5 "Compositores" at bounding box center [136, 161] width 37 height 8
click at [125, 181] on div at bounding box center [127, 181] width 13 height 13
click at [42, 79] on div "Direitos" at bounding box center [37, 79] width 18 height 5
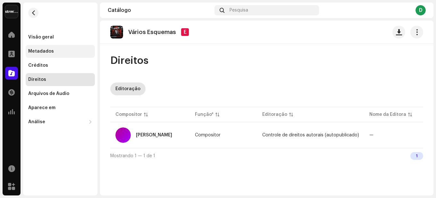
click at [45, 51] on font "Metadados" at bounding box center [41, 51] width 26 height 4
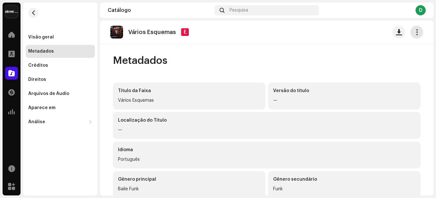
click at [414, 32] on span "button" at bounding box center [417, 32] width 6 height 5
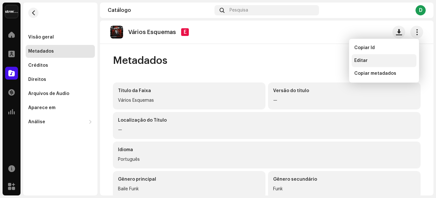
click at [374, 60] on div "Editar" at bounding box center [385, 60] width 60 height 5
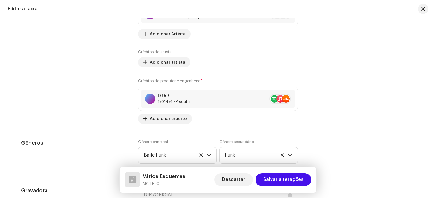
scroll to position [449, 0]
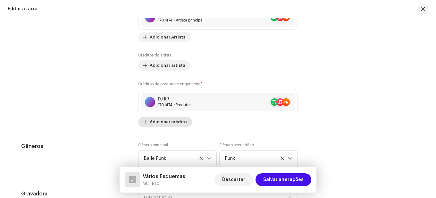
click at [175, 123] on font "Adicionar crédito" at bounding box center [168, 122] width 37 height 4
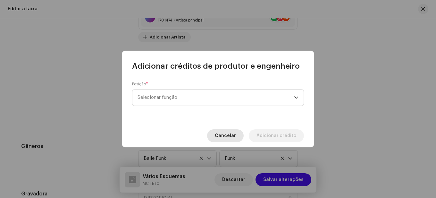
click at [228, 137] on span "Cancelar" at bounding box center [225, 135] width 21 height 13
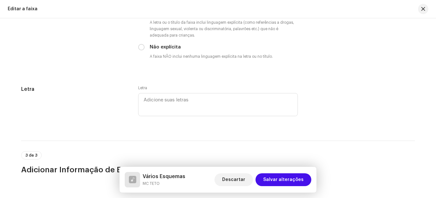
scroll to position [1187, 0]
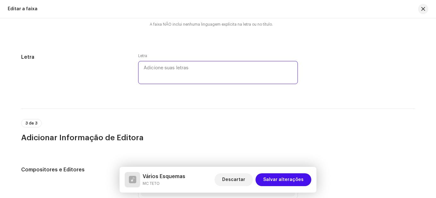
click at [186, 73] on textarea at bounding box center [218, 72] width 160 height 23
paste textarea "Ela tem esquema, Todo mundo tem esquema, Só cuidado aonde tu mexe, Pra tu não a…"
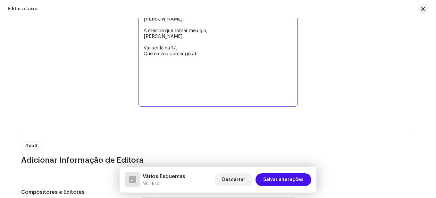
scroll to position [1331, 0]
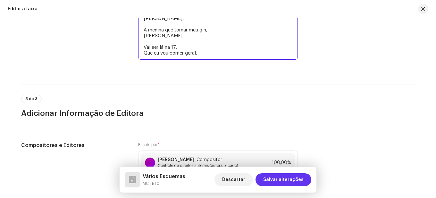
type textarea "Ela tem esquema, Todo mundo tem esquema, Só cuidado aonde tu mexe, Pra tu não a…"
click at [286, 180] on span "Salvar alterações" at bounding box center [283, 179] width 40 height 13
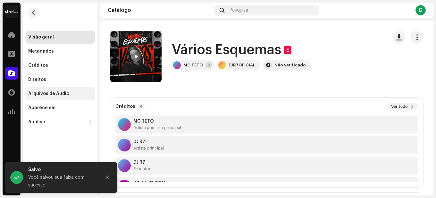
click at [46, 95] on font "Arquivos de Áudio" at bounding box center [48, 93] width 41 height 4
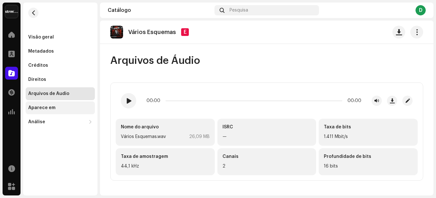
click at [42, 110] on div "Aparece em" at bounding box center [41, 107] width 27 height 5
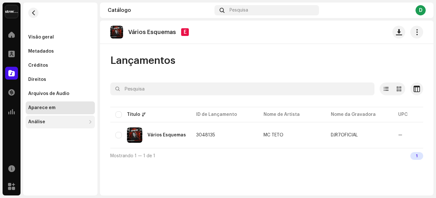
click at [43, 122] on font "Análise" at bounding box center [36, 122] width 17 height 4
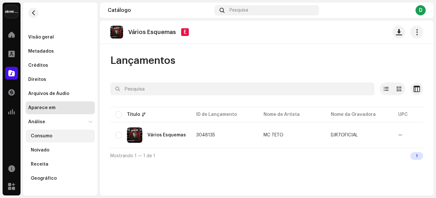
click at [47, 138] on font "Consumo" at bounding box center [41, 136] width 21 height 4
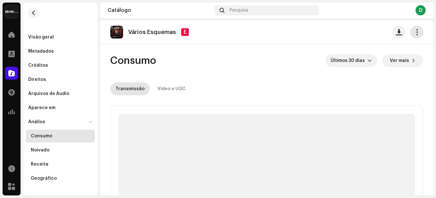
click at [415, 33] on span "button" at bounding box center [417, 32] width 6 height 5
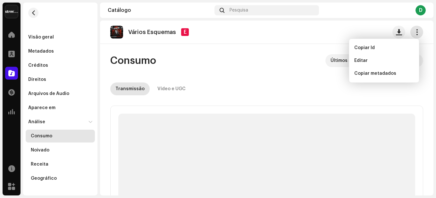
click at [415, 33] on span "button" at bounding box center [417, 32] width 6 height 5
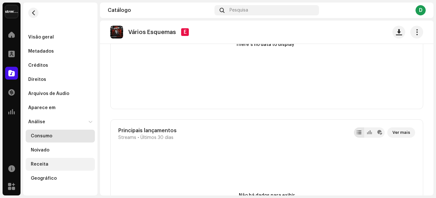
scroll to position [192, 0]
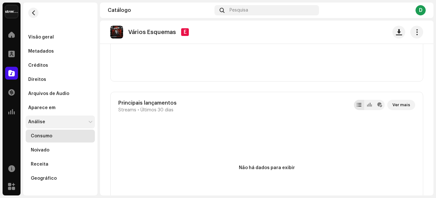
click at [91, 121] on div at bounding box center [90, 122] width 5 height 4
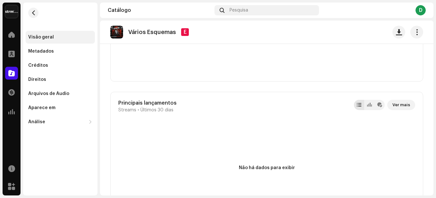
click at [46, 37] on font "Visão geral" at bounding box center [41, 37] width 26 height 4
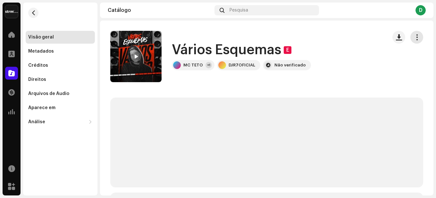
click at [414, 35] on span "button" at bounding box center [417, 37] width 6 height 5
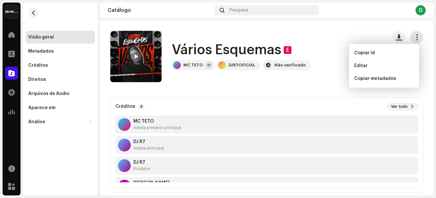
click at [414, 35] on span "button" at bounding box center [417, 37] width 6 height 5
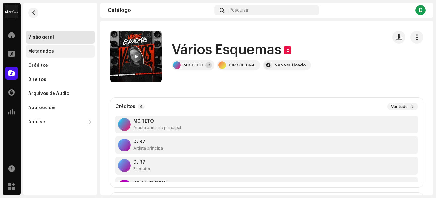
click at [45, 50] on font "Metadados" at bounding box center [41, 51] width 26 height 4
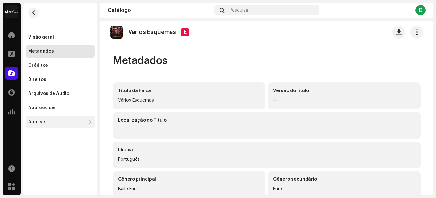
click at [38, 124] on div "Análise" at bounding box center [36, 121] width 17 height 5
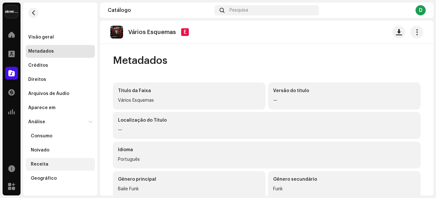
click at [43, 165] on font "Receita" at bounding box center [40, 164] width 18 height 4
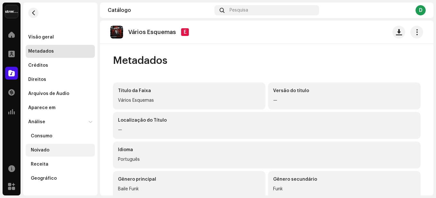
click at [45, 152] on font "Noivado" at bounding box center [40, 150] width 19 height 4
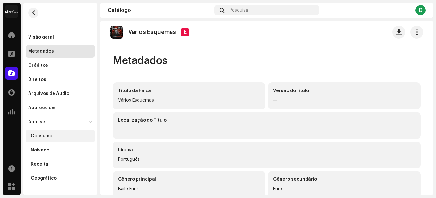
click at [48, 137] on font "Consumo" at bounding box center [41, 136] width 21 height 4
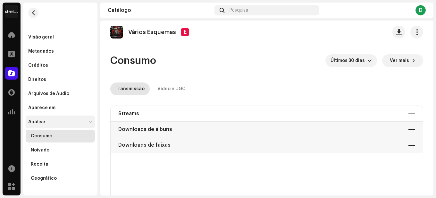
click at [46, 119] on div "Análise" at bounding box center [60, 121] width 69 height 13
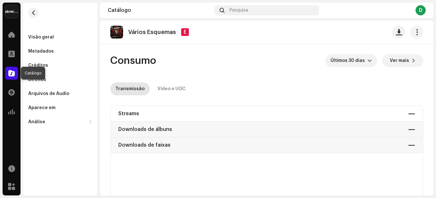
click at [11, 72] on span at bounding box center [11, 73] width 6 height 5
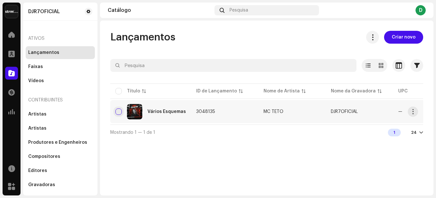
click at [120, 111] on input "checkbox" at bounding box center [118, 111] width 6 height 6
checkbox input "true"
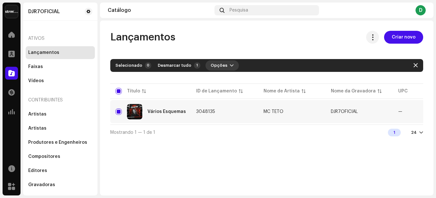
click at [215, 63] on font "Opções" at bounding box center [219, 65] width 17 height 4
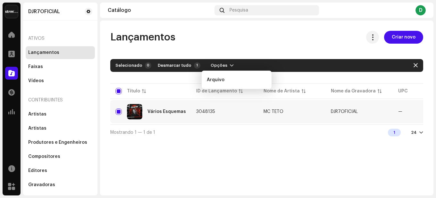
click at [288, 50] on div "Lançamentos Criar novo Selecionado 0 Desmarcar tudo 1 Opções Filtros Status de …" at bounding box center [267, 85] width 334 height 109
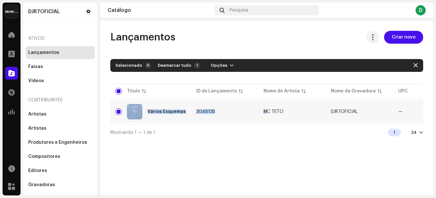
drag, startPoint x: 267, startPoint y: 124, endPoint x: 371, endPoint y: 126, distance: 103.7
click at [371, 124] on div "Título ID de Lançamento Nome de Artista Nome da Gravadora UPC Data de criação F…" at bounding box center [266, 103] width 313 height 42
click at [172, 107] on div "Vários Esquemas" at bounding box center [150, 111] width 71 height 15
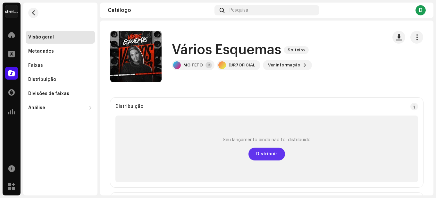
click at [264, 152] on font "Distribuir" at bounding box center [266, 154] width 21 height 4
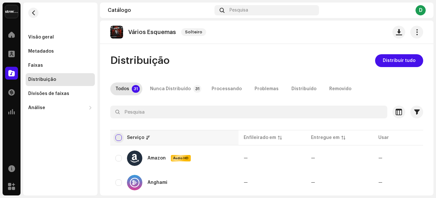
click at [118, 136] on input "checkbox" at bounding box center [118, 137] width 6 height 6
checkbox input "true"
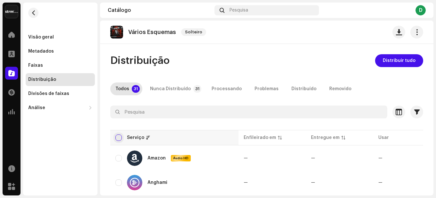
checkbox input "true"
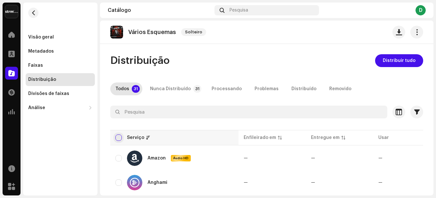
checkbox input "true"
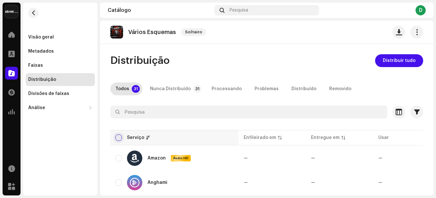
checkbox input "true"
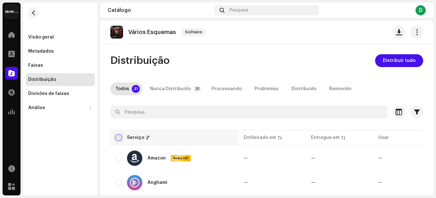
checkbox input "true"
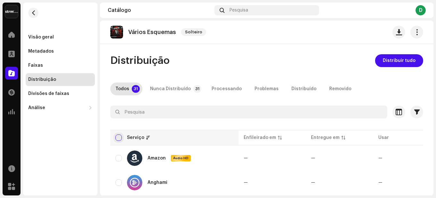
checkbox input "true"
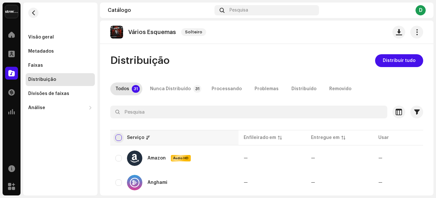
checkbox input "true"
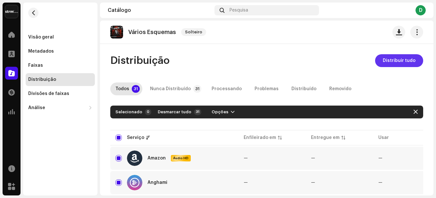
click at [405, 60] on font "Distribuir tudo" at bounding box center [399, 60] width 33 height 4
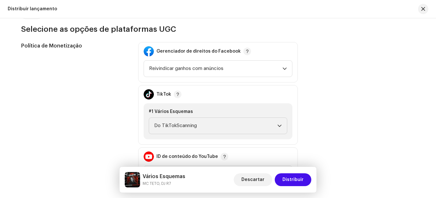
scroll to position [738, 0]
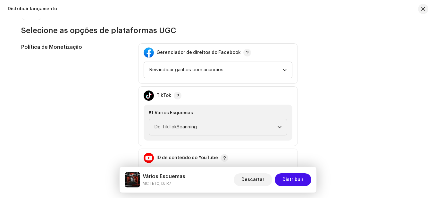
click at [192, 68] on font "Reivindicar ganhos com anúncios" at bounding box center [186, 69] width 74 height 5
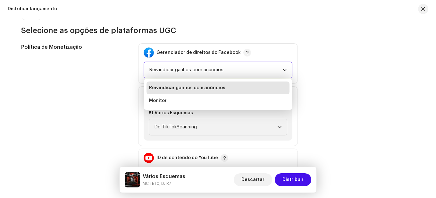
click at [192, 68] on font "Reivindicar ganhos com anúncios" at bounding box center [186, 69] width 74 height 5
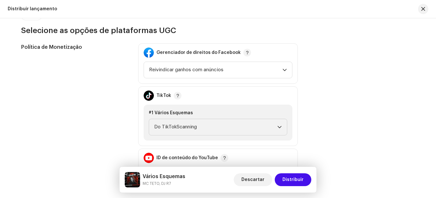
click at [308, 91] on div "Política de Monetização Gerenciador de direitos do Facebook Reivindicar ganhos …" at bounding box center [218, 116] width 394 height 146
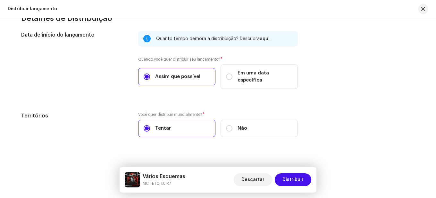
scroll to position [1060, 0]
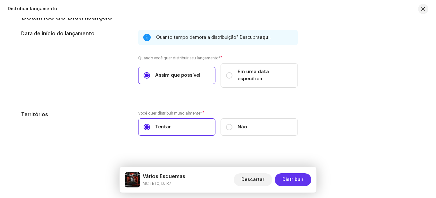
click at [294, 183] on span "Distribuir" at bounding box center [293, 179] width 21 height 13
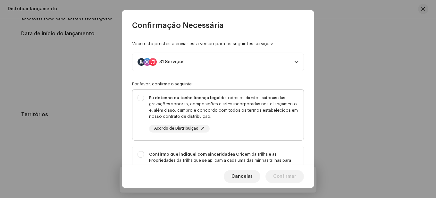
click at [143, 96] on div "Eu detenho ou tenho licença legal de todos os direitos autorais das gravações s…" at bounding box center [218, 114] width 171 height 48
checkbox input "true"
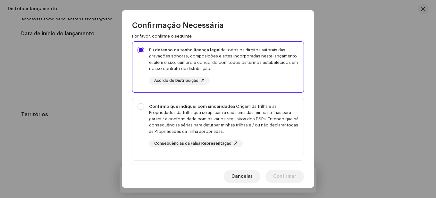
scroll to position [96, 0]
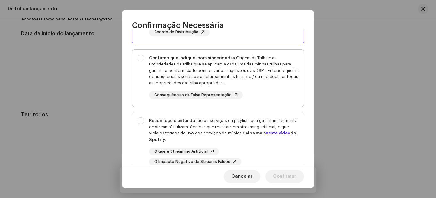
click at [143, 57] on div "Confirmo que indiquei com sinceridade a Origem da Trilha e as Propriedades da T…" at bounding box center [218, 77] width 171 height 55
checkbox input "true"
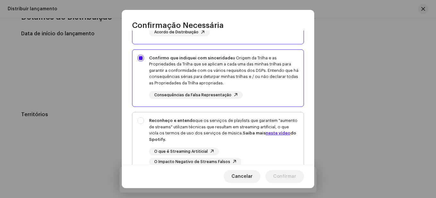
click at [140, 121] on div "Reconheço e entendo que os serviços de playlists que garantem "aumento de strea…" at bounding box center [218, 141] width 171 height 58
checkbox input "true"
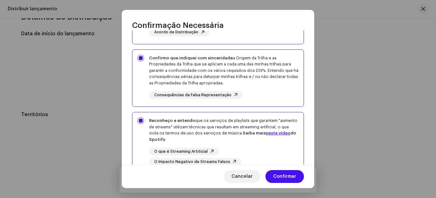
scroll to position [149, 0]
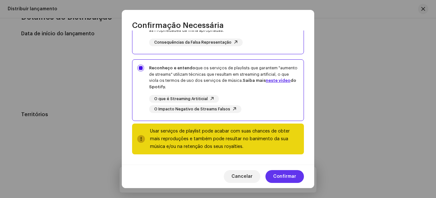
click at [288, 180] on span "Confirmar" at bounding box center [284, 176] width 23 height 13
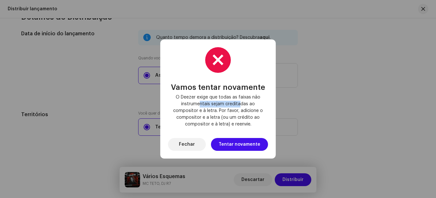
drag, startPoint x: 201, startPoint y: 103, endPoint x: 240, endPoint y: 104, distance: 38.2
click at [240, 104] on font "O Deezer exige que todas as faixas não instrumentais sejam creditadas ao compos…" at bounding box center [218, 110] width 90 height 31
click at [218, 103] on font "O Deezer exige que todas as faixas não instrumentais sejam creditadas ao compos…" at bounding box center [218, 110] width 90 height 31
drag, startPoint x: 210, startPoint y: 103, endPoint x: 253, endPoint y: 106, distance: 42.7
click at [253, 106] on font "O Deezer exige que todas as faixas não instrumentais sejam creditadas ao compos…" at bounding box center [218, 110] width 90 height 31
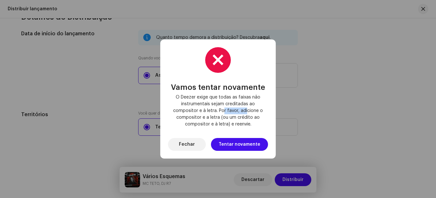
drag, startPoint x: 223, startPoint y: 109, endPoint x: 246, endPoint y: 110, distance: 23.1
click at [246, 110] on font "O Deezer exige que todas as faixas não instrumentais sejam creditadas ao compos…" at bounding box center [218, 110] width 90 height 31
drag, startPoint x: 177, startPoint y: 110, endPoint x: 213, endPoint y: 110, distance: 36.6
click at [213, 110] on font "O Deezer exige que todas as faixas não instrumentais sejam creditadas ao compos…" at bounding box center [218, 110] width 90 height 31
click at [238, 102] on font "O Deezer exige que todas as faixas não instrumentais sejam creditadas ao compos…" at bounding box center [218, 110] width 90 height 31
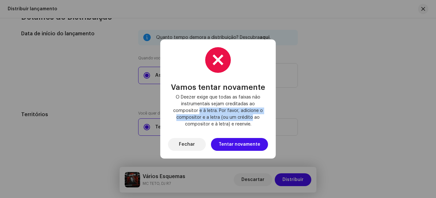
drag, startPoint x: 200, startPoint y: 110, endPoint x: 247, endPoint y: 118, distance: 48.5
click at [252, 117] on font "O Deezer exige que todas as faixas não instrumentais sejam creditadas ao compos…" at bounding box center [218, 110] width 90 height 31
click at [237, 117] on font "O Deezer exige que todas as faixas não instrumentais sejam creditadas ao compos…" at bounding box center [218, 110] width 90 height 31
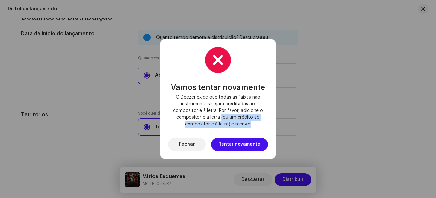
drag, startPoint x: 222, startPoint y: 117, endPoint x: 253, endPoint y: 123, distance: 32.0
click at [253, 123] on span "O Deezer exige que todas as faixas não instrumentais sejam creditadas ao compos…" at bounding box center [218, 111] width 90 height 34
click at [227, 146] on font "Tentar novamente" at bounding box center [240, 144] width 42 height 4
click at [195, 142] on font "Fechar" at bounding box center [187, 144] width 16 height 4
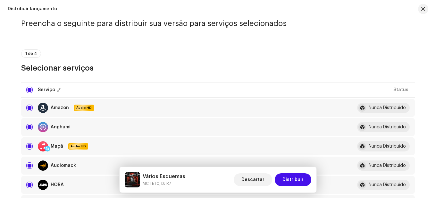
scroll to position [0, 0]
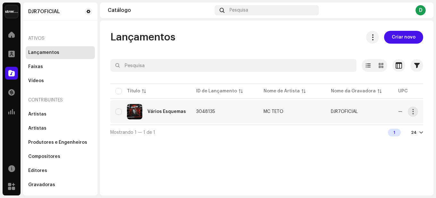
click at [166, 112] on font "Vários Esquemas" at bounding box center [167, 111] width 38 height 4
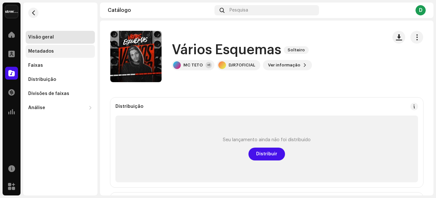
click at [53, 50] on div "Metadados" at bounding box center [60, 51] width 64 height 5
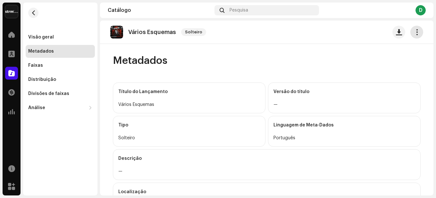
click at [414, 32] on span "button" at bounding box center [417, 32] width 6 height 5
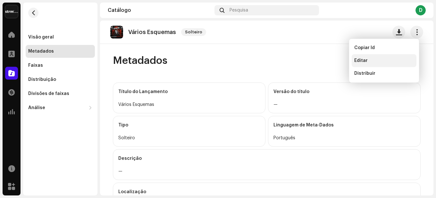
click at [366, 58] on font "Editar" at bounding box center [361, 60] width 13 height 4
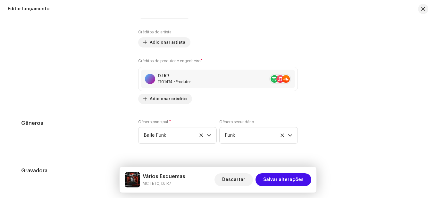
scroll to position [802, 0]
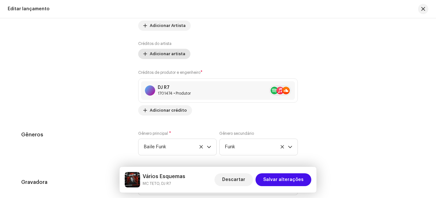
click at [174, 57] on span "Adicionar artista" at bounding box center [168, 53] width 36 height 13
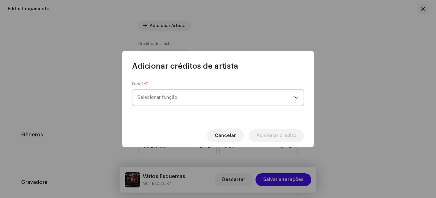
click at [181, 95] on span "Selecionar função" at bounding box center [216, 98] width 157 height 16
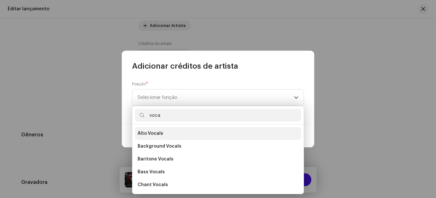
type input "voca"
click at [179, 137] on li "Alto Vocals" at bounding box center [218, 133] width 166 height 13
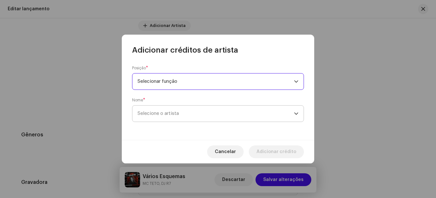
click at [224, 108] on span "Selecione o artista" at bounding box center [216, 114] width 157 height 16
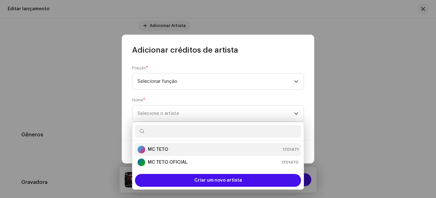
click at [185, 150] on div "MC TETO 1701471" at bounding box center [218, 150] width 161 height 8
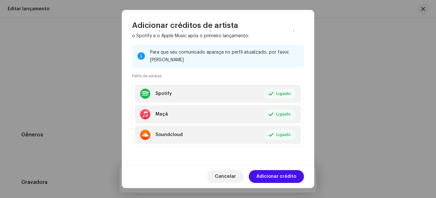
scroll to position [106, 0]
click at [291, 177] on font "Adicionar crédito" at bounding box center [277, 176] width 40 height 4
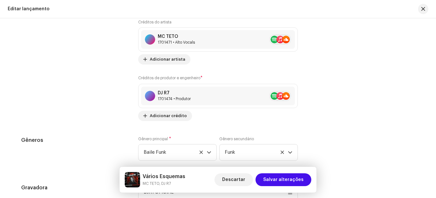
scroll to position [797, 0]
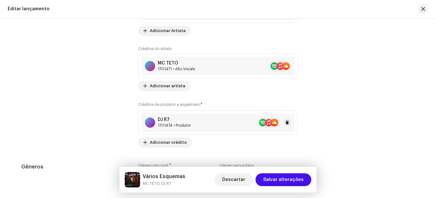
click at [178, 125] on font "1701474 • Produtor" at bounding box center [174, 126] width 33 height 4
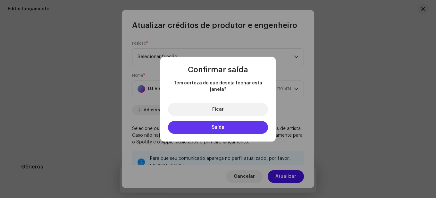
click at [213, 125] on font "Saída" at bounding box center [218, 127] width 13 height 4
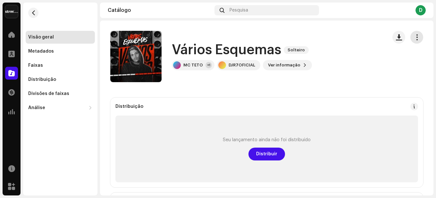
click at [416, 37] on span "button" at bounding box center [417, 37] width 6 height 5
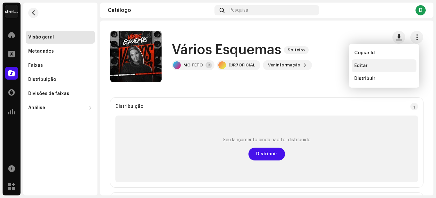
click at [369, 64] on div "Editar" at bounding box center [385, 65] width 60 height 5
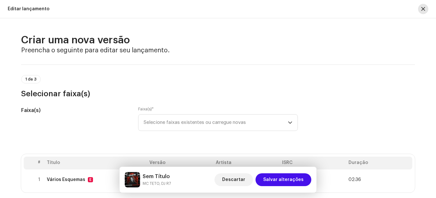
click at [422, 5] on button "button" at bounding box center [423, 9] width 10 height 10
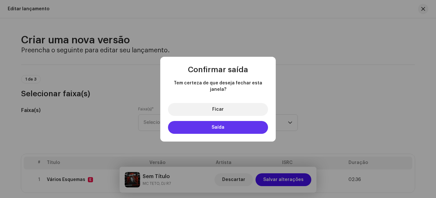
click at [227, 123] on button "Saída" at bounding box center [218, 127] width 100 height 13
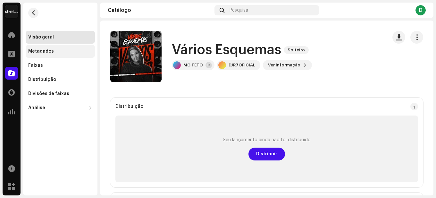
click at [50, 50] on font "Metadados" at bounding box center [41, 51] width 26 height 4
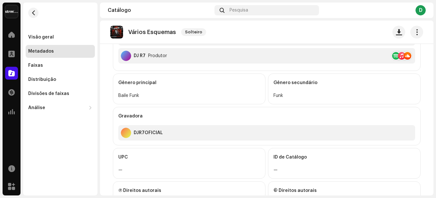
scroll to position [254, 0]
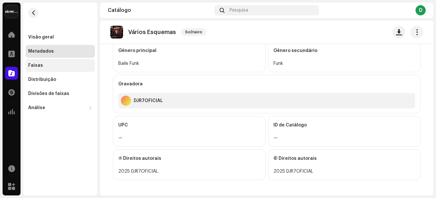
click at [46, 64] on div "Faixas" at bounding box center [60, 65] width 64 height 5
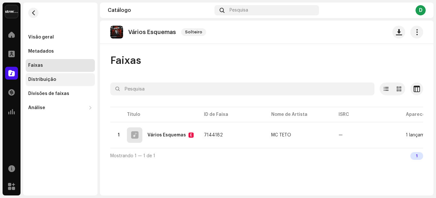
click at [59, 78] on div "Distribuição" at bounding box center [60, 79] width 64 height 5
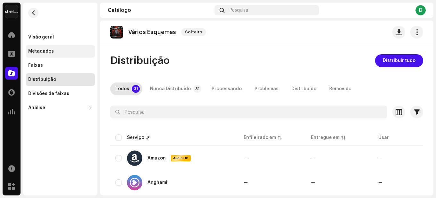
click at [47, 50] on font "Metadados" at bounding box center [41, 51] width 26 height 4
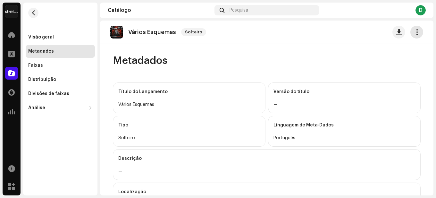
click at [414, 31] on span "button" at bounding box center [417, 32] width 6 height 5
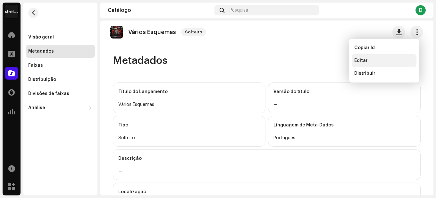
click at [375, 59] on div "Editar" at bounding box center [385, 60] width 60 height 5
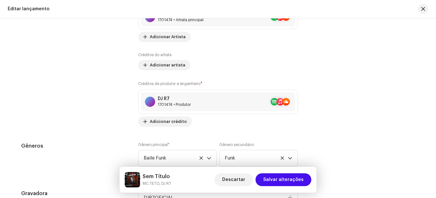
scroll to position [802, 0]
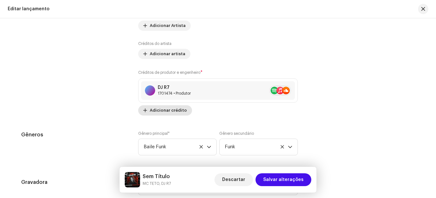
click at [174, 106] on span "Adicionar crédito" at bounding box center [168, 110] width 37 height 13
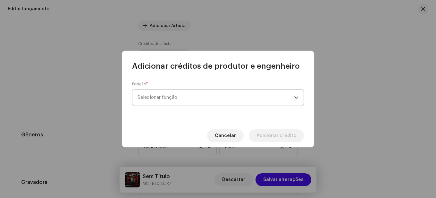
click at [213, 99] on span "Selecionar função" at bounding box center [216, 98] width 157 height 16
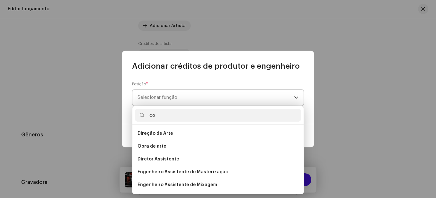
type input "com"
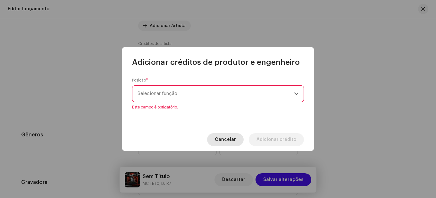
click at [235, 139] on font "Cancelar" at bounding box center [225, 139] width 21 height 4
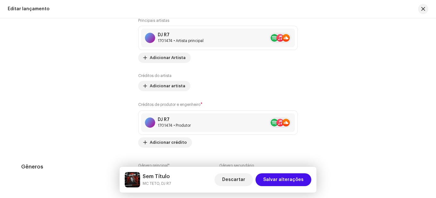
scroll to position [738, 0]
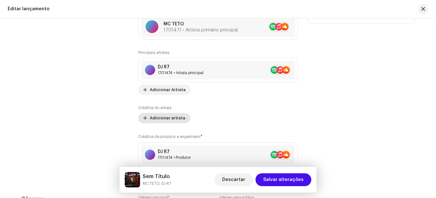
click at [173, 119] on font "Adicionar artista" at bounding box center [168, 118] width 36 height 4
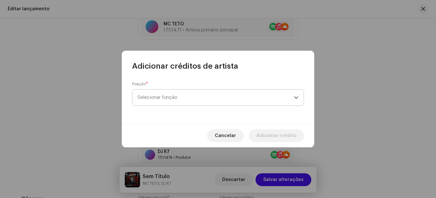
click at [184, 99] on span "Selecionar função" at bounding box center [216, 98] width 157 height 16
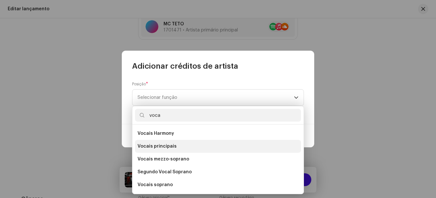
scroll to position [115, 0]
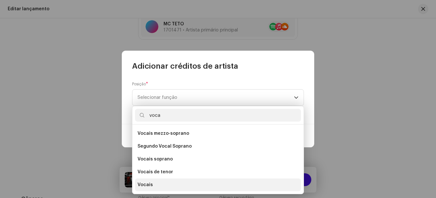
type input "voca"
click at [160, 183] on li "Vocais" at bounding box center [218, 184] width 166 height 13
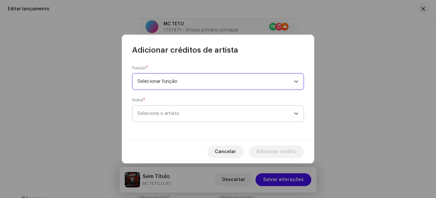
click at [177, 116] on span "Selecione o artista" at bounding box center [216, 114] width 157 height 16
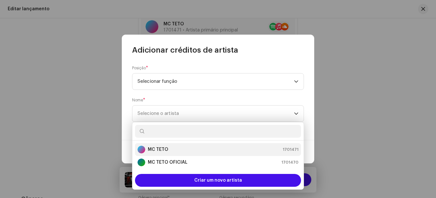
click at [170, 150] on div "MC TETO 1701471" at bounding box center [218, 150] width 161 height 8
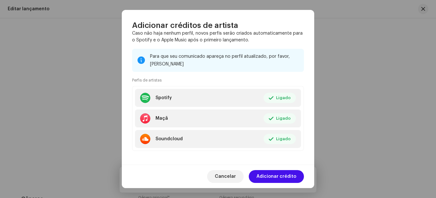
scroll to position [106, 0]
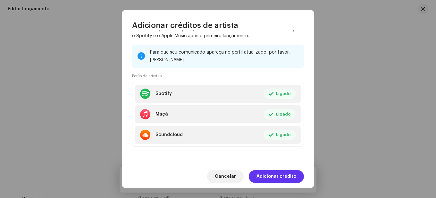
click at [280, 174] on font "Adicionar crédito" at bounding box center [277, 176] width 40 height 4
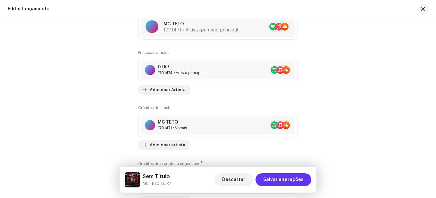
click at [288, 179] on font "Salvar alterações" at bounding box center [283, 179] width 40 height 4
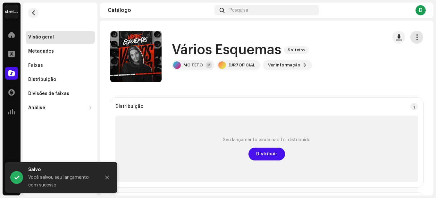
click at [416, 39] on span "button" at bounding box center [417, 37] width 6 height 5
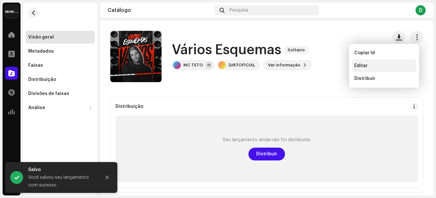
click at [375, 65] on div "Editar" at bounding box center [385, 65] width 60 height 5
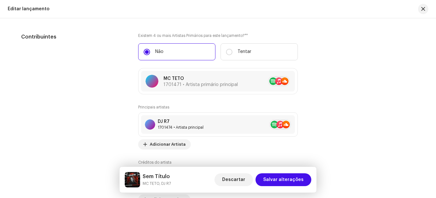
scroll to position [669, 0]
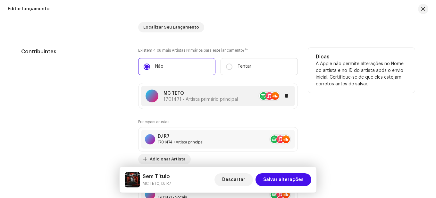
click at [214, 100] on font "1701471 • Artista primário principal" at bounding box center [201, 99] width 74 height 4
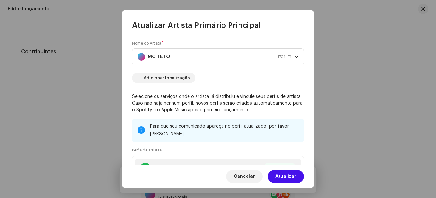
scroll to position [74, 0]
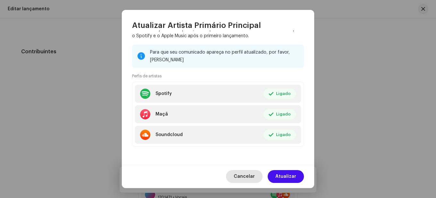
click at [246, 179] on span "Cancelar" at bounding box center [244, 176] width 21 height 13
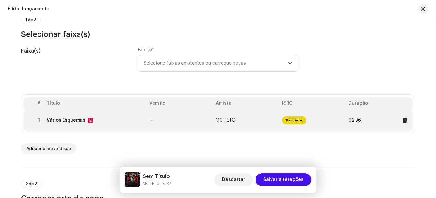
scroll to position [59, 0]
click at [82, 122] on div "Vários Esquemas E" at bounding box center [96, 120] width 98 height 5
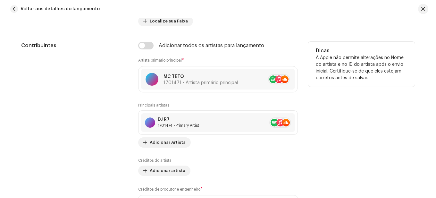
scroll to position [449, 0]
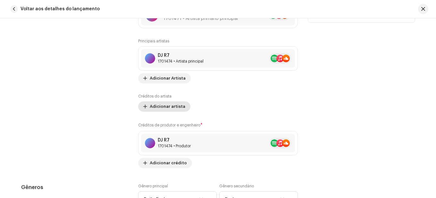
click at [170, 107] on font "Adicionar artista" at bounding box center [168, 106] width 36 height 4
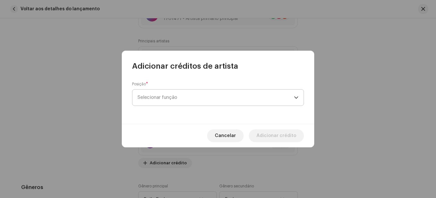
click at [184, 99] on span "Selecionar função" at bounding box center [216, 98] width 157 height 16
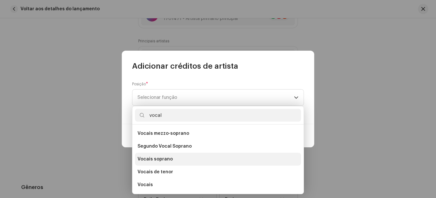
scroll to position [115, 0]
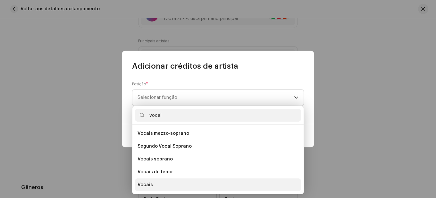
type input "vocal"
click at [156, 183] on li "Vocais" at bounding box center [218, 184] width 166 height 13
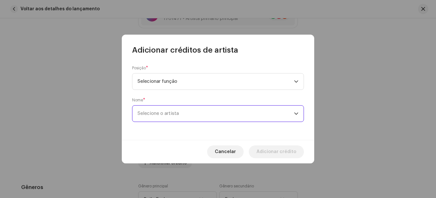
click at [175, 114] on font "Selecione o artista" at bounding box center [158, 113] width 41 height 5
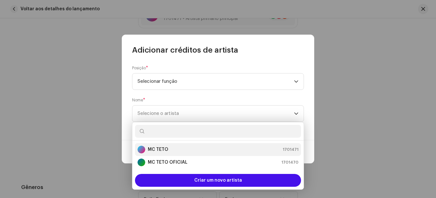
click at [173, 150] on div "MC TETO 1701471" at bounding box center [218, 150] width 161 height 8
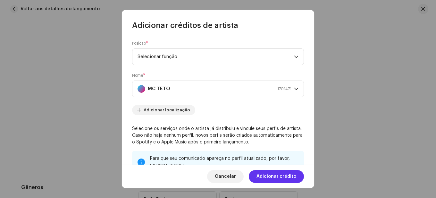
click at [282, 177] on font "Adicionar crédito" at bounding box center [277, 176] width 40 height 4
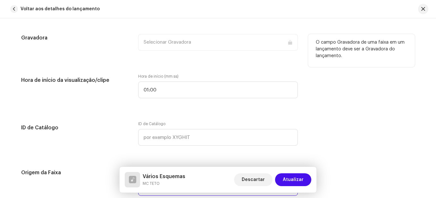
scroll to position [674, 0]
click at [181, 36] on div "Selecionar Gravadora" at bounding box center [218, 41] width 160 height 17
click at [182, 39] on div "Selecionar Gravadora" at bounding box center [218, 41] width 160 height 17
click at [205, 42] on div "Selecionar Gravadora" at bounding box center [218, 41] width 160 height 17
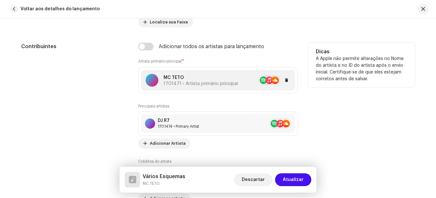
scroll to position [449, 0]
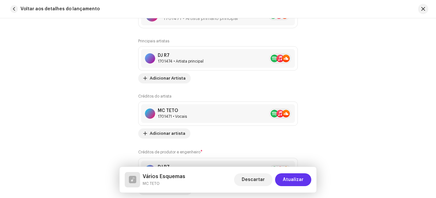
click at [292, 179] on font "Atualizar" at bounding box center [293, 179] width 21 height 4
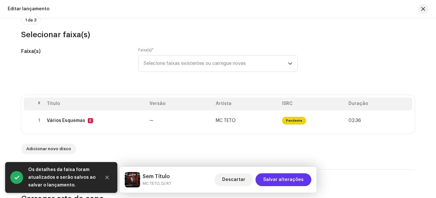
click at [291, 178] on font "Salvar alterações" at bounding box center [283, 179] width 40 height 4
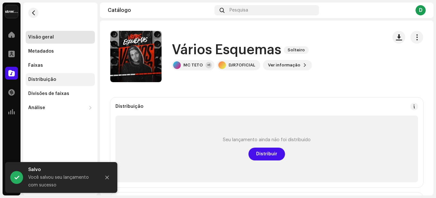
click at [62, 80] on div "Distribuição" at bounding box center [60, 79] width 64 height 5
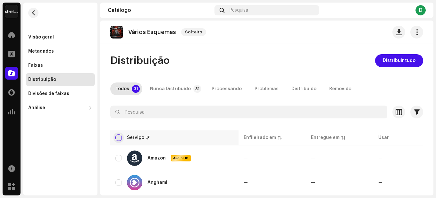
click at [119, 137] on input "checkbox" at bounding box center [118, 137] width 6 height 6
checkbox input "true"
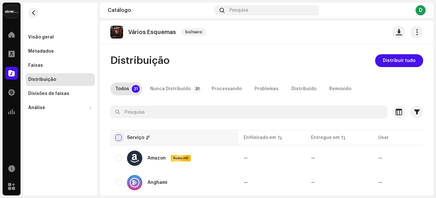
checkbox input "true"
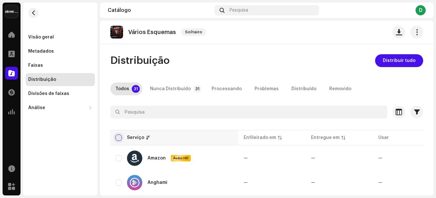
checkbox input "true"
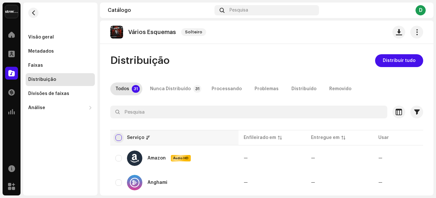
checkbox input "true"
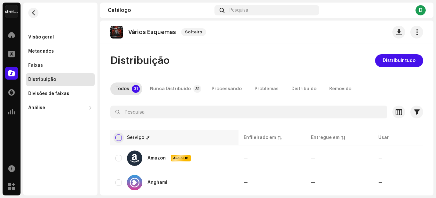
checkbox input "true"
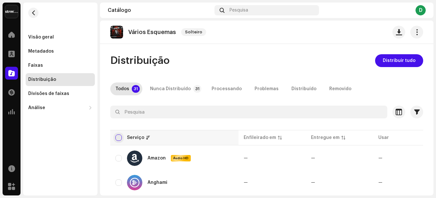
checkbox input "true"
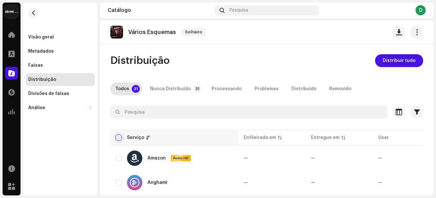
checkbox input "true"
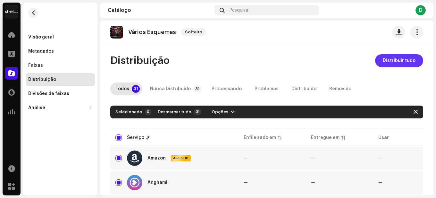
click at [389, 61] on font "Distribuir tudo" at bounding box center [399, 60] width 33 height 4
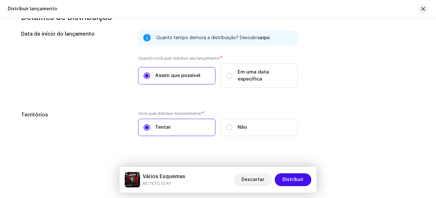
scroll to position [1060, 0]
click at [300, 180] on font "Distribuir" at bounding box center [293, 179] width 21 height 4
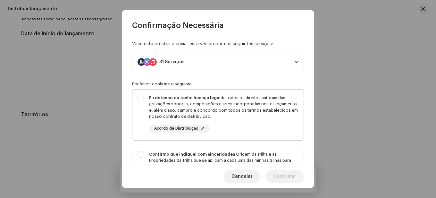
click at [155, 91] on div "Eu detenho ou tenho licença legal de todos os direitos autorais das gravações s…" at bounding box center [218, 114] width 171 height 48
checkbox input "true"
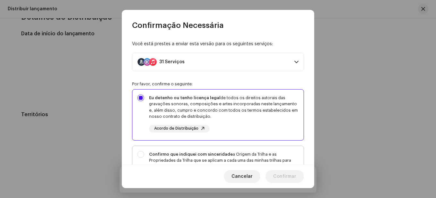
click at [144, 151] on div "Confirmo que indiquei com sinceridade a Origem da Trilha e as Propriedades da T…" at bounding box center [218, 173] width 171 height 55
checkbox input "true"
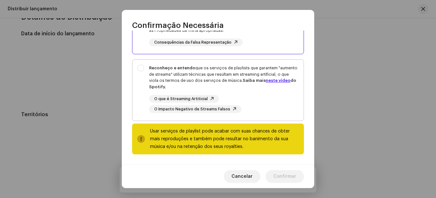
click at [156, 69] on font "Reconheço e entendo" at bounding box center [172, 68] width 46 height 4
checkbox input "true"
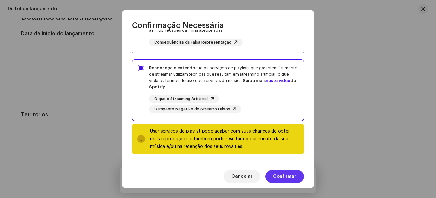
click at [283, 174] on span "Confirmar" at bounding box center [284, 176] width 23 height 13
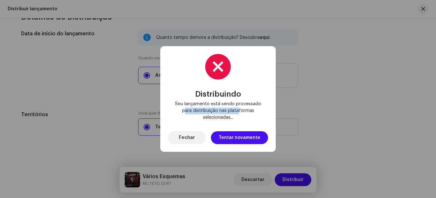
drag, startPoint x: 185, startPoint y: 110, endPoint x: 244, endPoint y: 119, distance: 59.0
click at [240, 110] on font "Seu lançamento está sendo processado para distribuição nas plataformas selecion…" at bounding box center [218, 111] width 86 height 18
click at [248, 137] on font "Tentar novamente" at bounding box center [240, 137] width 42 height 4
click at [185, 110] on font "Seu lançamento está sendo processado para distribuição nas plataformas selecion…" at bounding box center [218, 111] width 86 height 18
click at [192, 138] on font "Fechar" at bounding box center [187, 137] width 16 height 4
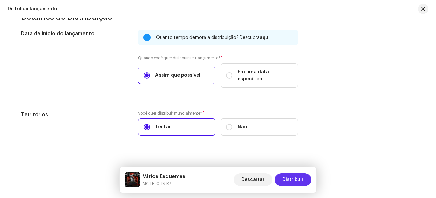
click at [296, 179] on font "Distribuir" at bounding box center [293, 179] width 21 height 4
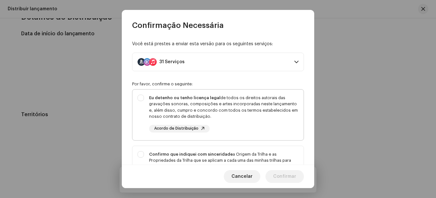
click at [163, 98] on font "Eu detenho ou tenho licença legal" at bounding box center [185, 98] width 72 height 4
checkbox input "true"
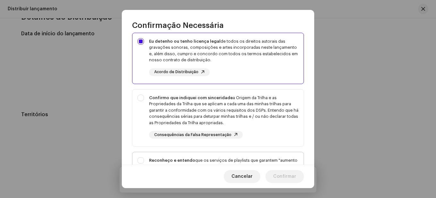
scroll to position [96, 0]
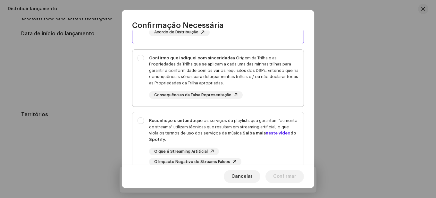
click at [190, 79] on div "Confirmo que indiquei com sinceridade a Origem da Trilha e as Propriedades da T…" at bounding box center [224, 70] width 150 height 31
checkbox input "true"
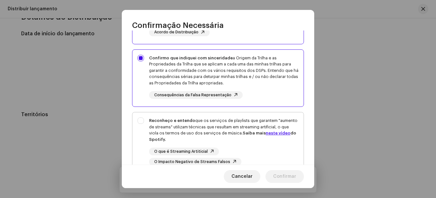
click at [197, 123] on div "Reconheço e entendo que os serviços de playlists que garantem "aumento de strea…" at bounding box center [224, 129] width 150 height 25
checkbox input "true"
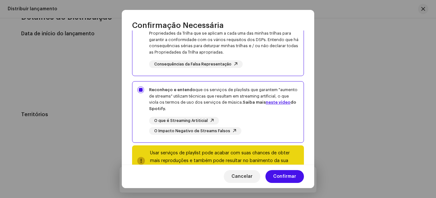
scroll to position [149, 0]
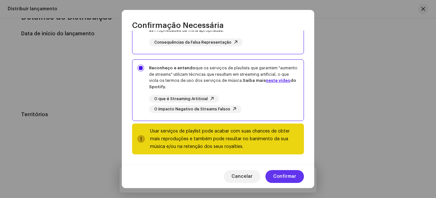
click at [295, 176] on font "Confirmar" at bounding box center [284, 176] width 23 height 4
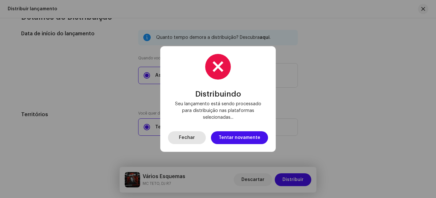
click at [190, 140] on span "Fechar" at bounding box center [187, 137] width 16 height 13
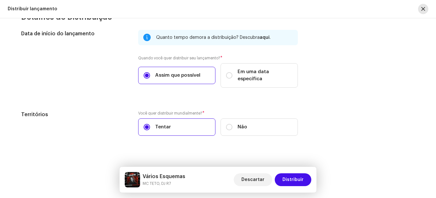
click at [424, 7] on span "button" at bounding box center [424, 8] width 4 height 5
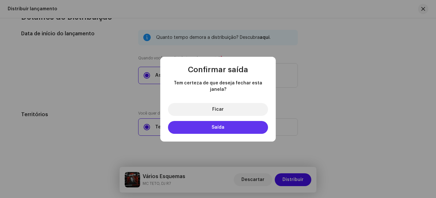
click at [218, 125] on font "Saída" at bounding box center [218, 127] width 13 height 4
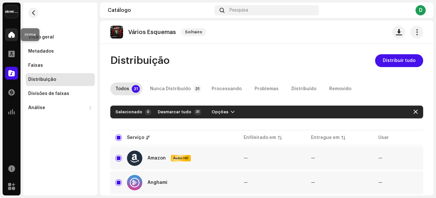
click at [15, 36] on div at bounding box center [11, 34] width 13 height 13
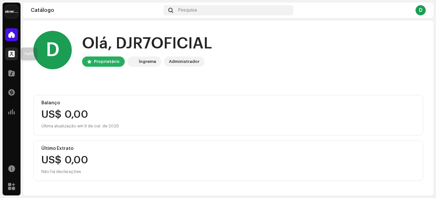
click at [13, 55] on span at bounding box center [11, 53] width 6 height 5
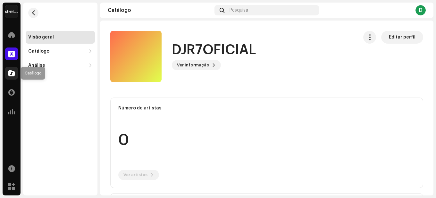
click at [12, 72] on span at bounding box center [11, 73] width 6 height 5
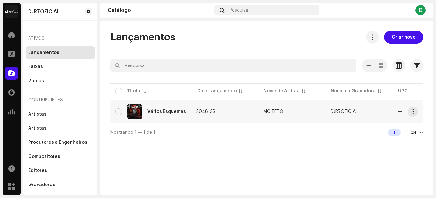
click at [184, 113] on div "Vários Esquemas" at bounding box center [150, 111] width 71 height 15
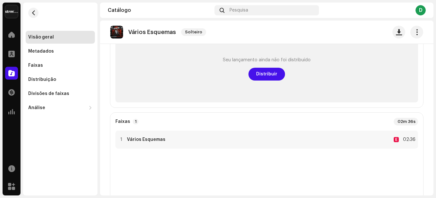
scroll to position [64, 0]
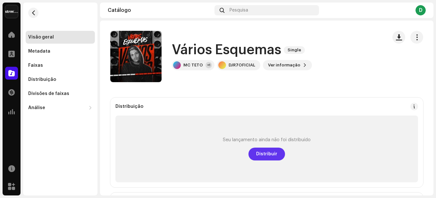
click at [268, 151] on span "Distribuir" at bounding box center [266, 154] width 21 height 13
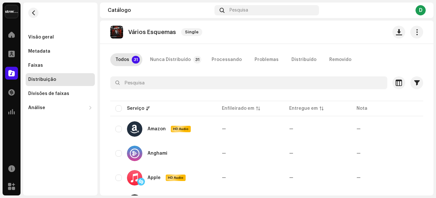
scroll to position [32, 0]
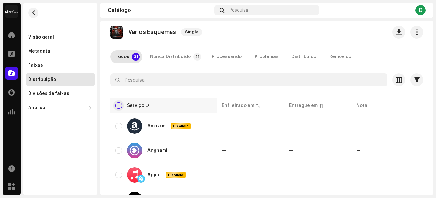
click at [120, 104] on input "checkbox" at bounding box center [118, 105] width 6 height 6
checkbox input "true"
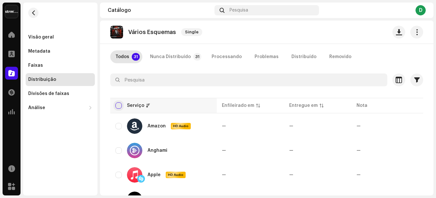
checkbox input "true"
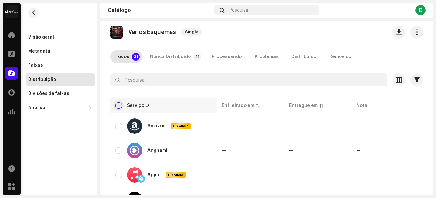
checkbox input "true"
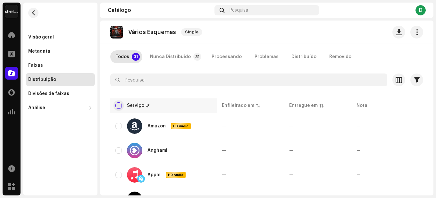
checkbox input "true"
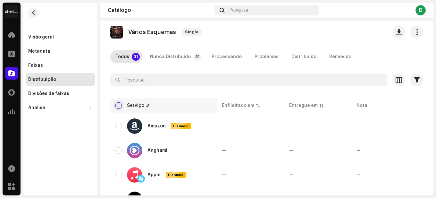
checkbox input "true"
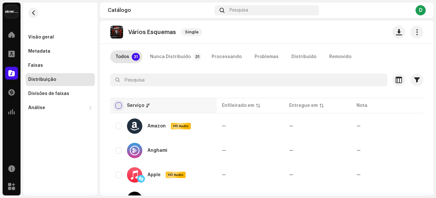
checkbox input "true"
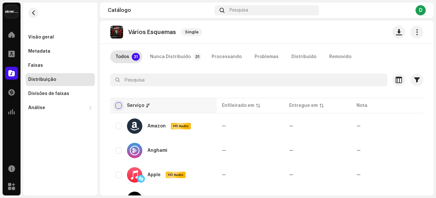
checkbox input "true"
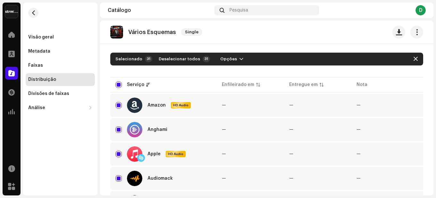
scroll to position [0, 0]
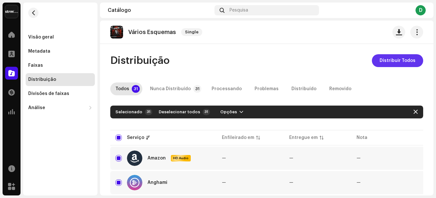
click at [390, 62] on span "Distribuir Todos" at bounding box center [398, 60] width 36 height 13
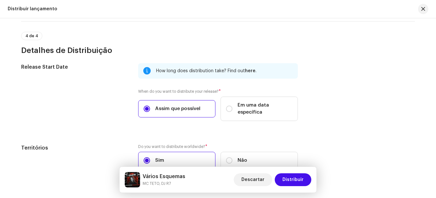
scroll to position [1060, 0]
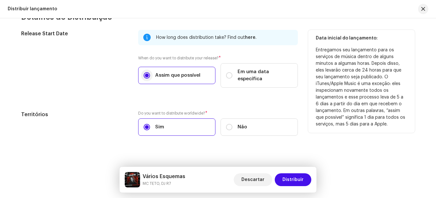
click at [146, 72] on input "Assim que possível" at bounding box center [147, 75] width 6 height 6
click at [233, 73] on div "Em uma data específica" at bounding box center [259, 75] width 66 height 14
click at [233, 73] on input "Em uma data específica" at bounding box center [229, 75] width 6 height 6
radio input "true"
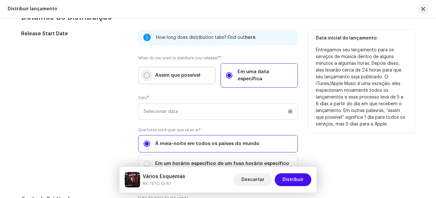
click at [146, 73] on input "Assim que possível" at bounding box center [147, 75] width 6 height 6
radio input "true"
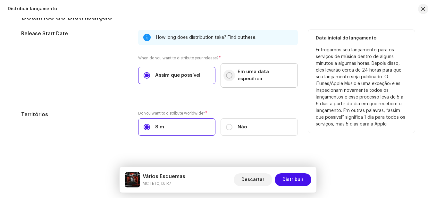
click at [227, 72] on input "Em uma data específica" at bounding box center [229, 75] width 6 height 6
radio input "true"
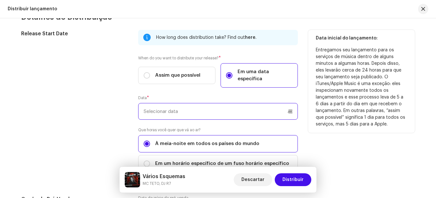
click at [290, 104] on input "text" at bounding box center [218, 111] width 160 height 17
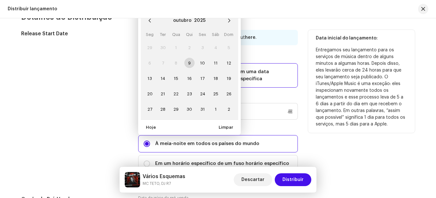
click at [188, 56] on td "9" at bounding box center [189, 62] width 13 height 15
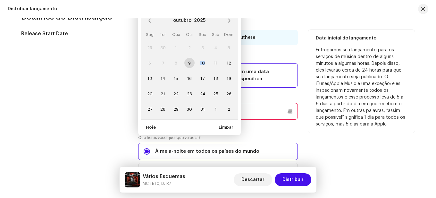
click at [188, 56] on td "9" at bounding box center [189, 62] width 13 height 15
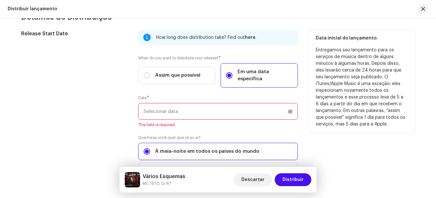
click at [250, 79] on label "Em uma data específica" at bounding box center [259, 75] width 77 height 24
click at [233, 79] on input "Em uma data específica" at bounding box center [229, 75] width 6 height 6
click at [152, 68] on label "Assim que possível" at bounding box center [176, 75] width 77 height 17
click at [150, 72] on input "Assim que possível" at bounding box center [147, 75] width 6 height 6
radio input "true"
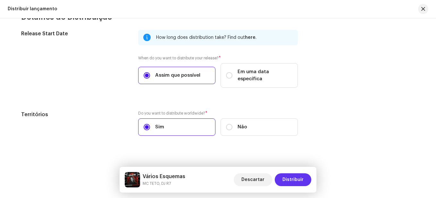
click at [295, 182] on span "Distribuir" at bounding box center [293, 179] width 21 height 13
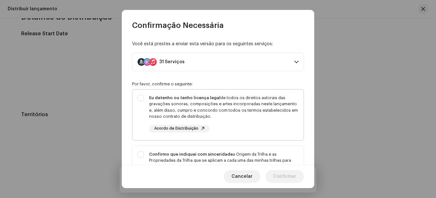
click at [166, 97] on strong "Eu detenho ou tenho licença legal" at bounding box center [185, 98] width 72 height 4
checkbox input "true"
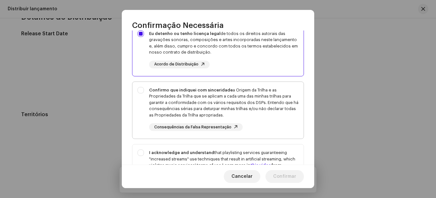
click at [173, 98] on div "Confirmo que indiquei com sinceridade a Origem da Trilha e as Propriedades da T…" at bounding box center [224, 102] width 150 height 31
checkbox input "true"
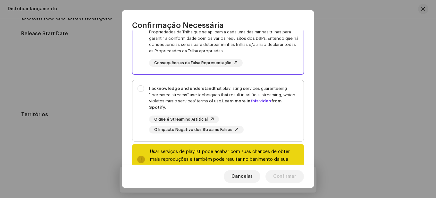
click at [173, 89] on strong "I acknowledge and understand" at bounding box center [181, 88] width 65 height 4
checkbox input "true"
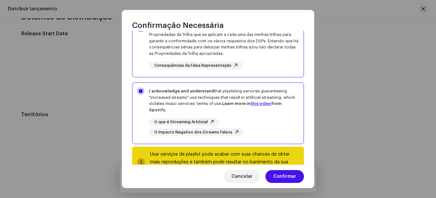
scroll to position [149, 0]
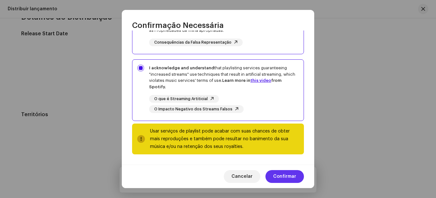
click at [293, 178] on span "Confirmar" at bounding box center [284, 176] width 23 height 13
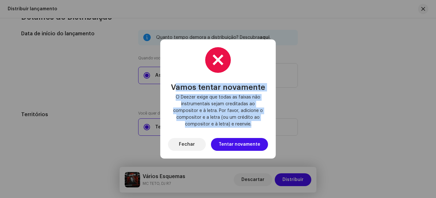
drag, startPoint x: 175, startPoint y: 85, endPoint x: 282, endPoint y: 125, distance: 114.1
click at [282, 125] on div "Vamos tentar novamente O Deezer exige que todas as faixas não instrumentais sej…" at bounding box center [218, 99] width 436 height 198
click at [181, 90] on span "Vamos tentar novamente" at bounding box center [218, 87] width 94 height 8
drag, startPoint x: 173, startPoint y: 87, endPoint x: 255, endPoint y: 126, distance: 91.3
click at [255, 126] on div "Vamos tentar novamente O Deezer exige que todas as faixas não instrumentais sej…" at bounding box center [218, 105] width 94 height 45
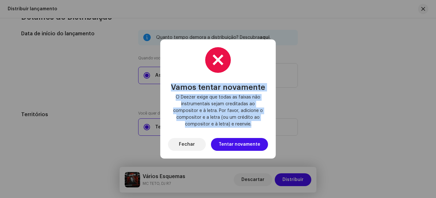
copy div "Vamos tentar novamente O Deezer exige que todas as faixas não instrumentais sej…"
click at [191, 145] on span "Fechar" at bounding box center [187, 144] width 16 height 13
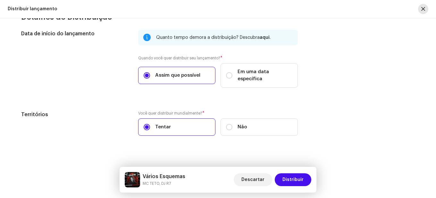
click at [425, 10] on button "button" at bounding box center [423, 9] width 10 height 10
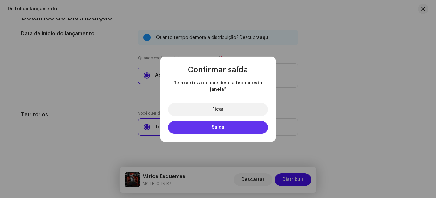
click at [212, 126] on button "Saída" at bounding box center [218, 127] width 100 height 13
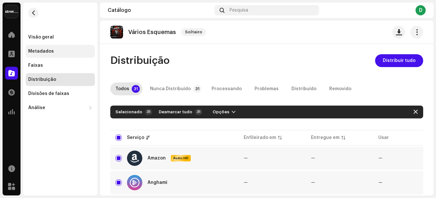
click at [41, 53] on font "Metadados" at bounding box center [41, 51] width 26 height 4
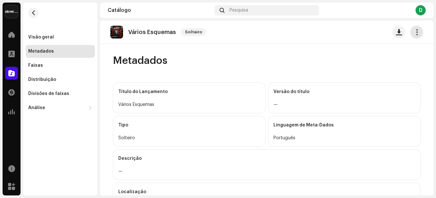
click at [415, 33] on span "button" at bounding box center [417, 32] width 6 height 5
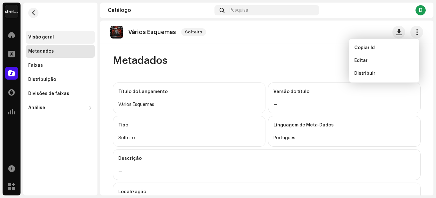
click at [62, 39] on div "Visão geral" at bounding box center [60, 37] width 64 height 5
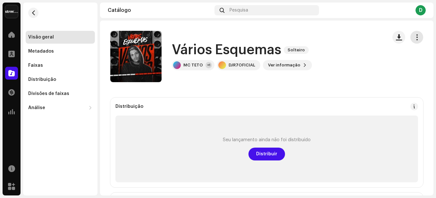
click at [414, 39] on span "button" at bounding box center [417, 37] width 6 height 5
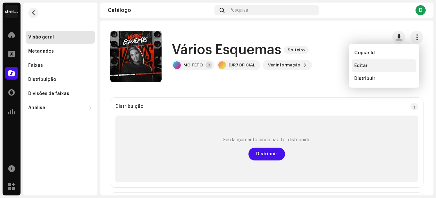
click at [368, 65] on div "Editar" at bounding box center [385, 65] width 60 height 5
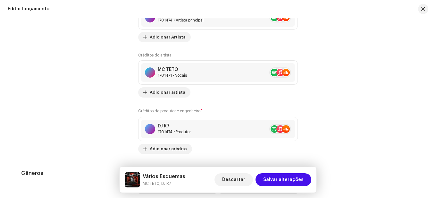
scroll to position [802, 0]
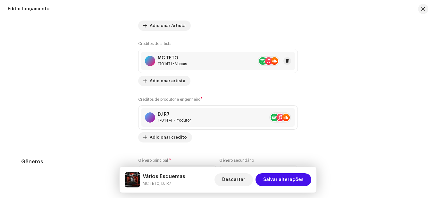
click at [196, 62] on div "MC TETO 1701471 • Vocais" at bounding box center [218, 61] width 154 height 19
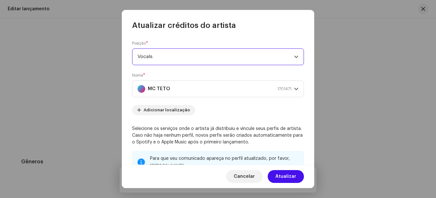
click at [175, 56] on span "Vocals" at bounding box center [216, 57] width 157 height 16
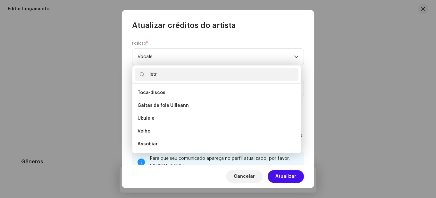
scroll to position [0, 0]
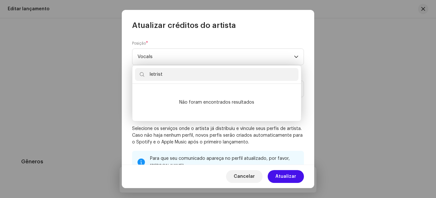
type input "letrista"
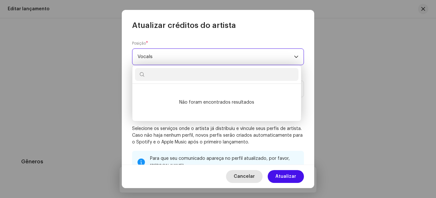
click at [249, 177] on span "Cancelar" at bounding box center [244, 176] width 21 height 13
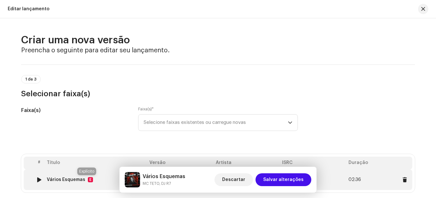
click at [88, 177] on div "E" at bounding box center [90, 179] width 5 height 5
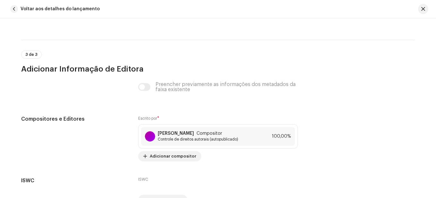
scroll to position [1476, 0]
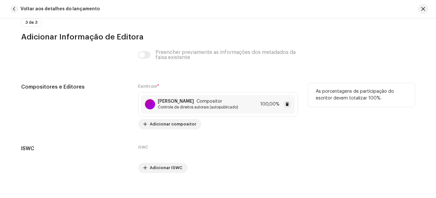
click at [198, 108] on font "Controle de direitos autorais (autopublicado)" at bounding box center [198, 107] width 81 height 4
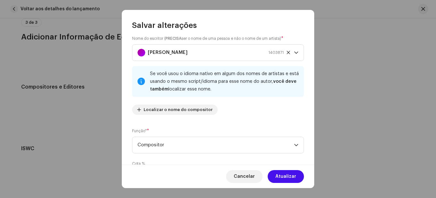
scroll to position [0, 0]
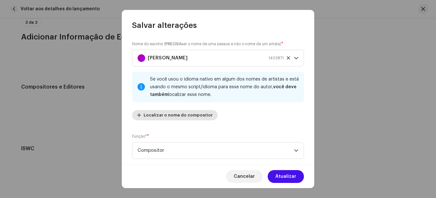
click at [178, 118] on span "Localizar o nome do compositor" at bounding box center [178, 115] width 69 height 13
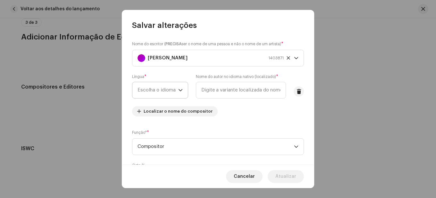
click at [178, 90] on span "Escolha o idioma" at bounding box center [158, 90] width 41 height 16
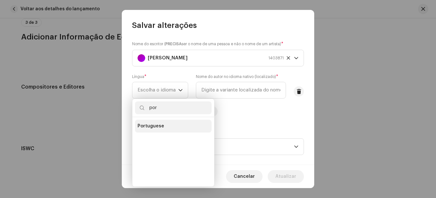
type input "por"
click at [171, 127] on li "Portuguese" at bounding box center [173, 126] width 77 height 13
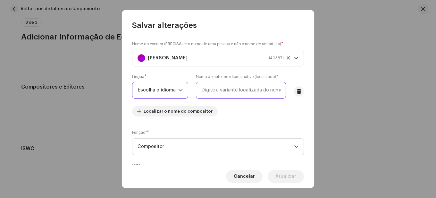
click at [228, 90] on input "text" at bounding box center [241, 90] width 90 height 17
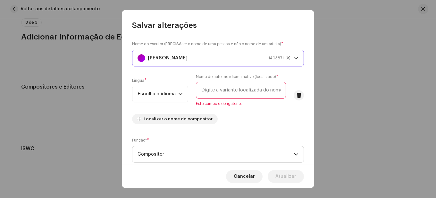
drag, startPoint x: 211, startPoint y: 56, endPoint x: 153, endPoint y: 57, distance: 58.4
click at [153, 57] on div "Cleiton Dos Santos Werner 1403871" at bounding box center [211, 58] width 146 height 16
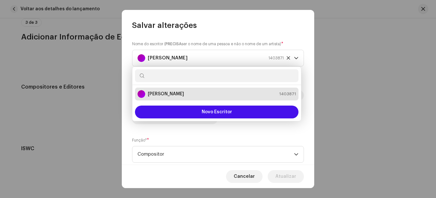
drag, startPoint x: 208, startPoint y: 92, endPoint x: 161, endPoint y: 93, distance: 46.8
click at [152, 92] on div "Cleiton Dos Santos Werner 1403871" at bounding box center [217, 94] width 158 height 8
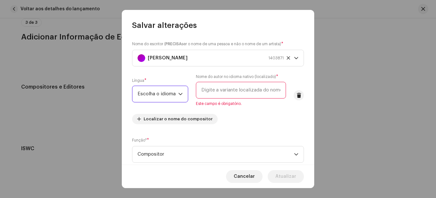
click at [161, 93] on font "Escolha o idioma" at bounding box center [157, 93] width 38 height 5
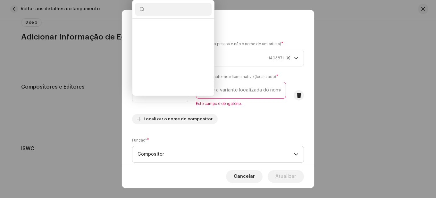
scroll to position [1748, 0]
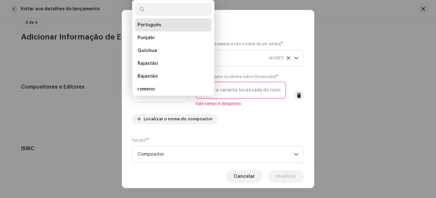
click at [232, 91] on input "text" at bounding box center [241, 90] width 90 height 17
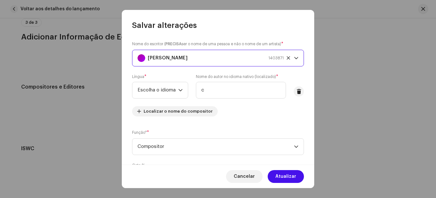
drag, startPoint x: 148, startPoint y: 58, endPoint x: 207, endPoint y: 57, distance: 58.7
click at [188, 57] on strong "[PERSON_NAME]" at bounding box center [168, 58] width 40 height 16
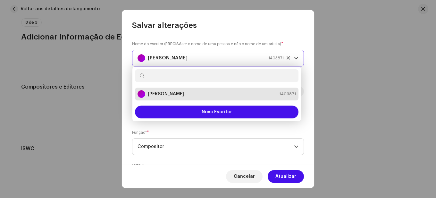
click at [188, 58] on strong "[PERSON_NAME]" at bounding box center [168, 58] width 40 height 16
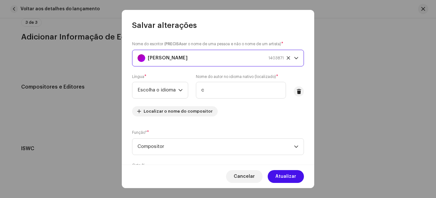
click at [211, 58] on div "Cleiton Dos Santos Werner 1403871" at bounding box center [211, 58] width 146 height 16
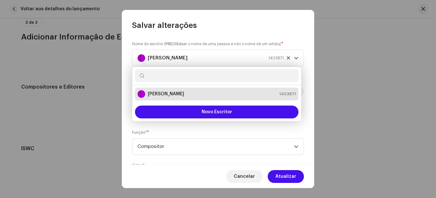
drag, startPoint x: 207, startPoint y: 91, endPoint x: 181, endPoint y: 90, distance: 26.3
click at [181, 92] on div "Cleiton Dos Santos Werner 1403871" at bounding box center [217, 94] width 158 height 8
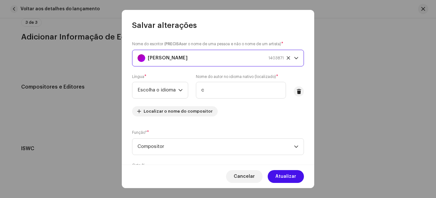
click at [184, 75] on div "Língua * Escolha o idioma" at bounding box center [160, 86] width 56 height 24
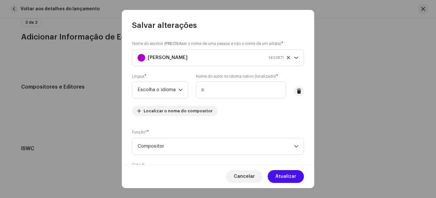
scroll to position [0, 0]
click at [224, 96] on input "c" at bounding box center [241, 90] width 90 height 17
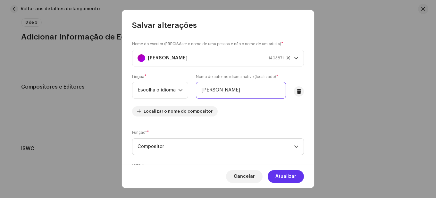
type input "[PERSON_NAME]"
click at [284, 176] on font "Atualizar" at bounding box center [286, 176] width 21 height 4
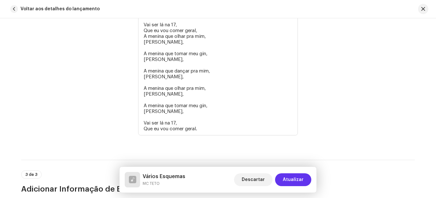
click at [294, 180] on font "Atualizar" at bounding box center [293, 179] width 21 height 4
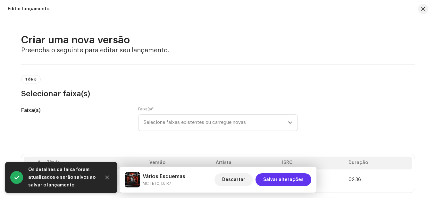
click at [283, 175] on span "Salvar alterações" at bounding box center [283, 179] width 40 height 13
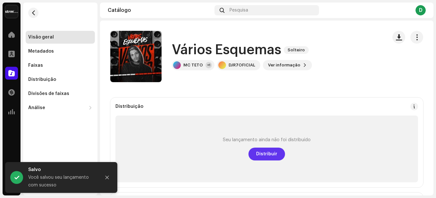
click at [268, 153] on font "Distribuir" at bounding box center [266, 154] width 21 height 4
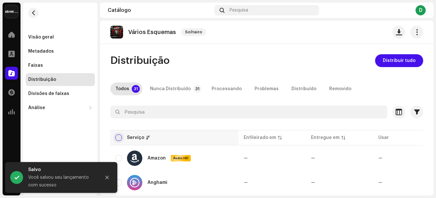
click at [119, 137] on input "checkbox" at bounding box center [118, 137] width 6 height 6
checkbox input "true"
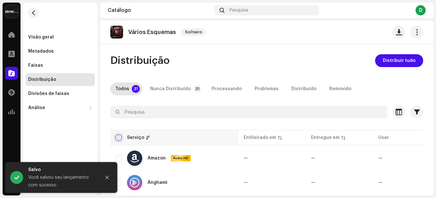
checkbox input "true"
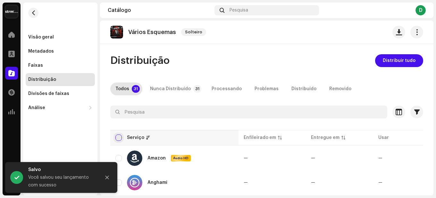
checkbox input "true"
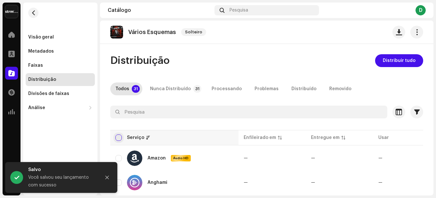
checkbox input "true"
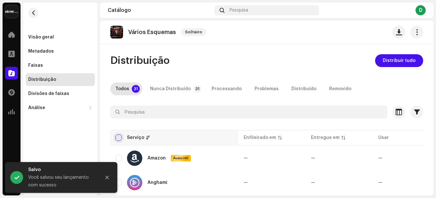
checkbox input "true"
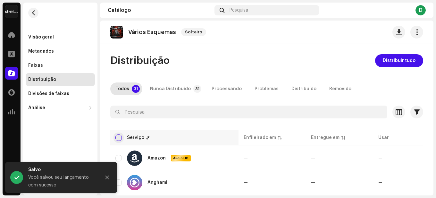
checkbox input "true"
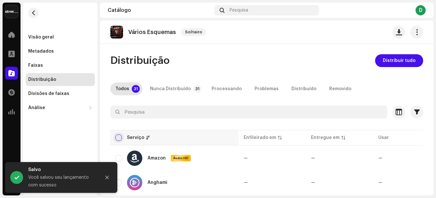
checkbox input "true"
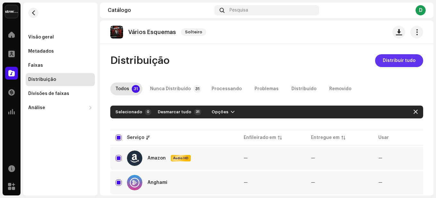
click at [402, 57] on span "Distribuir tudo" at bounding box center [399, 60] width 33 height 13
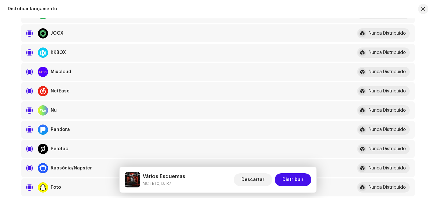
scroll to position [545, 0]
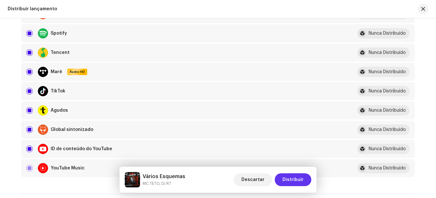
click at [291, 181] on font "Distribuir" at bounding box center [293, 179] width 21 height 4
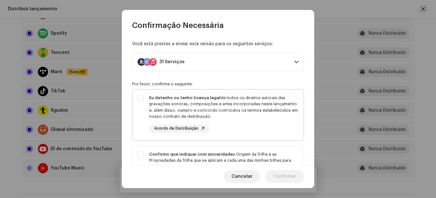
click at [176, 102] on div "Eu detenho ou tenho licença legal de todos os direitos autorais das gravações s…" at bounding box center [224, 107] width 150 height 25
checkbox input "true"
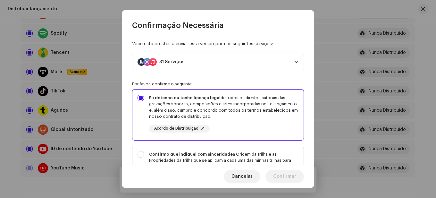
click at [191, 153] on font "Confirmo que indiquei com sinceridade" at bounding box center [191, 154] width 84 height 4
checkbox input "true"
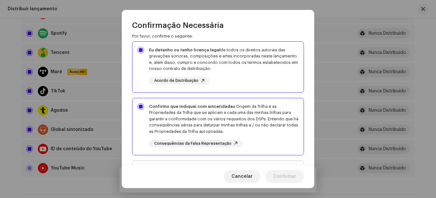
scroll to position [96, 0]
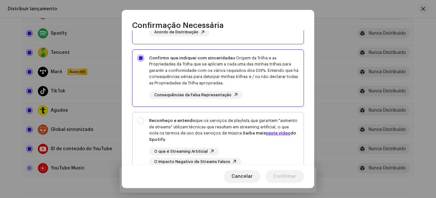
click at [189, 123] on font "Reconheço e entendo" at bounding box center [172, 120] width 46 height 4
checkbox input "true"
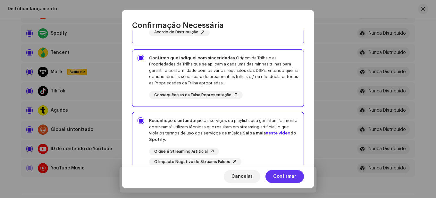
click at [283, 175] on span "Confirmar" at bounding box center [284, 176] width 23 height 13
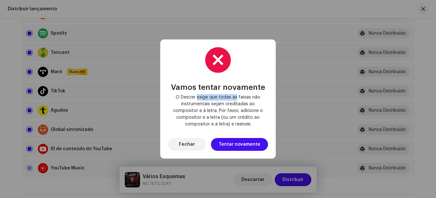
drag, startPoint x: 199, startPoint y: 98, endPoint x: 237, endPoint y: 97, distance: 38.2
click at [237, 97] on font "O Deezer exige que todas as faixas não instrumentais sejam creditadas ao compos…" at bounding box center [218, 110] width 90 height 31
click at [217, 102] on font "O Deezer exige que todas as faixas não instrumentais sejam creditadas ao compos…" at bounding box center [218, 110] width 90 height 31
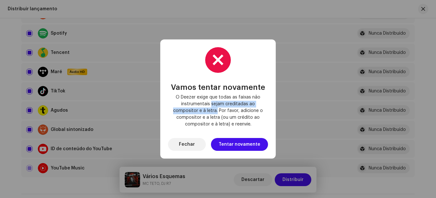
drag, startPoint x: 212, startPoint y: 103, endPoint x: 218, endPoint y: 110, distance: 8.7
click at [218, 110] on font "O Deezer exige que todas as faixas não instrumentais sejam creditadas ao compos…" at bounding box center [218, 110] width 90 height 31
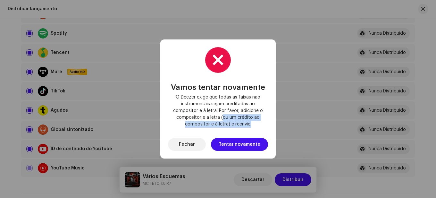
drag, startPoint x: 224, startPoint y: 117, endPoint x: 254, endPoint y: 126, distance: 31.7
click at [254, 126] on span "O Deezer exige que todas as faixas não instrumentais sejam creditadas ao compos…" at bounding box center [218, 111] width 90 height 34
click at [233, 126] on font "O Deezer exige que todas as faixas não instrumentais sejam creditadas ao compos…" at bounding box center [218, 110] width 90 height 31
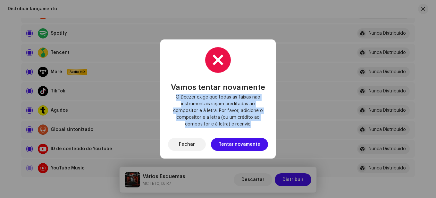
drag, startPoint x: 176, startPoint y: 98, endPoint x: 258, endPoint y: 124, distance: 85.4
click at [258, 124] on span "O Deezer exige que todas as faixas não instrumentais sejam creditadas ao compos…" at bounding box center [218, 111] width 90 height 34
copy font "O Deezer exige que todas as faixas não instrumentais sejam creditadas ao compos…"
click at [197, 145] on button "Fechar" at bounding box center [187, 144] width 38 height 13
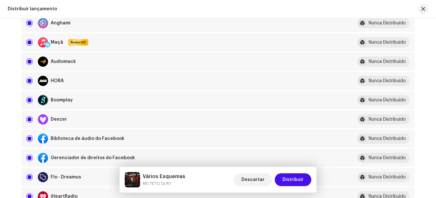
scroll to position [128, 0]
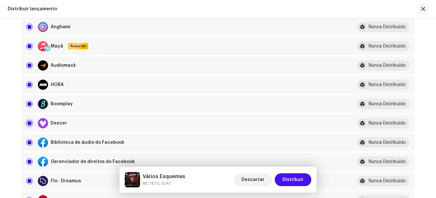
click at [27, 122] on input "checkbox" at bounding box center [29, 123] width 6 height 6
checkbox input "false"
click at [296, 179] on font "Distribuir" at bounding box center [293, 179] width 21 height 4
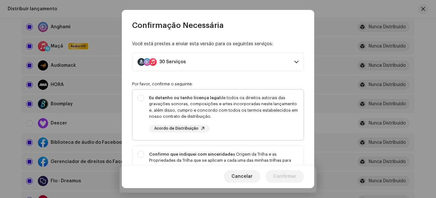
click at [162, 104] on font "de todos os direitos autorais das gravações sonoras, composições e artes incorp…" at bounding box center [223, 107] width 149 height 23
checkbox input "true"
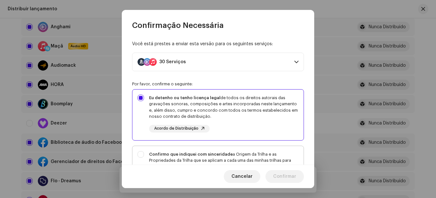
click at [196, 150] on div "Confirmo que indiquei com sinceridade a Origem da Trilha e as Propriedades da T…" at bounding box center [218, 173] width 171 height 55
checkbox input "true"
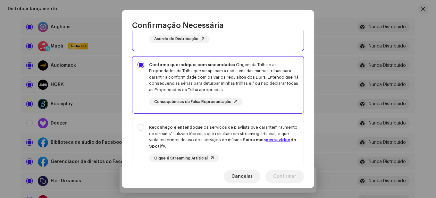
scroll to position [149, 0]
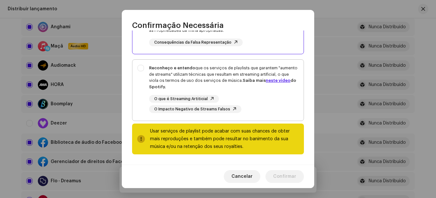
click at [189, 67] on font "Reconheço e entendo" at bounding box center [172, 68] width 46 height 4
checkbox input "true"
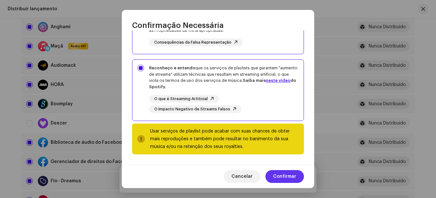
click at [288, 176] on font "Confirmar" at bounding box center [284, 176] width 23 height 4
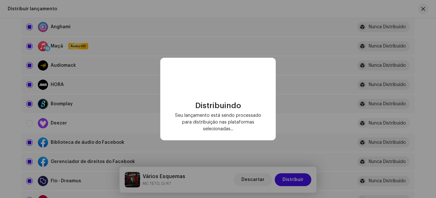
checkbox input "false"
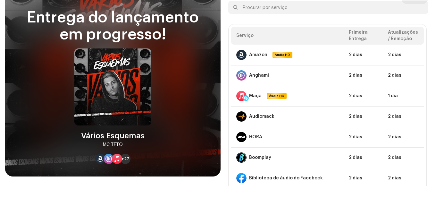
scroll to position [0, 0]
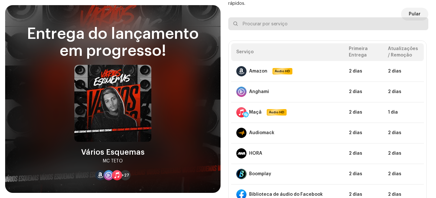
click at [411, 17] on input "text" at bounding box center [328, 23] width 200 height 13
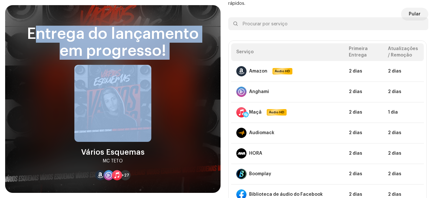
drag, startPoint x: 46, startPoint y: 36, endPoint x: 179, endPoint y: 134, distance: 165.0
click at [179, 133] on div "Entrega do lançamento em progresso! Vários Esquemas MC TETO +27 Avalia sua expe…" at bounding box center [113, 105] width 200 height 159
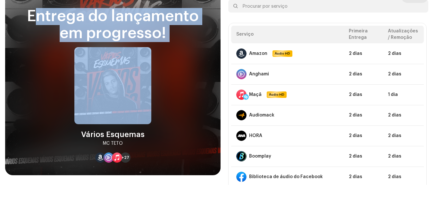
scroll to position [35, 0]
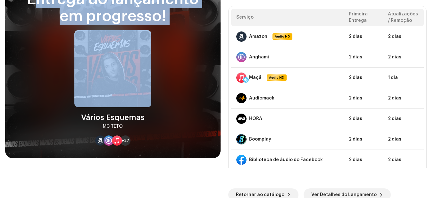
click at [155, 94] on div "Entrega do lançamento em progresso! Vários Esquemas MC TETO +27 Avalia sua expe…" at bounding box center [113, 70] width 200 height 159
click at [260, 191] on span "Retornar ao catálogo" at bounding box center [260, 194] width 48 height 13
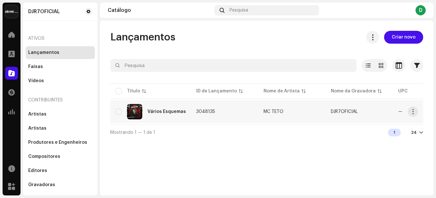
click at [322, 108] on td "MC TETO" at bounding box center [292, 111] width 67 height 23
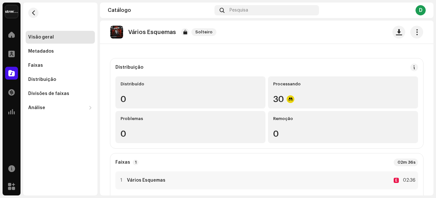
scroll to position [64, 0]
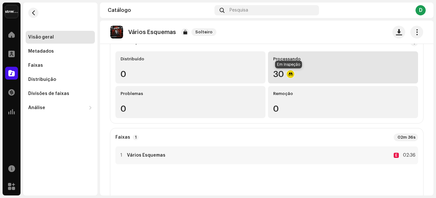
click at [289, 74] on div at bounding box center [291, 74] width 8 height 8
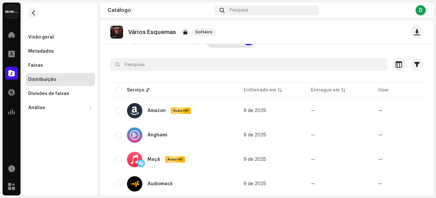
scroll to position [100, 0]
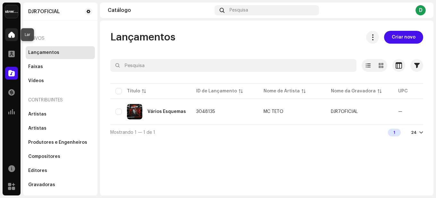
click at [17, 34] on div at bounding box center [11, 34] width 13 height 13
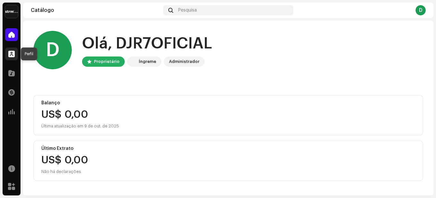
click at [12, 55] on span at bounding box center [11, 53] width 6 height 5
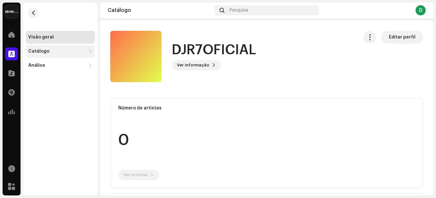
click at [41, 53] on font "Catálogo" at bounding box center [38, 51] width 21 height 4
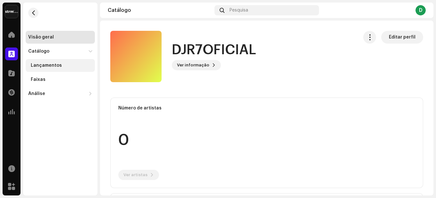
click at [60, 68] on div "Lançamentos" at bounding box center [60, 65] width 69 height 13
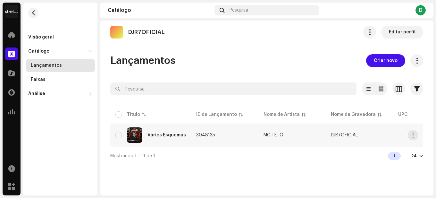
click at [238, 136] on td "3048135" at bounding box center [224, 135] width 67 height 23
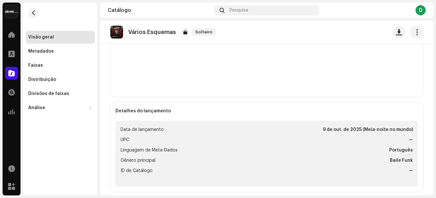
scroll to position [225, 0]
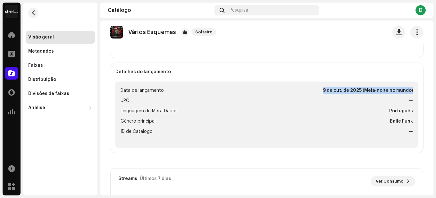
drag, startPoint x: 331, startPoint y: 91, endPoint x: 410, endPoint y: 90, distance: 78.6
click at [410, 90] on ul "Data de lançamento 9 de out. de 2025 (Meia-noite no mundo) UPC — Linguagem de M…" at bounding box center [266, 114] width 303 height 66
click at [391, 90] on font "9 de out. de 2025 (Meia-noite no mundo)" at bounding box center [368, 90] width 90 height 4
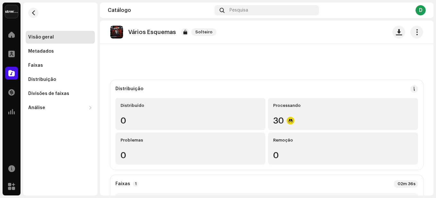
scroll to position [0, 0]
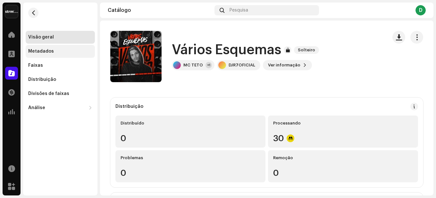
click at [51, 52] on font "Metadados" at bounding box center [41, 51] width 26 height 4
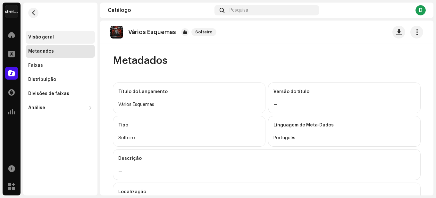
click at [53, 35] on div "Visão geral" at bounding box center [60, 37] width 64 height 5
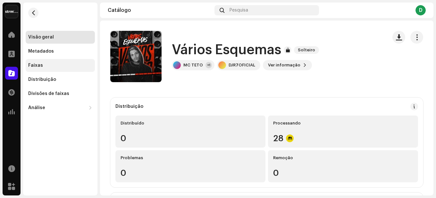
click at [43, 62] on div "Faixas" at bounding box center [60, 65] width 69 height 13
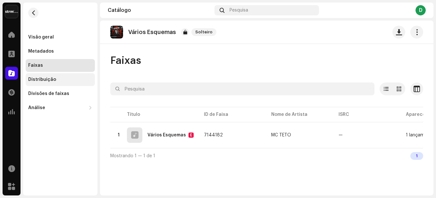
click at [53, 79] on font "Distribuição" at bounding box center [42, 79] width 28 height 4
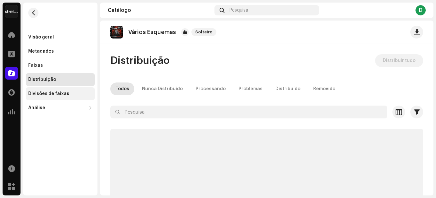
click at [53, 92] on font "Divisões de faixas" at bounding box center [48, 93] width 41 height 4
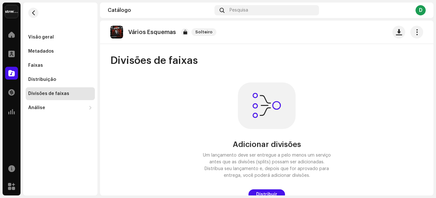
click at [53, 92] on font "Divisões de faixas" at bounding box center [48, 93] width 41 height 4
click at [10, 35] on span at bounding box center [11, 34] width 6 height 5
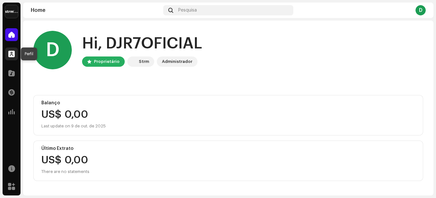
click at [9, 52] on span at bounding box center [11, 53] width 6 height 5
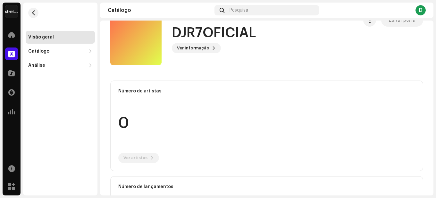
scroll to position [32, 0]
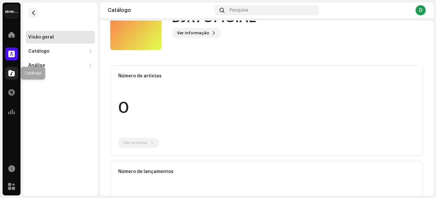
click at [10, 75] on span at bounding box center [11, 73] width 6 height 5
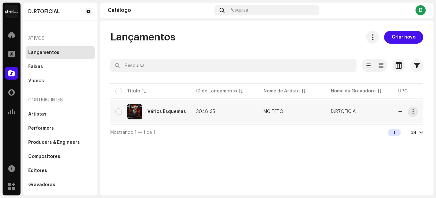
click at [239, 109] on td "3048135" at bounding box center [224, 111] width 67 height 23
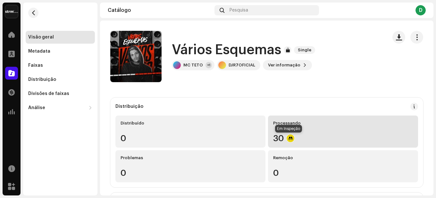
click at [288, 137] on div at bounding box center [291, 138] width 8 height 8
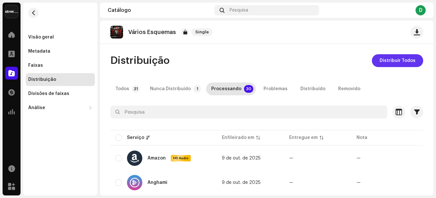
click at [388, 64] on span "Distribuir Todos" at bounding box center [398, 60] width 36 height 13
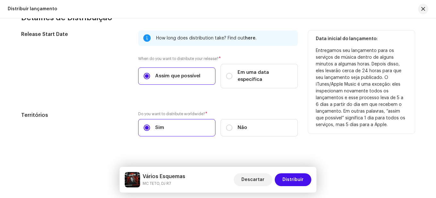
scroll to position [202, 0]
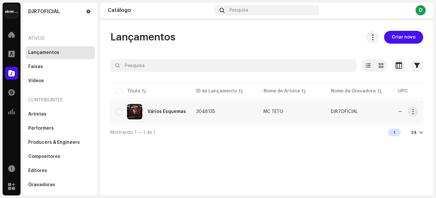
click at [251, 105] on td "3048135" at bounding box center [224, 111] width 67 height 23
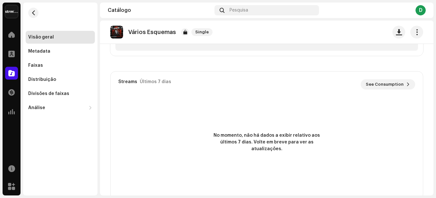
scroll to position [321, 0]
drag, startPoint x: 249, startPoint y: 136, endPoint x: 310, endPoint y: 136, distance: 60.6
click at [310, 136] on span "No momento, não há dados a exibir relativo aos últimos 7 dias. Volte em breve p…" at bounding box center [266, 143] width 115 height 20
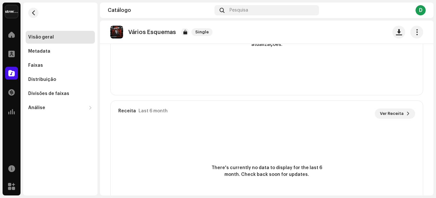
scroll to position [469, 0]
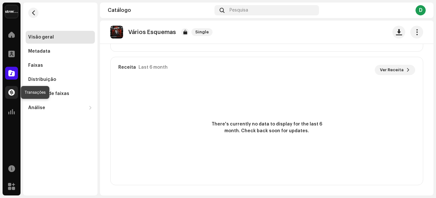
click at [13, 91] on span at bounding box center [11, 92] width 6 height 5
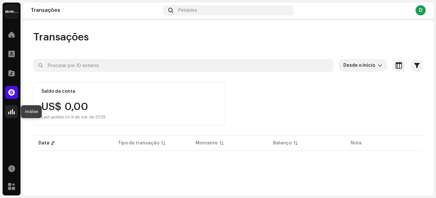
click at [9, 116] on div at bounding box center [11, 111] width 13 height 13
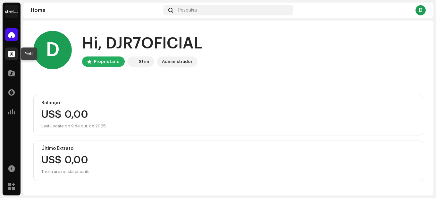
click at [14, 54] on span at bounding box center [11, 53] width 6 height 5
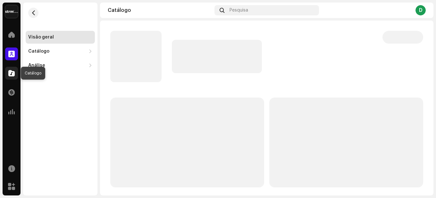
click at [12, 73] on span at bounding box center [11, 73] width 6 height 5
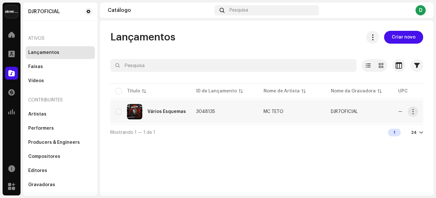
click at [208, 113] on span "3048135" at bounding box center [205, 111] width 19 height 4
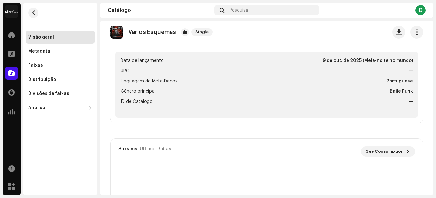
scroll to position [225, 0]
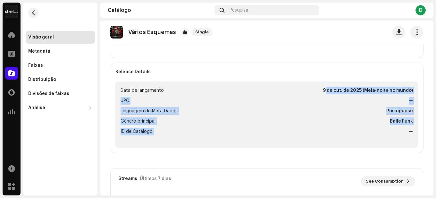
drag, startPoint x: 322, startPoint y: 89, endPoint x: 392, endPoint y: 133, distance: 82.8
click at [394, 133] on ul "Data de lançamento [DATE] (Meia-noite no mundo) UPC — Linguagem de Meta-Dados P…" at bounding box center [266, 114] width 303 height 66
click at [350, 133] on li "ID de Catálogo —" at bounding box center [267, 132] width 293 height 8
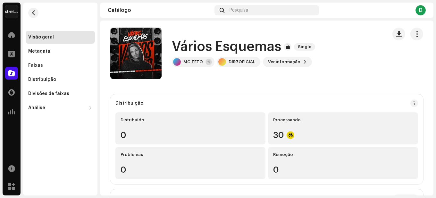
scroll to position [0, 0]
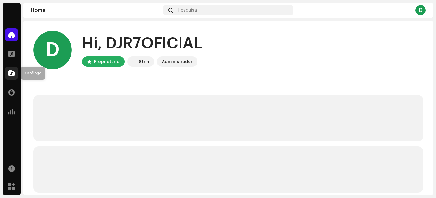
click at [11, 74] on span at bounding box center [11, 73] width 6 height 5
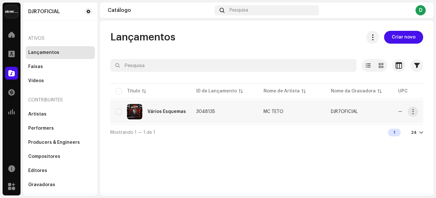
click at [259, 102] on td "MC TETO" at bounding box center [292, 111] width 67 height 23
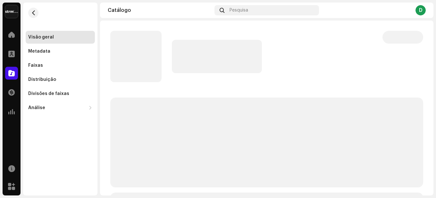
click at [258, 108] on p-skeleton at bounding box center [266, 143] width 313 height 90
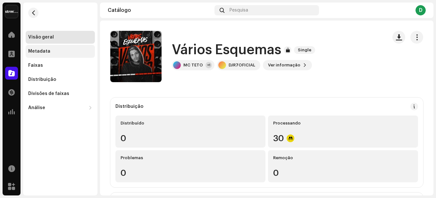
click at [41, 52] on div "Metadata" at bounding box center [39, 51] width 22 height 5
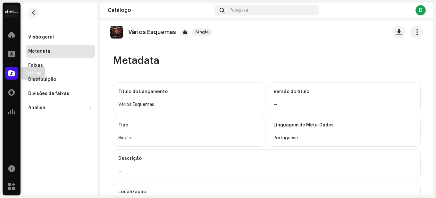
click at [13, 74] on span at bounding box center [11, 73] width 6 height 5
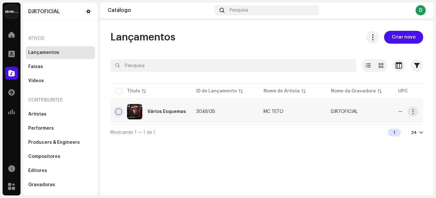
click at [120, 113] on input "checkbox" at bounding box center [118, 111] width 6 height 6
checkbox input "true"
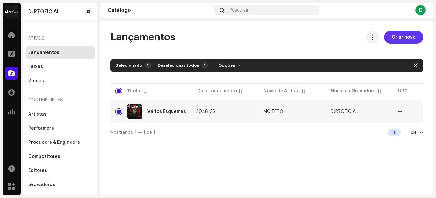
click at [406, 36] on span "Criar novo" at bounding box center [404, 37] width 24 height 13
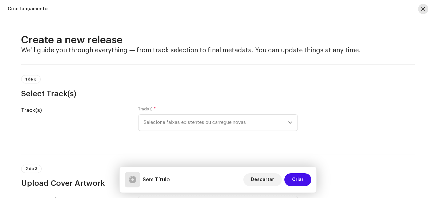
click at [423, 9] on span "button" at bounding box center [424, 8] width 4 height 5
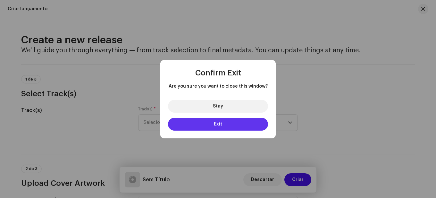
click at [223, 122] on button "Exit" at bounding box center [218, 124] width 100 height 13
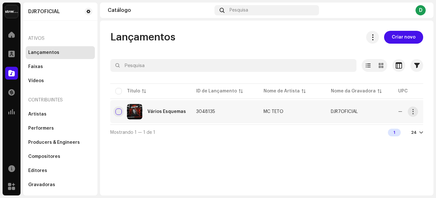
click at [118, 114] on input "checkbox" at bounding box center [118, 111] width 6 height 6
checkbox input "true"
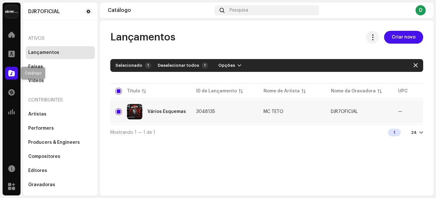
click at [13, 72] on span at bounding box center [11, 73] width 6 height 5
click at [39, 48] on div "Lançamentos" at bounding box center [60, 52] width 69 height 13
click at [42, 65] on div "Faixas" at bounding box center [60, 66] width 64 height 5
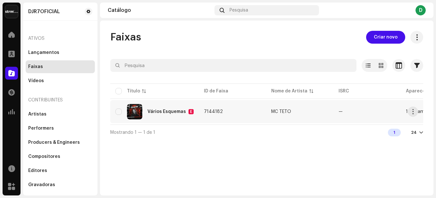
click at [160, 115] on div "Vários Esquemas E" at bounding box center [154, 111] width 78 height 15
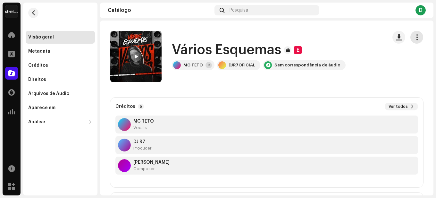
click at [414, 38] on span "button" at bounding box center [417, 37] width 6 height 5
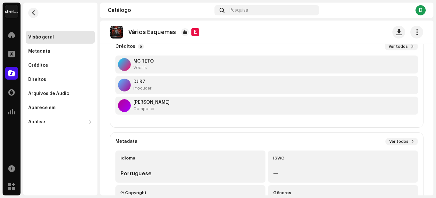
scroll to position [128, 0]
